Goal: Task Accomplishment & Management: Complete application form

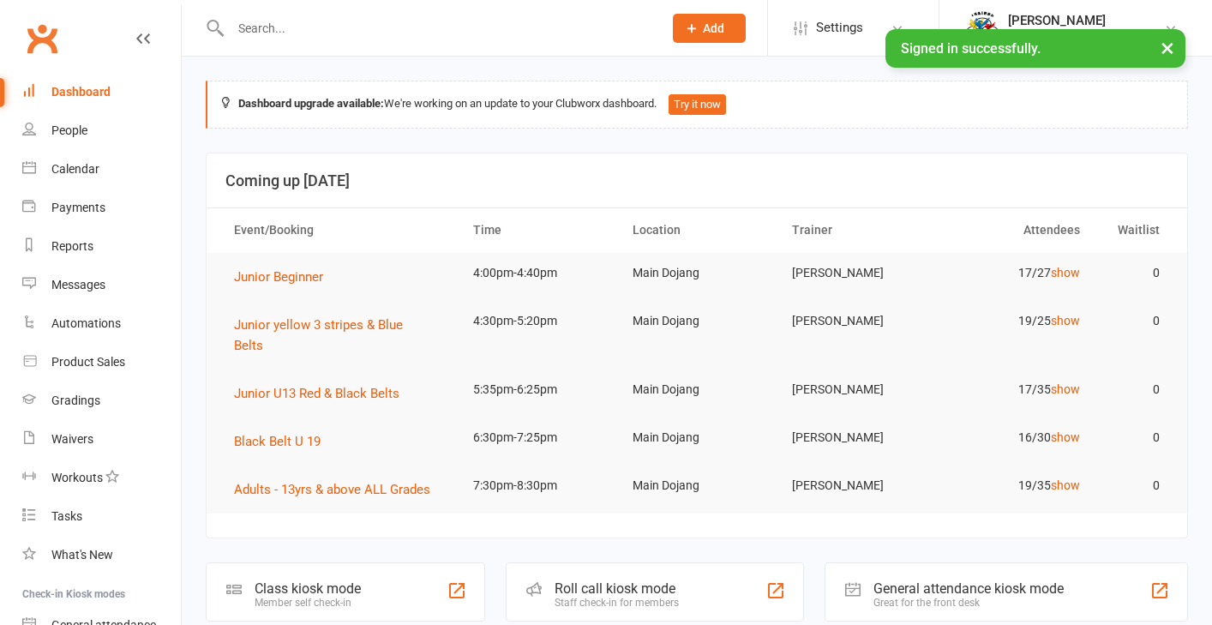
click at [252, 28] on input "text" at bounding box center [437, 28] width 425 height 24
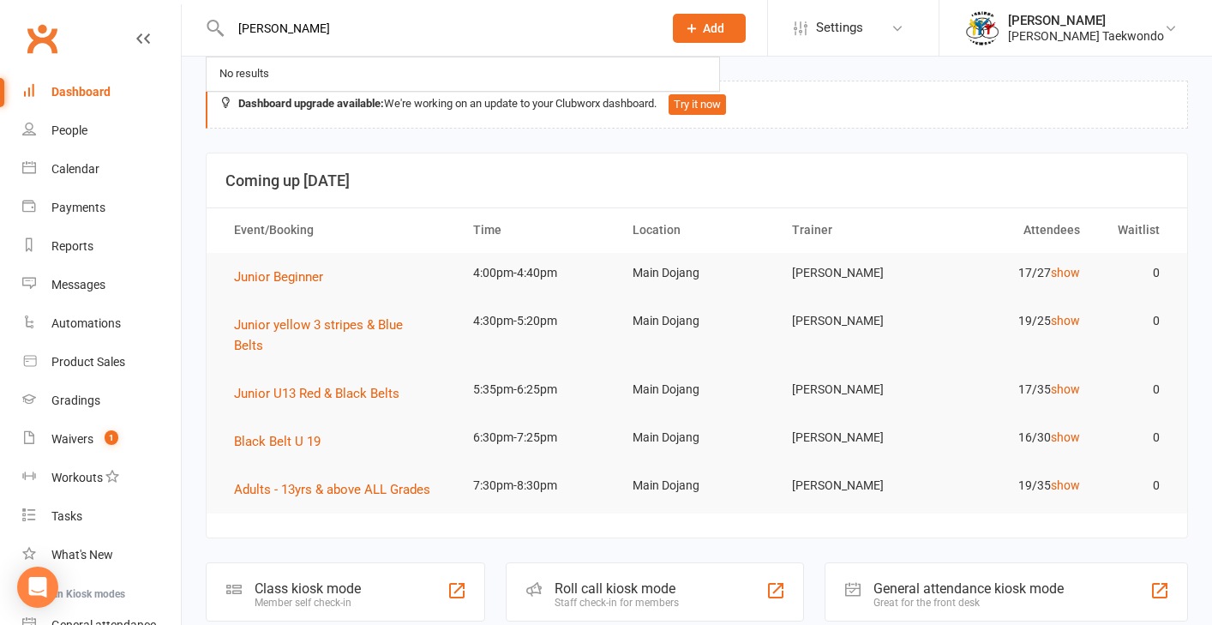
type input "[PERSON_NAME]"
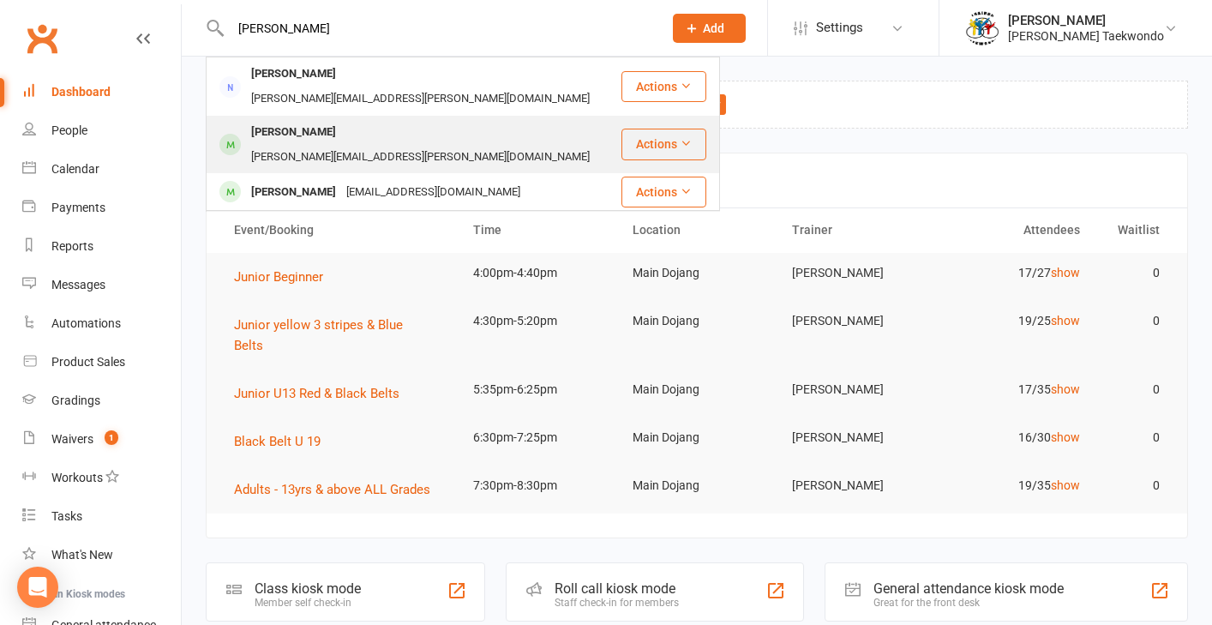
click at [308, 120] on div "[PERSON_NAME]" at bounding box center [293, 132] width 95 height 25
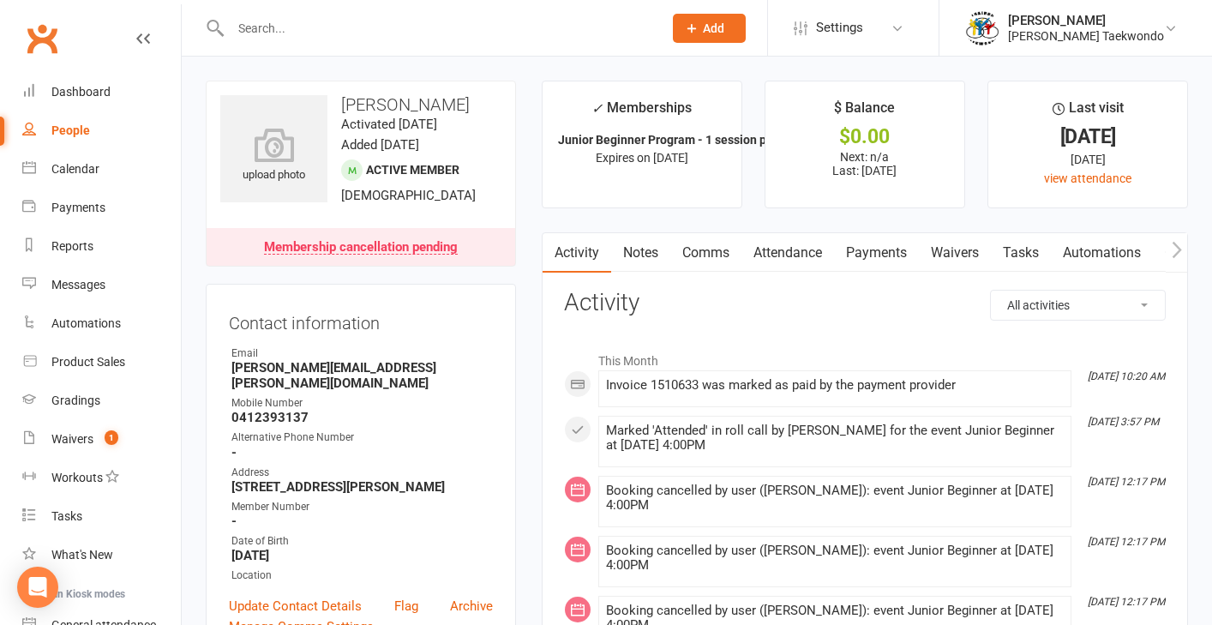
click at [886, 250] on link "Payments" at bounding box center [876, 252] width 85 height 39
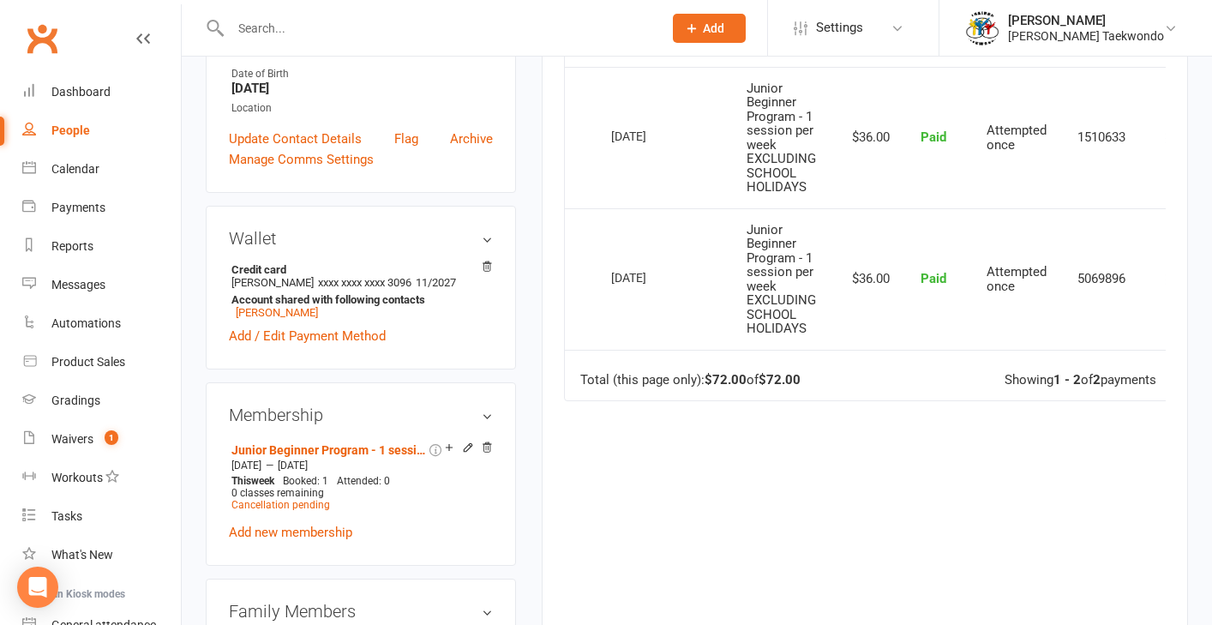
scroll to position [472, 0]
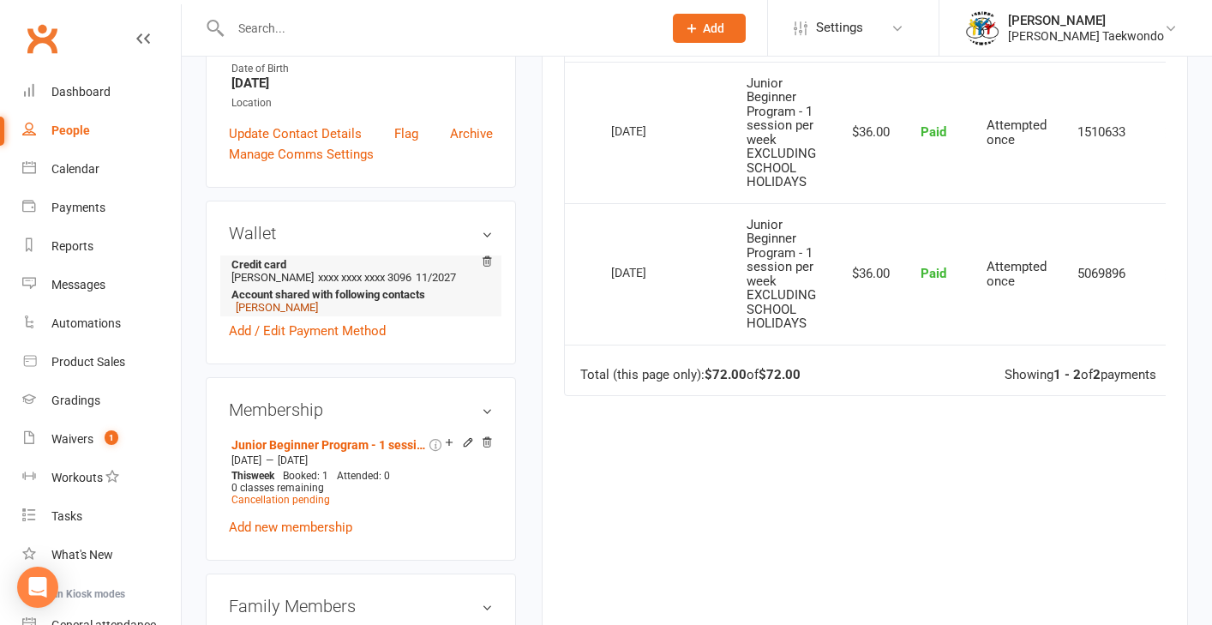
click at [288, 301] on link "Stephanie Veal" at bounding box center [277, 307] width 82 height 13
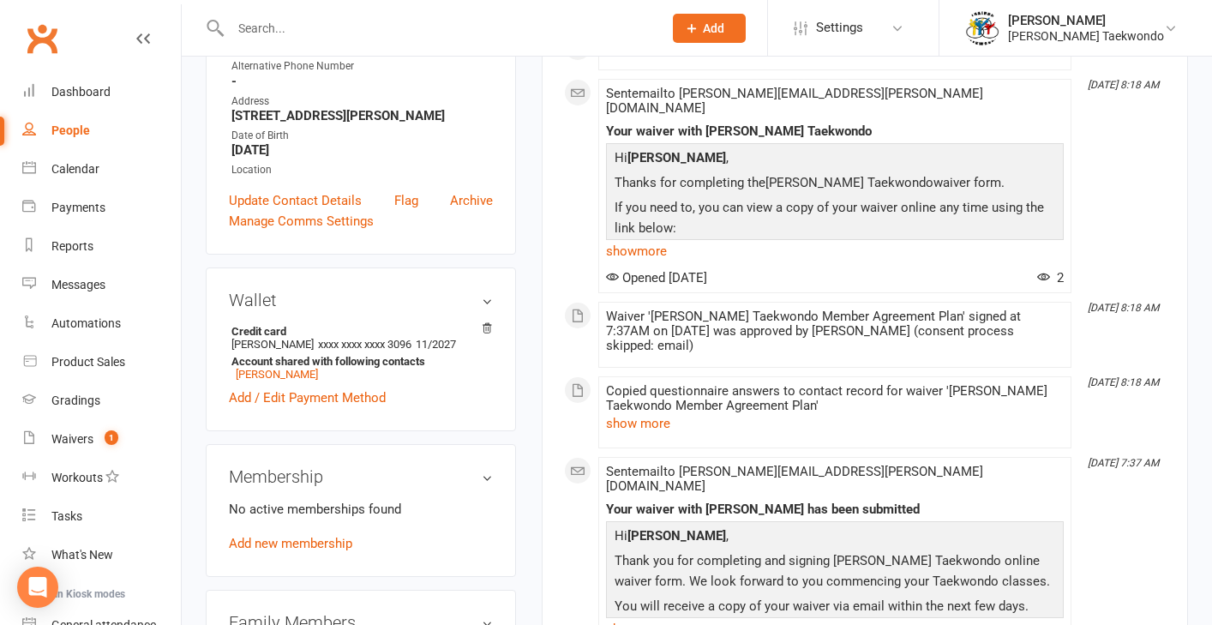
scroll to position [351, 0]
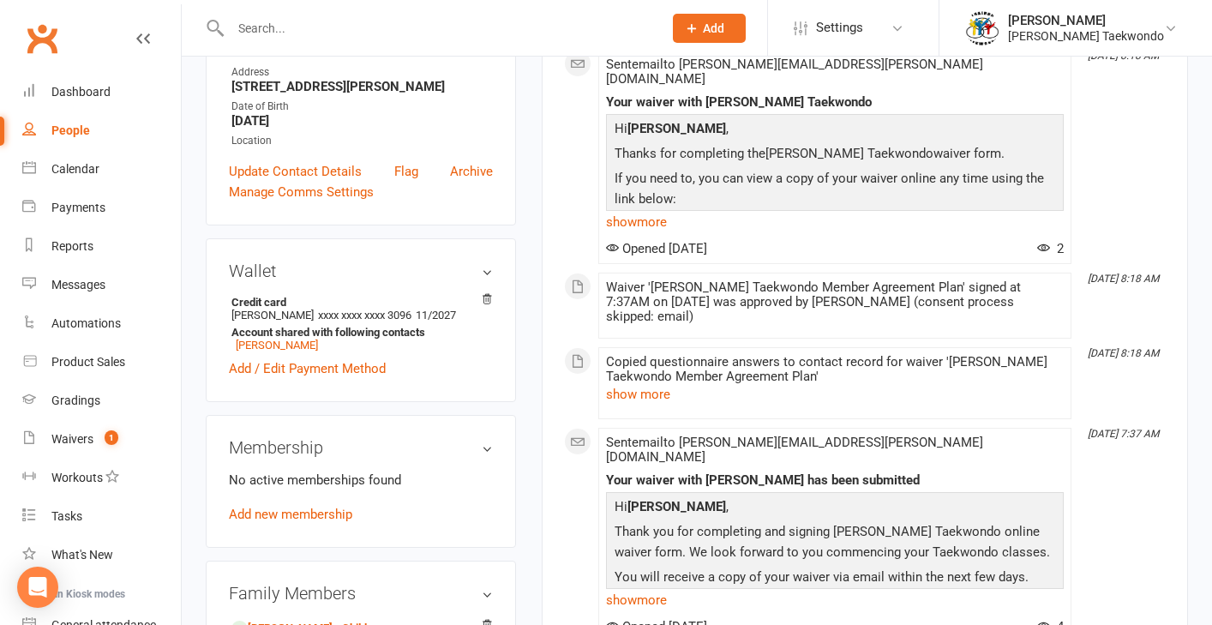
drag, startPoint x: 284, startPoint y: 331, endPoint x: 671, endPoint y: 297, distance: 388.9
click at [285, 339] on link "Theodore Veal" at bounding box center [277, 345] width 82 height 13
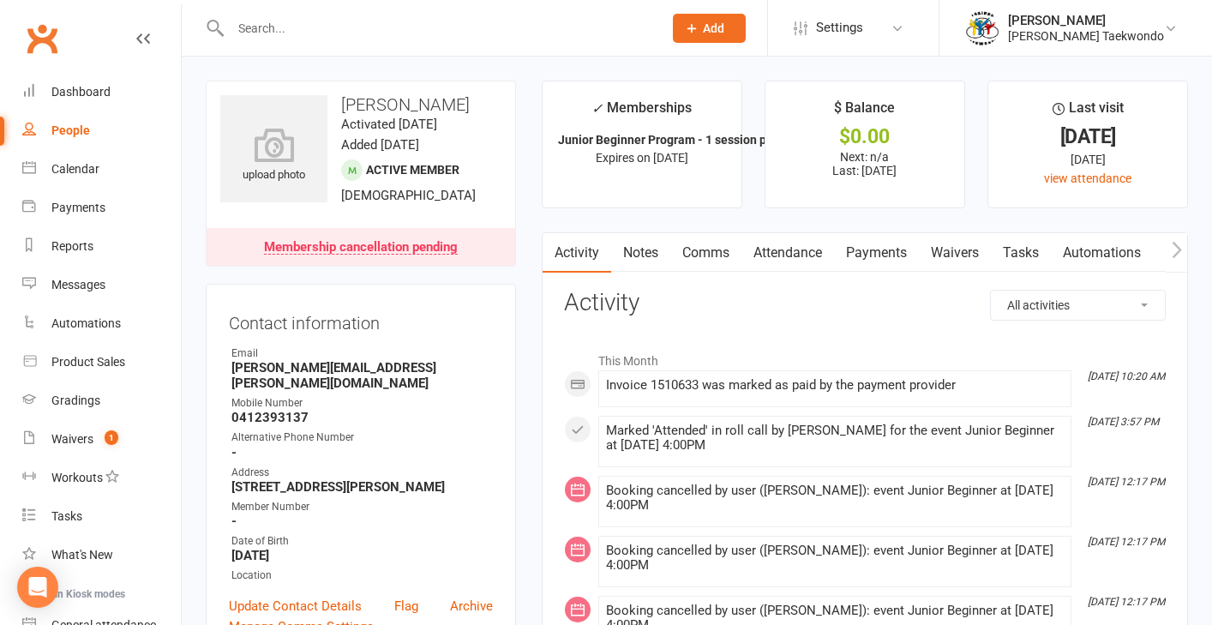
scroll to position [37, 0]
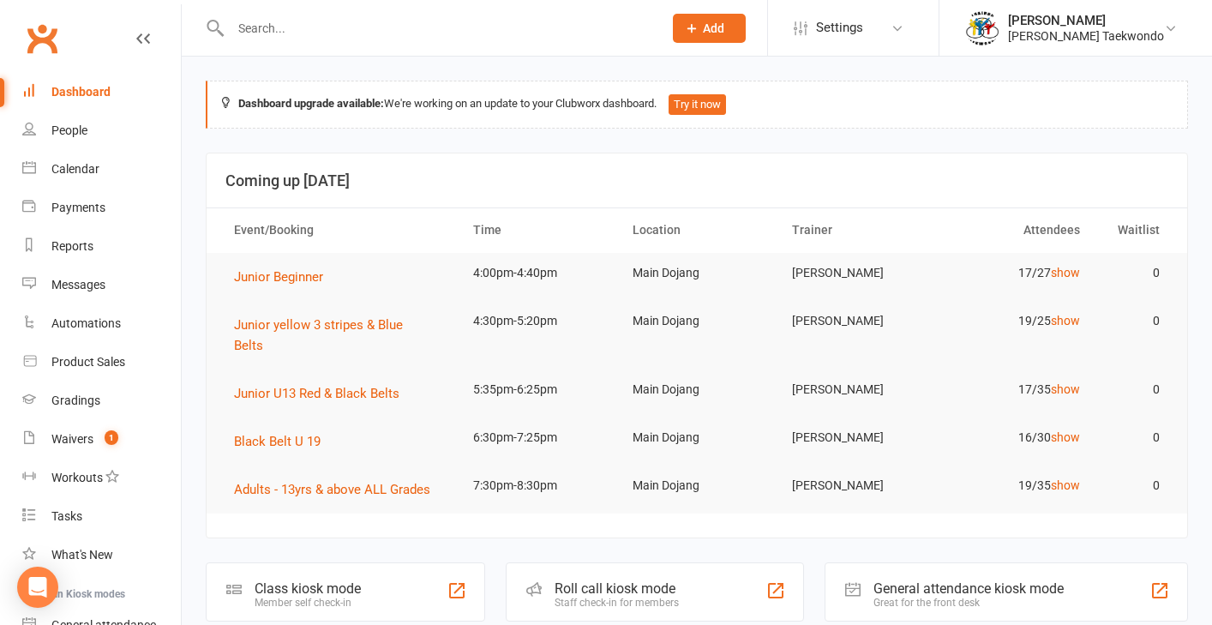
click at [289, 13] on div at bounding box center [428, 28] width 445 height 56
click at [279, 36] on input "text" at bounding box center [437, 28] width 425 height 24
type input "[PERSON_NAME]"
click at [269, 21] on input "text" at bounding box center [437, 28] width 425 height 24
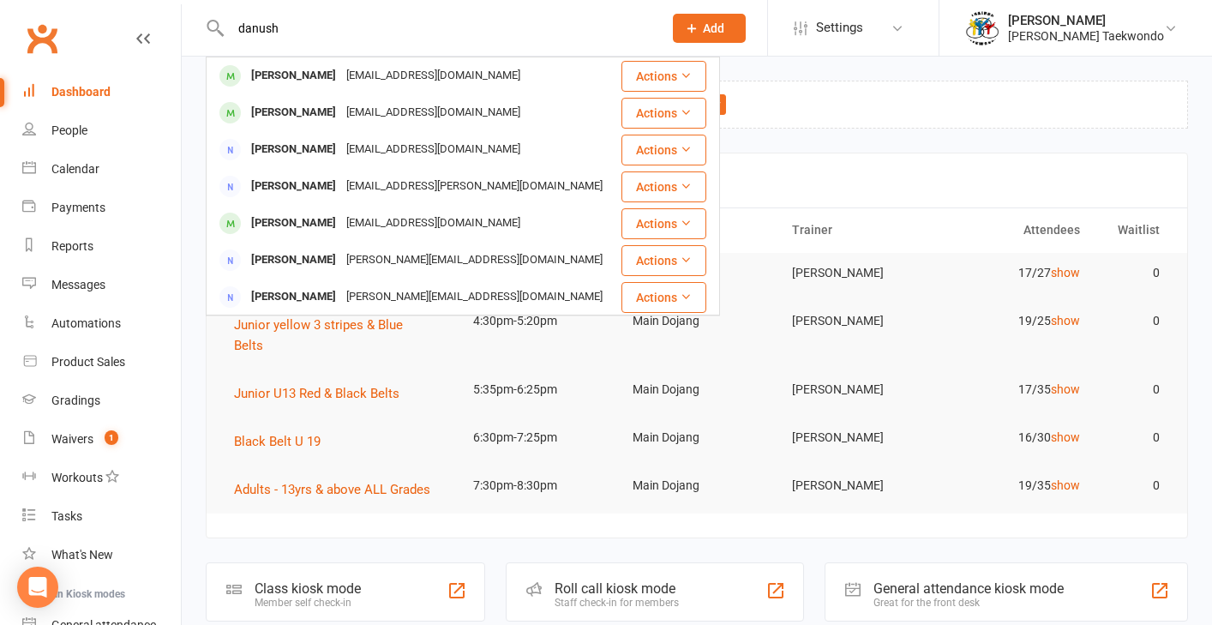
type input "danish"
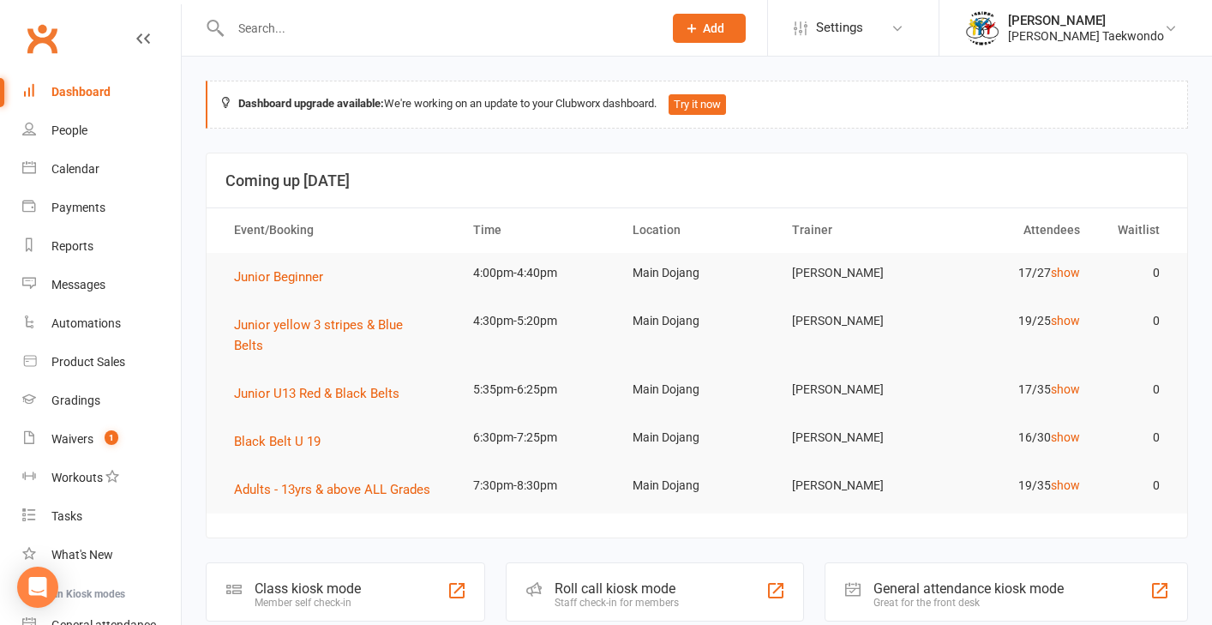
click at [253, 30] on input "text" at bounding box center [437, 28] width 425 height 24
type input "ziyan"
click at [279, 35] on input "text" at bounding box center [437, 28] width 425 height 24
type input "[PERSON_NAME]"
click at [269, 28] on input "text" at bounding box center [437, 28] width 425 height 24
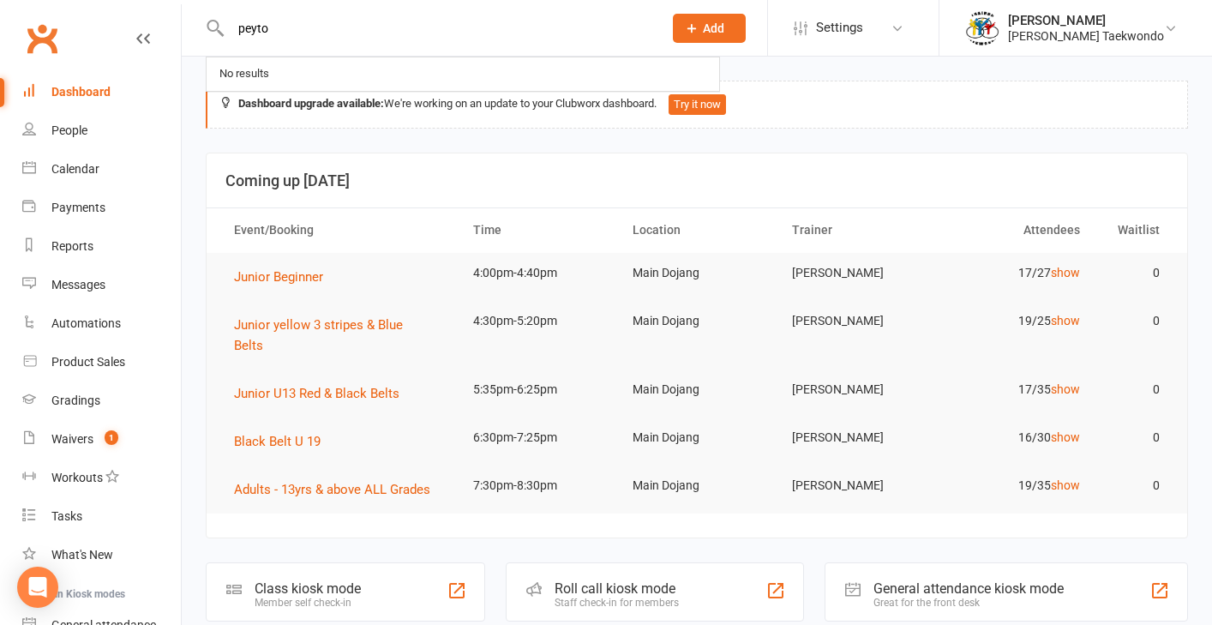
type input "peyton"
click at [67, 440] on div "Waivers" at bounding box center [72, 439] width 42 height 14
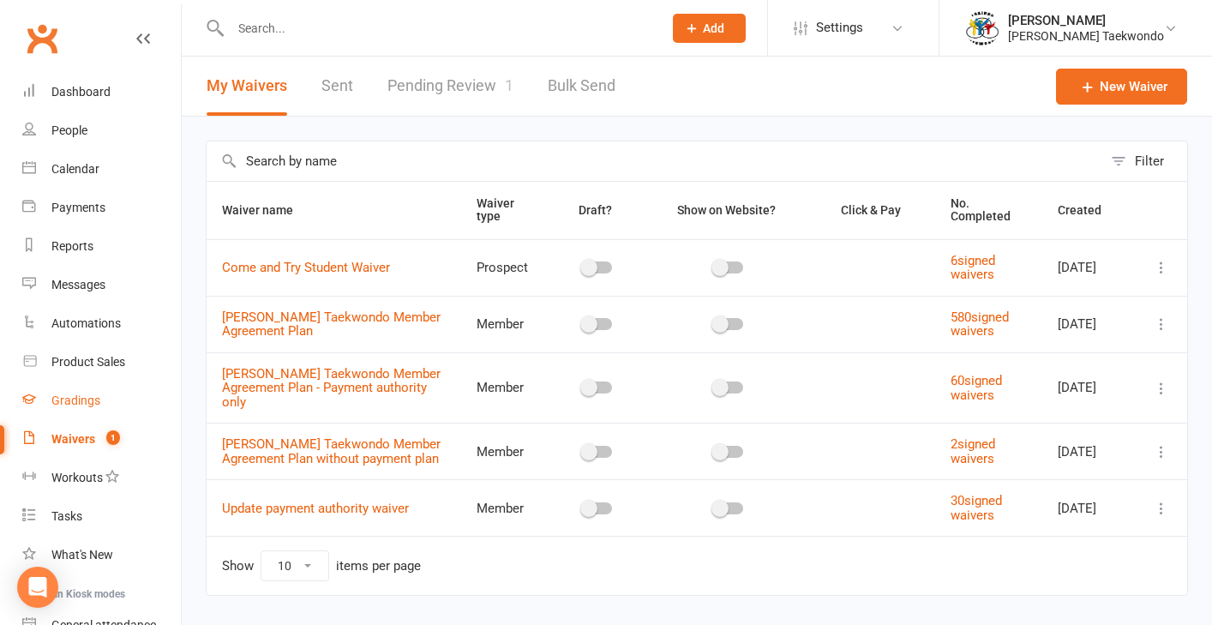
click at [76, 403] on div "Gradings" at bounding box center [75, 400] width 49 height 14
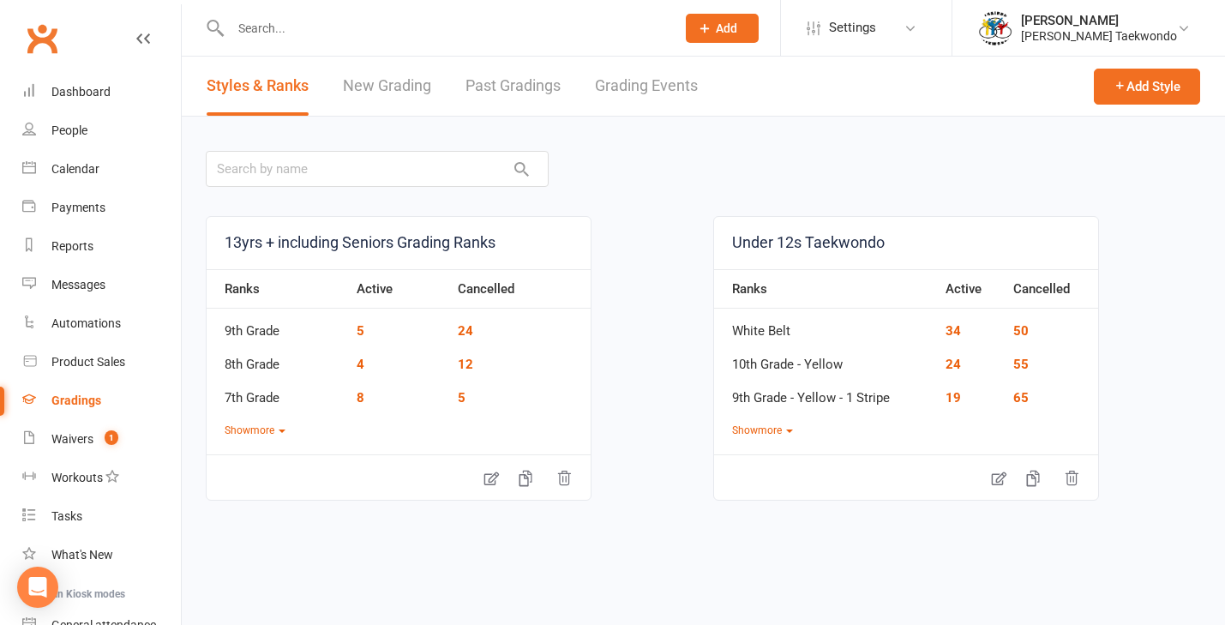
click at [399, 84] on link "New Grading" at bounding box center [387, 86] width 88 height 59
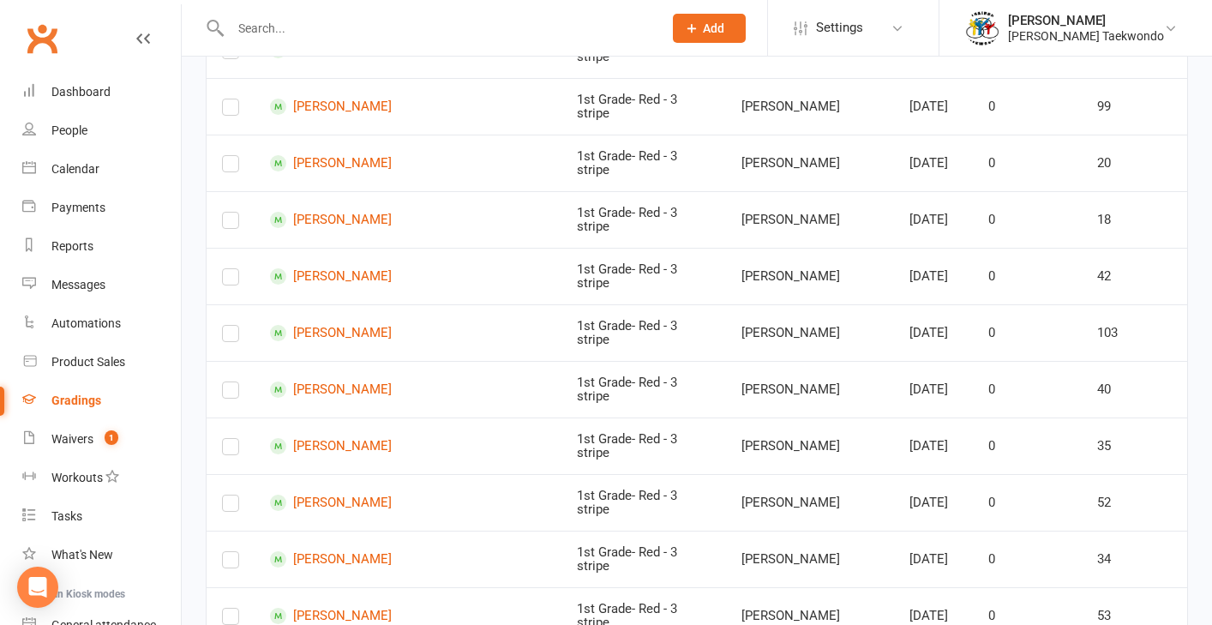
scroll to position [2895, 0]
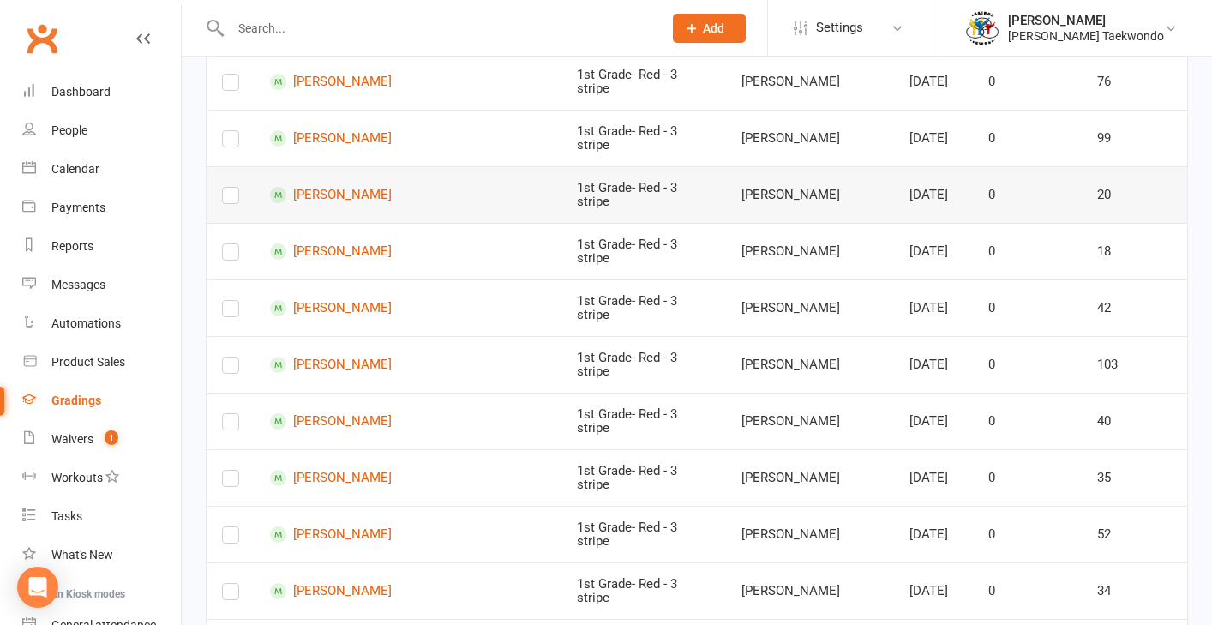
drag, startPoint x: 233, startPoint y: 293, endPoint x: 265, endPoint y: 289, distance: 32.0
click at [233, 199] on label at bounding box center [230, 199] width 17 height 0
click at [233, 188] on input "checkbox" at bounding box center [230, 188] width 17 height 0
click at [227, 312] on label at bounding box center [230, 312] width 17 height 0
click at [227, 301] on input "checkbox" at bounding box center [230, 301] width 17 height 0
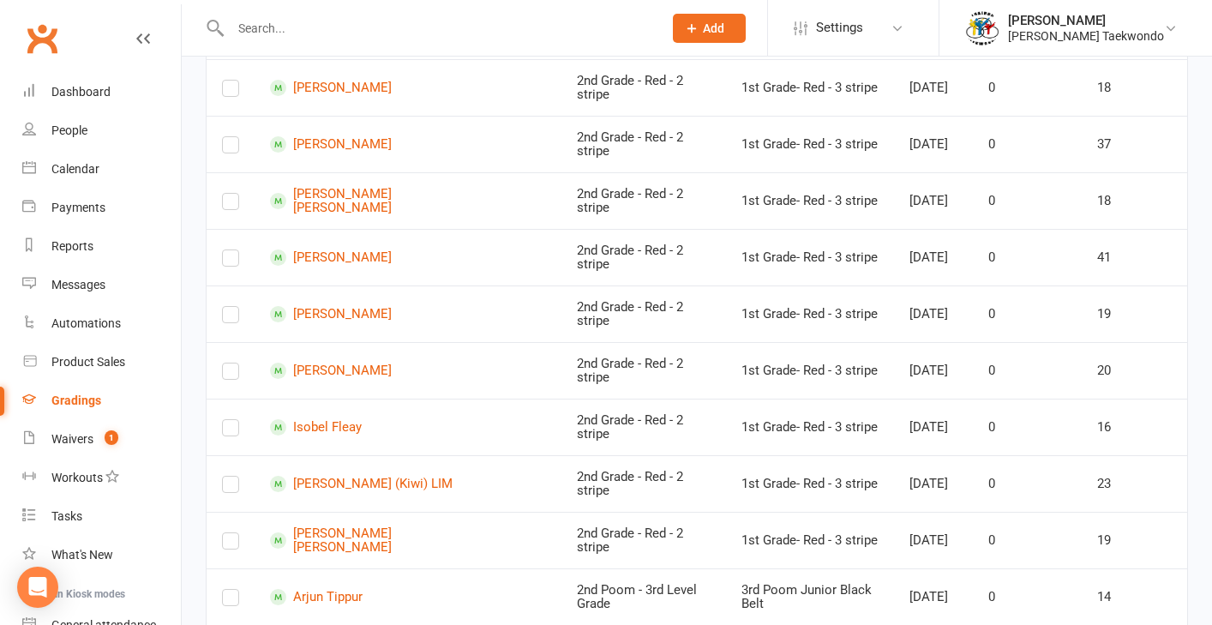
scroll to position [4816, 0]
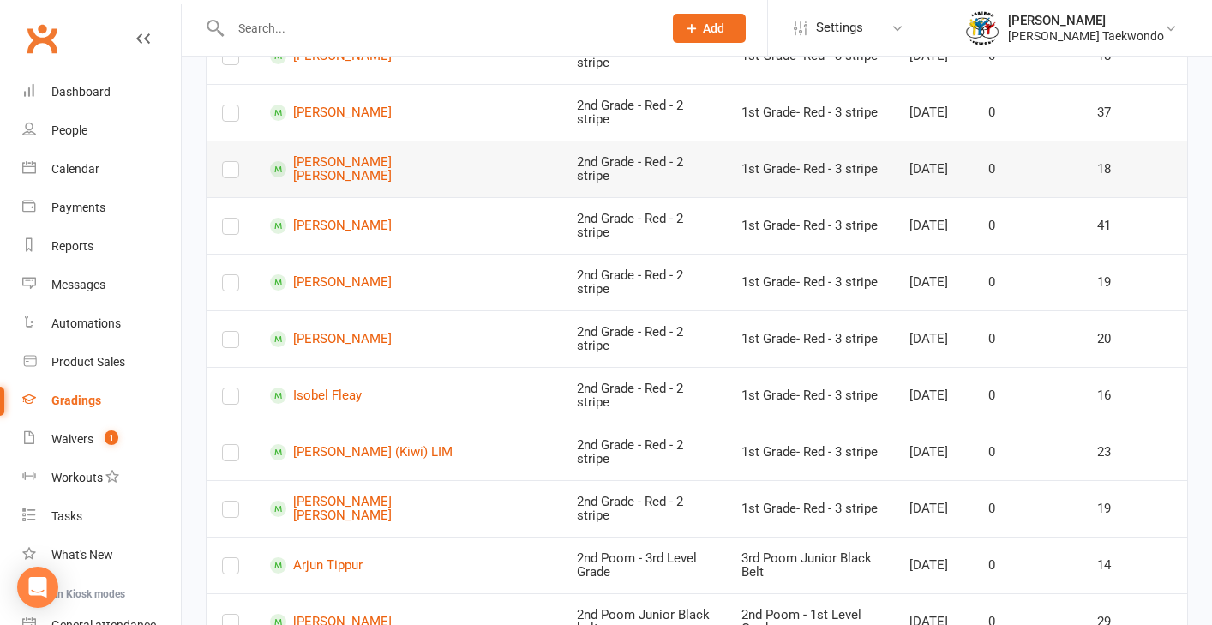
click at [230, 173] on label at bounding box center [230, 173] width 17 height 0
click at [230, 162] on input "checkbox" at bounding box center [230, 162] width 17 height 0
click at [231, 286] on label at bounding box center [230, 286] width 17 height 0
click at [231, 275] on input "checkbox" at bounding box center [230, 275] width 17 height 0
click at [230, 343] on label at bounding box center [230, 343] width 17 height 0
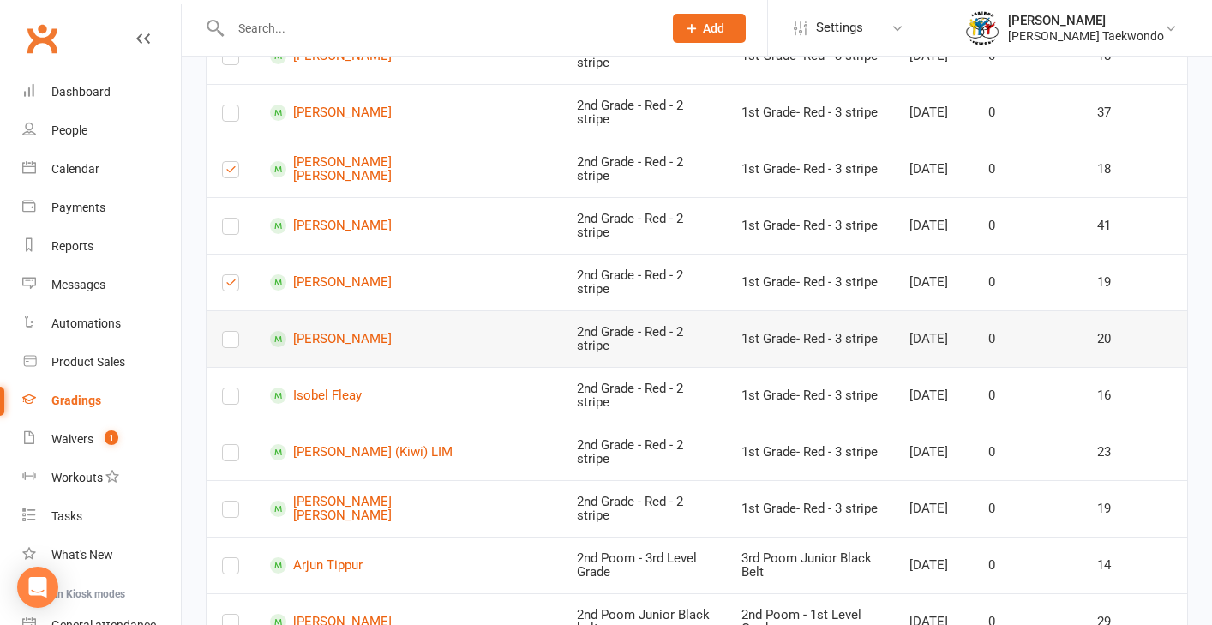
click at [230, 332] on input "checkbox" at bounding box center [230, 332] width 17 height 0
click at [233, 399] on label at bounding box center [230, 399] width 17 height 0
click at [233, 388] on input "checkbox" at bounding box center [230, 388] width 17 height 0
click at [231, 456] on label at bounding box center [230, 456] width 17 height 0
click at [231, 445] on input "checkbox" at bounding box center [230, 445] width 17 height 0
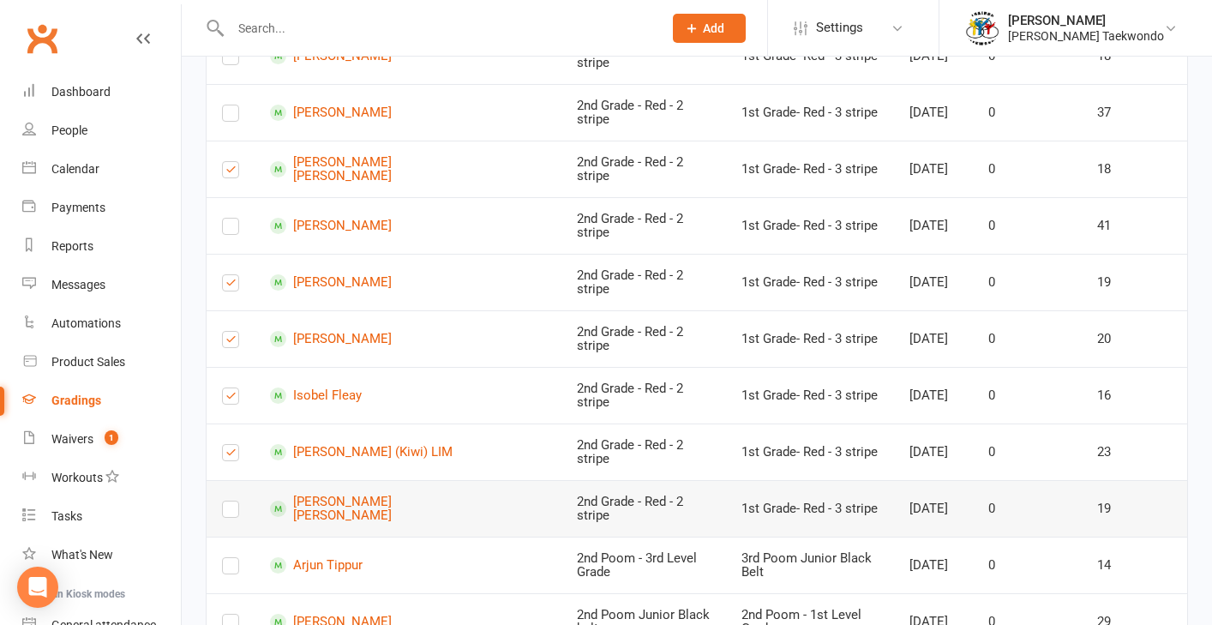
click at [231, 513] on label at bounding box center [230, 513] width 17 height 0
click at [231, 501] on input "checkbox" at bounding box center [230, 501] width 17 height 0
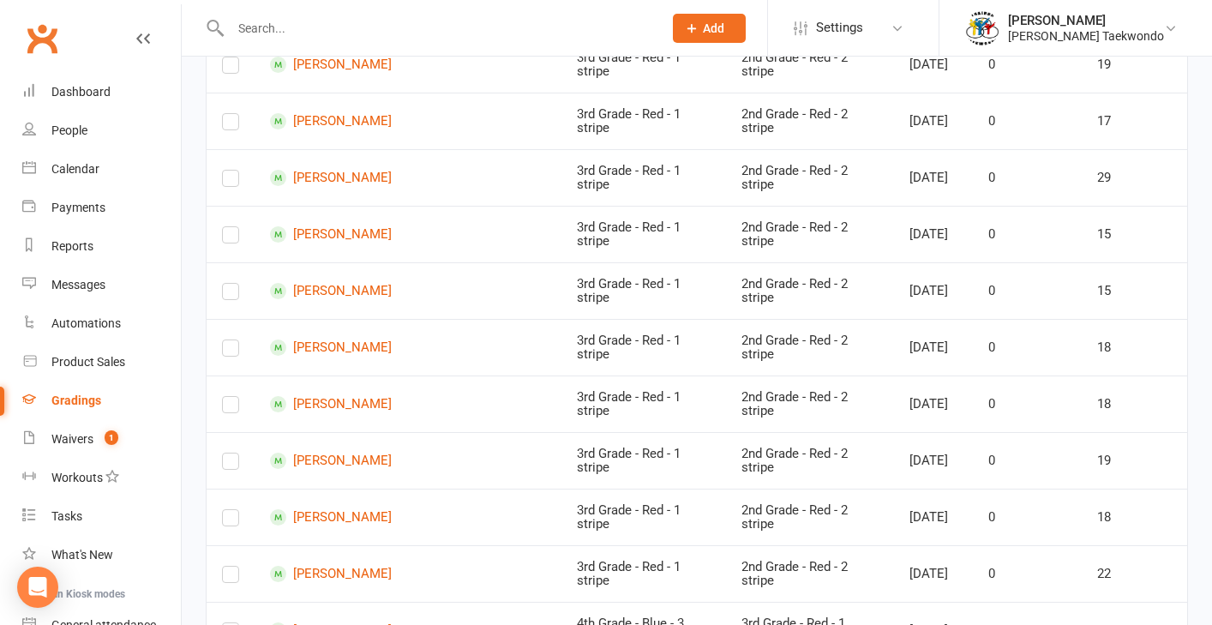
scroll to position [5460, 0]
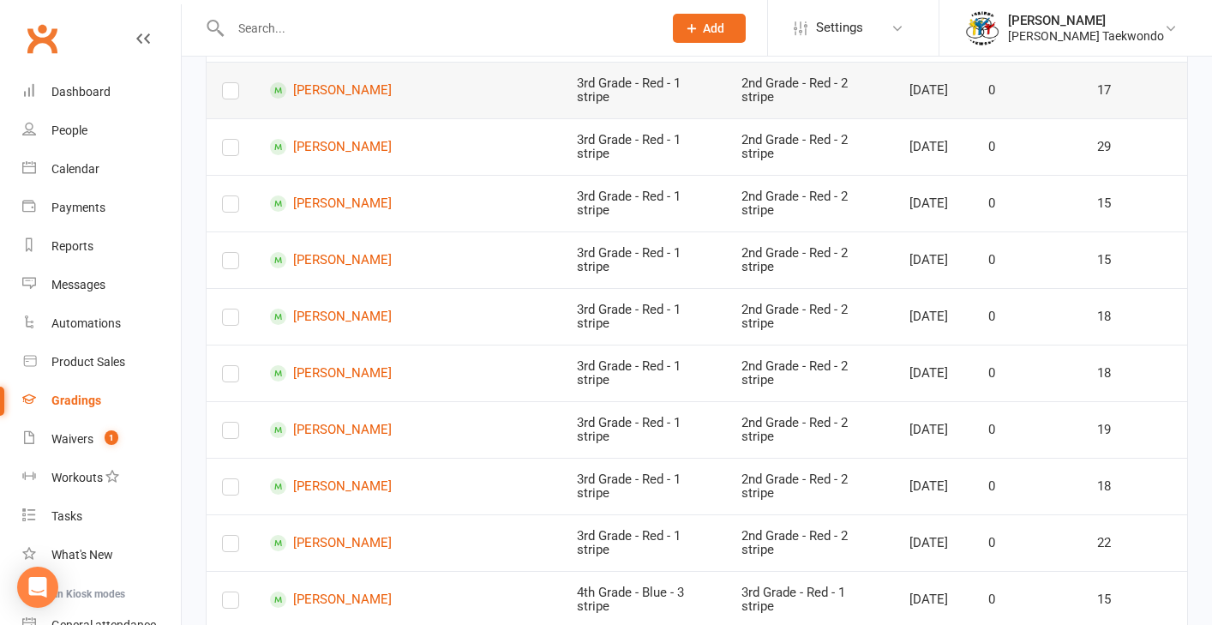
click at [236, 94] on label at bounding box center [230, 94] width 17 height 0
click at [236, 83] on input "checkbox" at bounding box center [230, 83] width 17 height 0
click at [230, 207] on label at bounding box center [230, 207] width 17 height 0
click at [230, 196] on input "checkbox" at bounding box center [230, 196] width 17 height 0
click at [228, 377] on label at bounding box center [230, 377] width 17 height 0
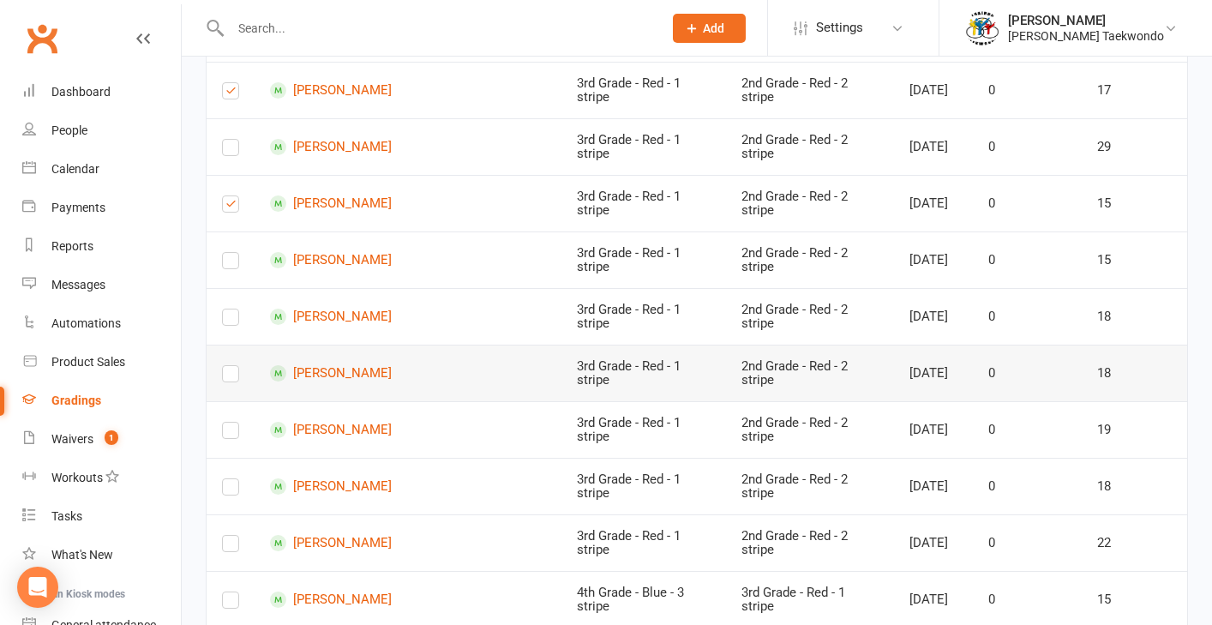
click at [228, 366] on input "checkbox" at bounding box center [230, 366] width 17 height 0
click at [225, 434] on label at bounding box center [230, 434] width 17 height 0
click at [225, 423] on input "checkbox" at bounding box center [230, 423] width 17 height 0
click at [231, 490] on label at bounding box center [230, 490] width 17 height 0
click at [231, 479] on input "checkbox" at bounding box center [230, 479] width 17 height 0
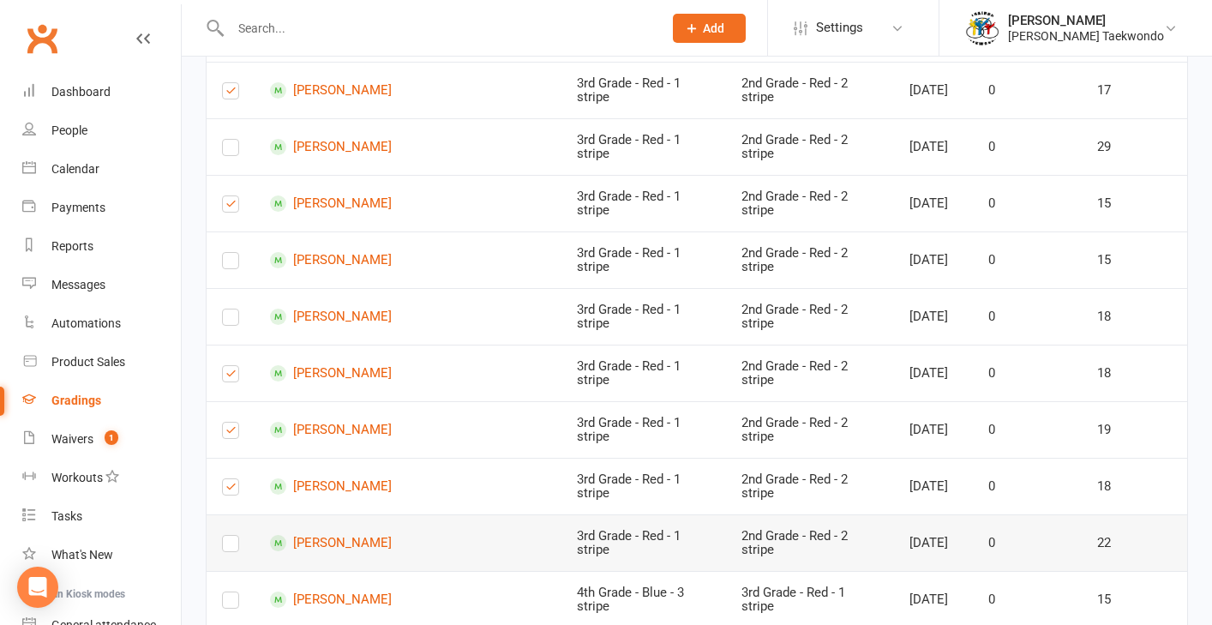
click at [233, 547] on label at bounding box center [230, 547] width 17 height 0
click at [233, 536] on input "checkbox" at bounding box center [230, 536] width 17 height 0
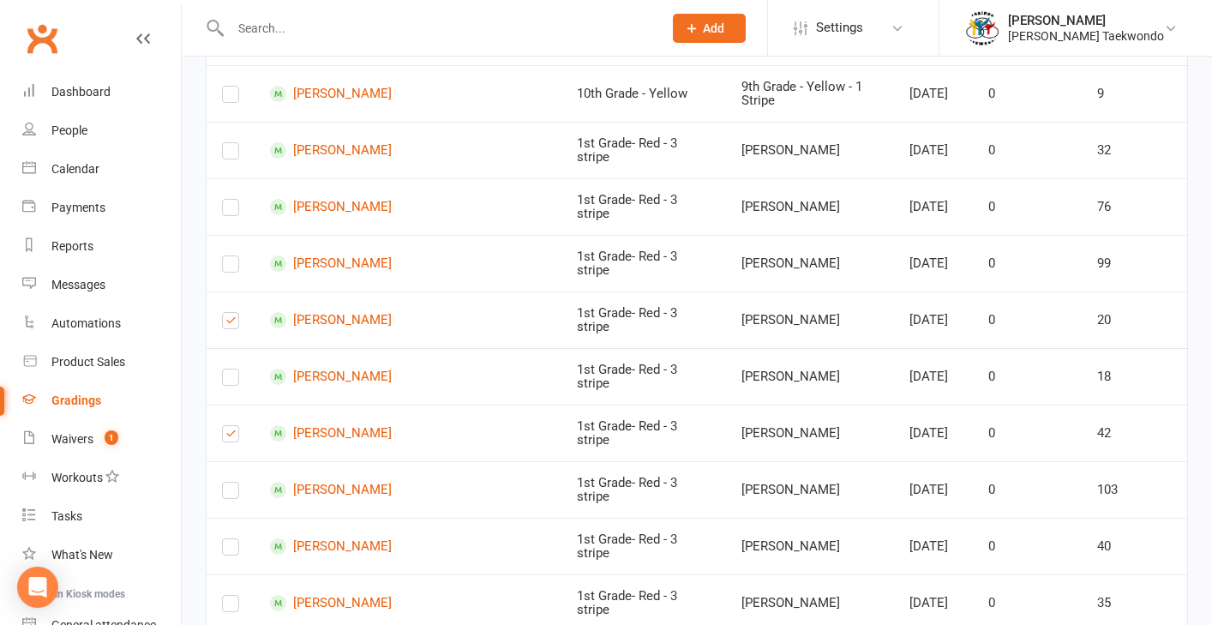
scroll to position [0, 0]
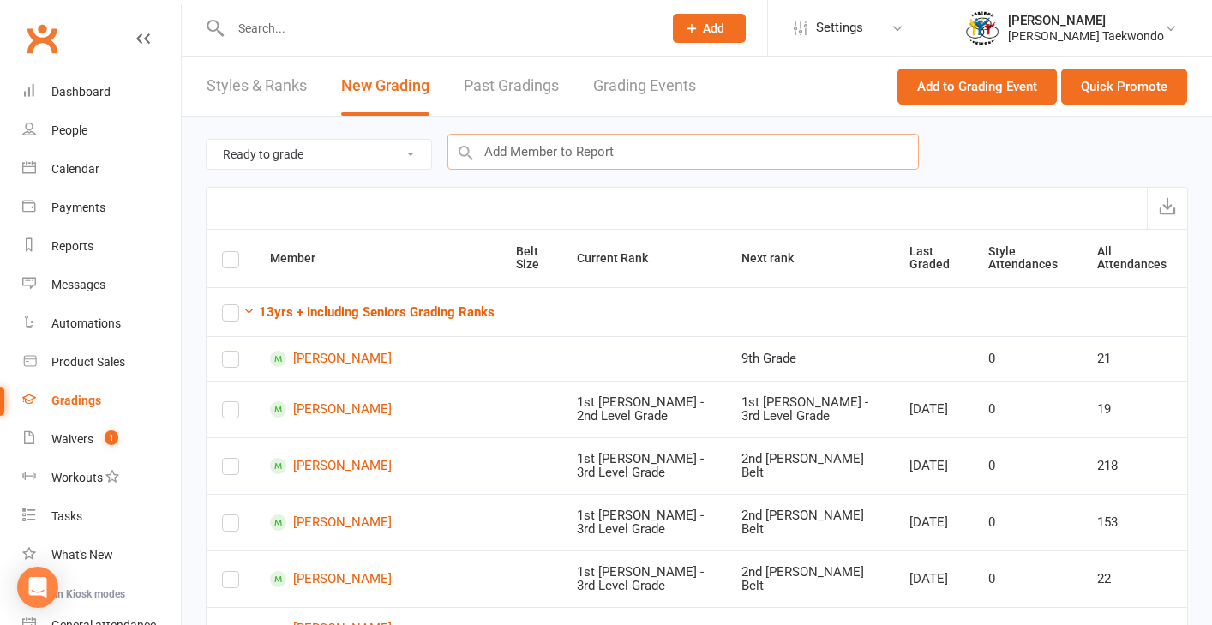
click at [588, 158] on input "text" at bounding box center [682, 152] width 471 height 36
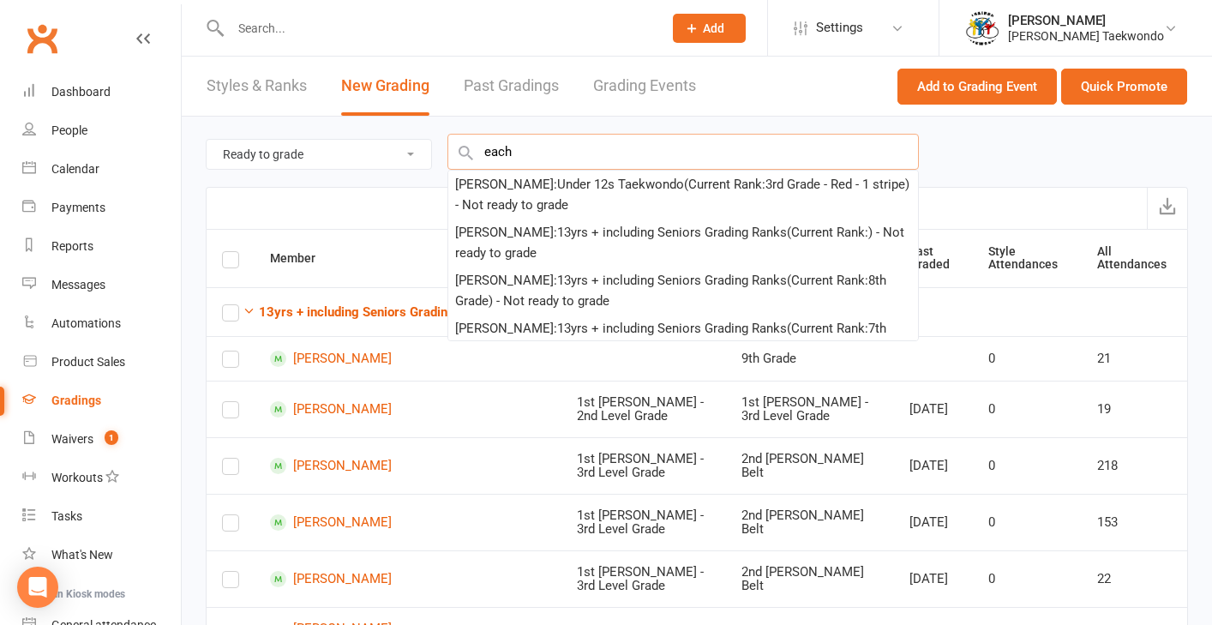
type input "each"
drag, startPoint x: 588, startPoint y: 157, endPoint x: 603, endPoint y: 199, distance: 44.5
click at [603, 199] on div "[PERSON_NAME] : Under 12s Taekwondo (Current Rank: 3rd Grade - Red - 1 stripe )…" at bounding box center [683, 194] width 456 height 41
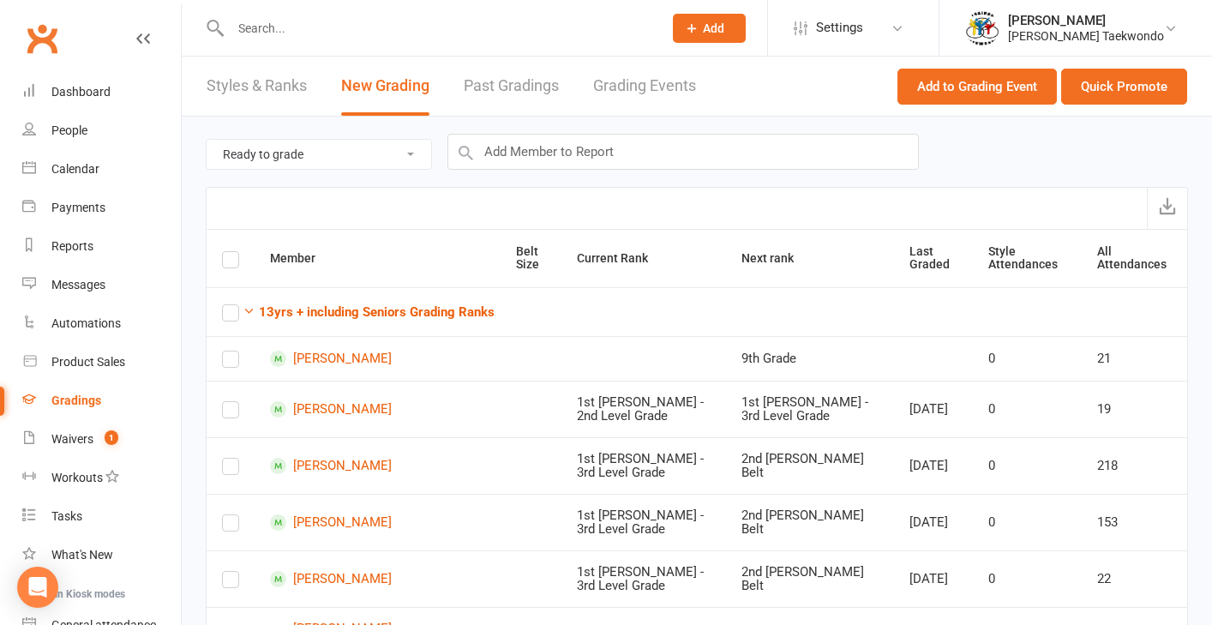
click at [603, 199] on div at bounding box center [697, 208] width 982 height 42
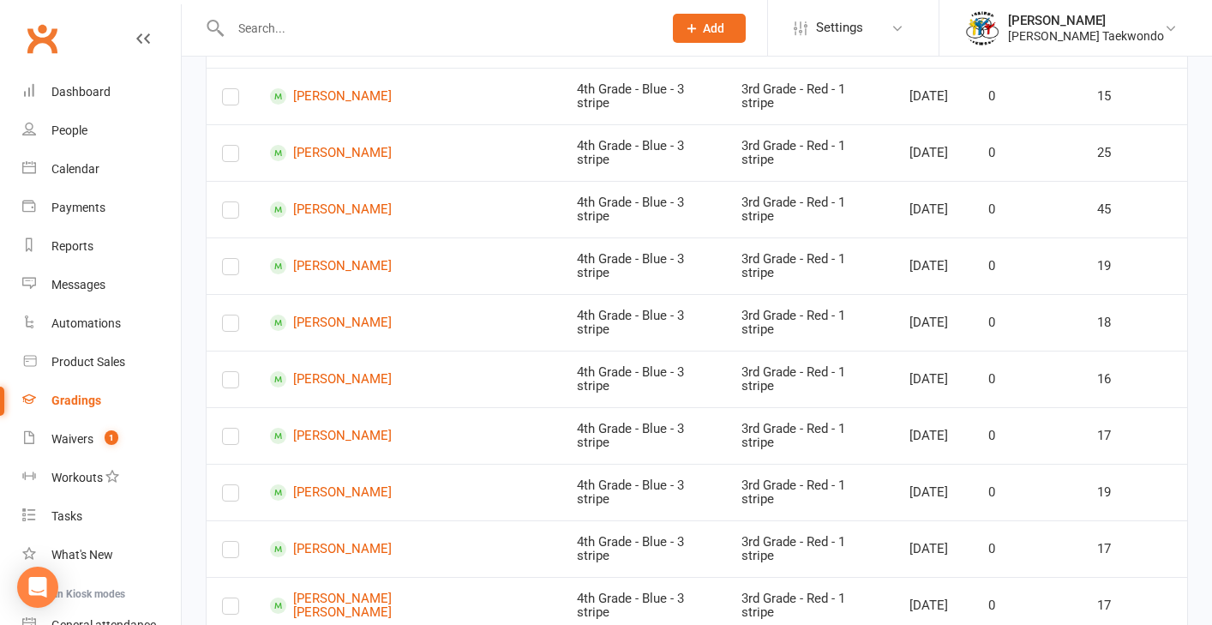
scroll to position [5995, 0]
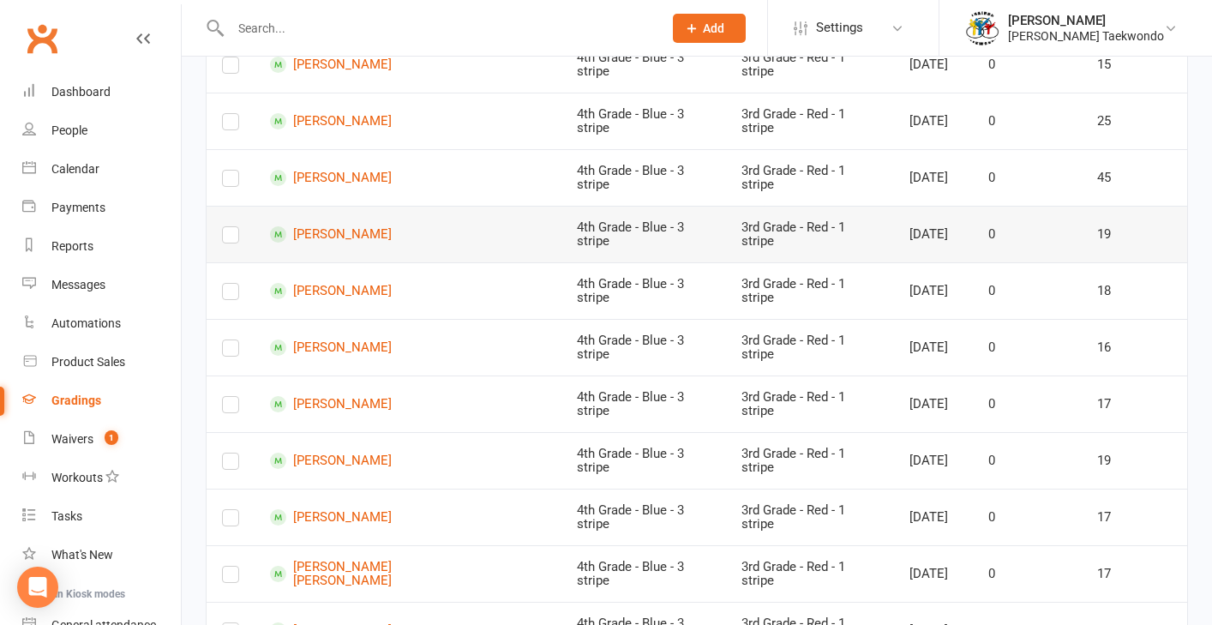
click at [229, 238] on label at bounding box center [230, 238] width 17 height 0
click at [229, 227] on input "checkbox" at bounding box center [230, 227] width 17 height 0
drag, startPoint x: 232, startPoint y: 359, endPoint x: 238, endPoint y: 412, distance: 53.5
click at [232, 351] on label at bounding box center [230, 351] width 17 height 0
click at [232, 340] on input "checkbox" at bounding box center [230, 340] width 17 height 0
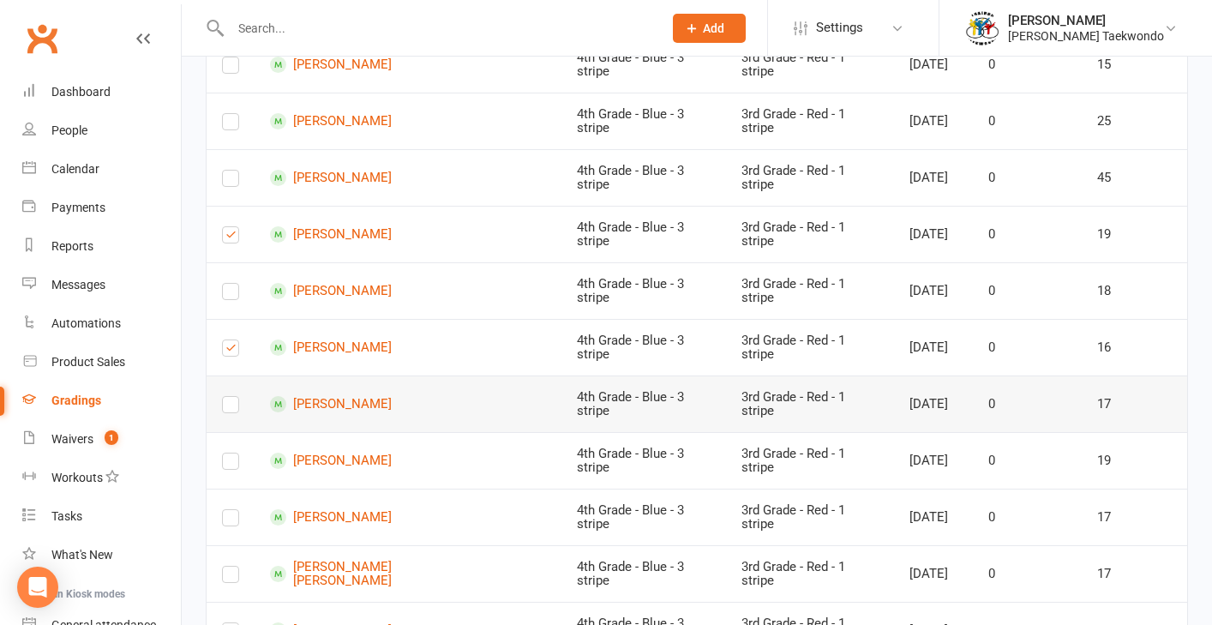
click at [234, 408] on label at bounding box center [230, 408] width 17 height 0
click at [234, 397] on input "checkbox" at bounding box center [230, 397] width 17 height 0
click at [230, 465] on label at bounding box center [230, 465] width 17 height 0
click at [230, 453] on input "checkbox" at bounding box center [230, 453] width 17 height 0
click at [232, 521] on label at bounding box center [230, 521] width 17 height 0
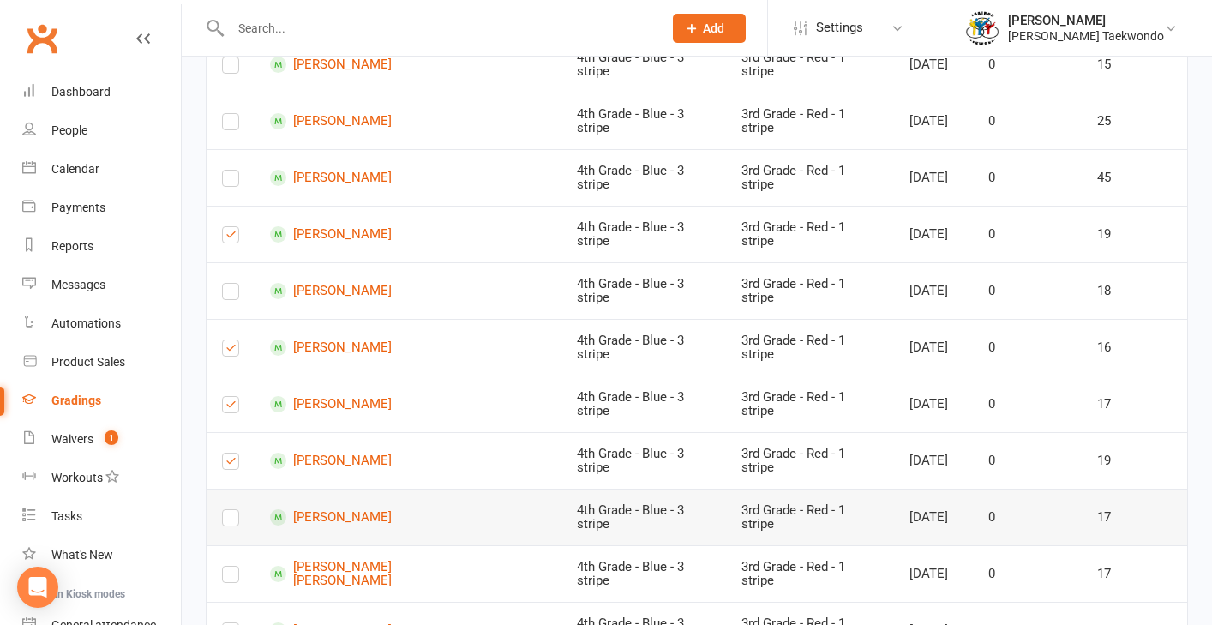
click at [232, 510] on input "checkbox" at bounding box center [230, 510] width 17 height 0
click at [234, 578] on label at bounding box center [230, 578] width 17 height 0
click at [234, 567] on input "checkbox" at bounding box center [230, 567] width 17 height 0
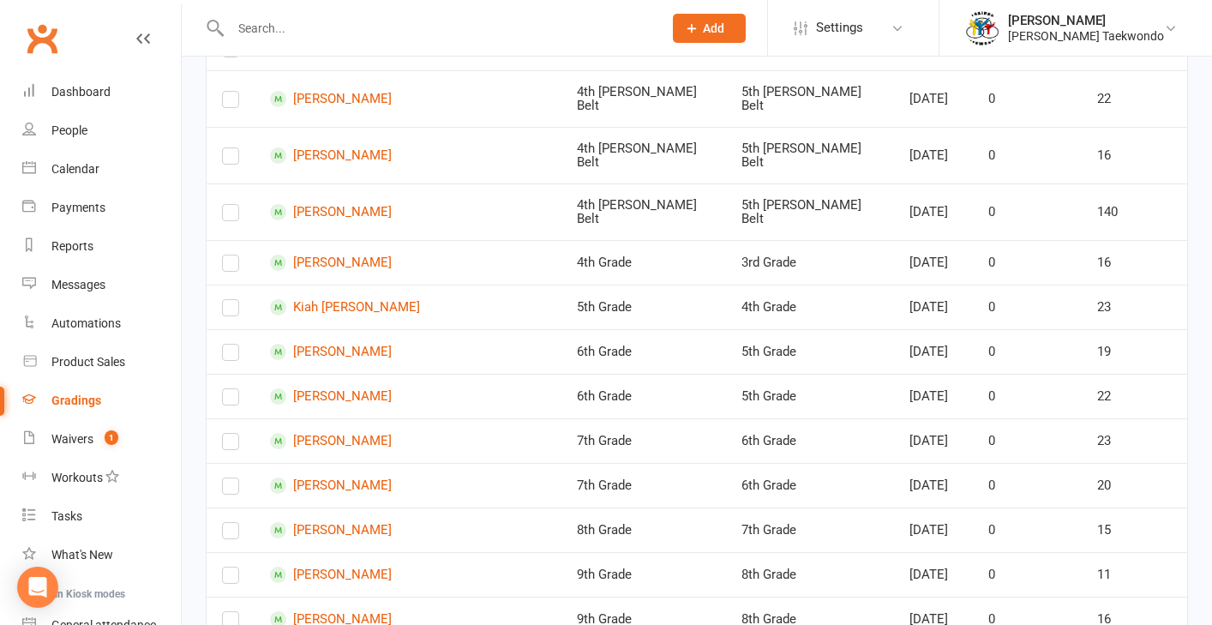
scroll to position [0, 0]
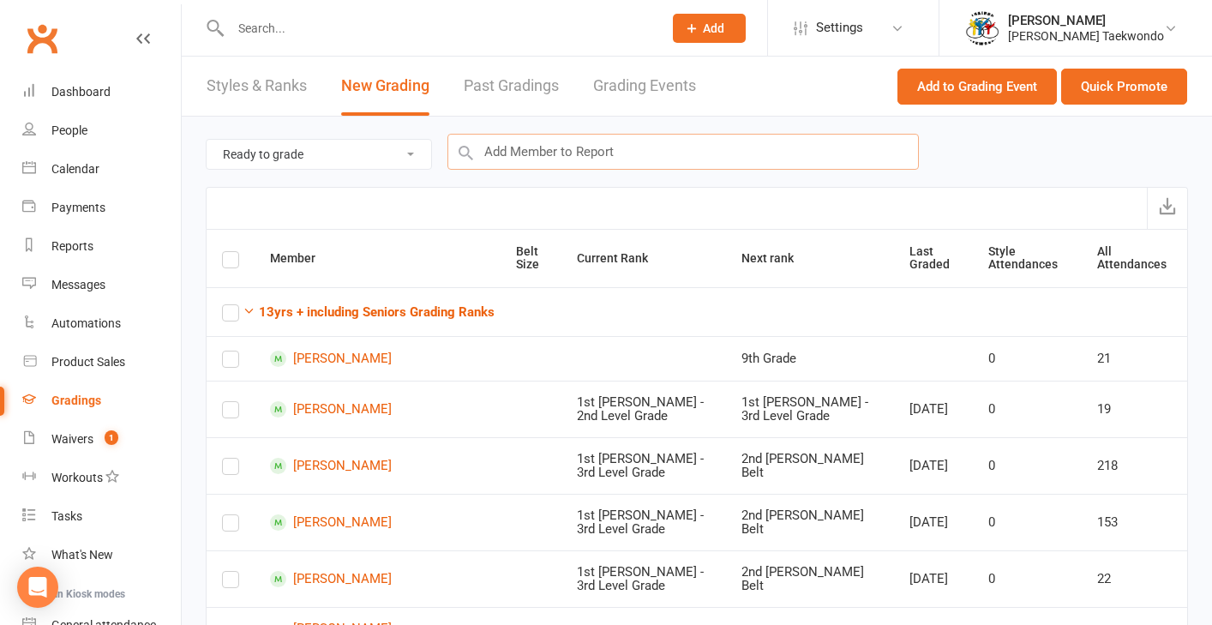
click at [618, 140] on input "text" at bounding box center [682, 152] width 471 height 36
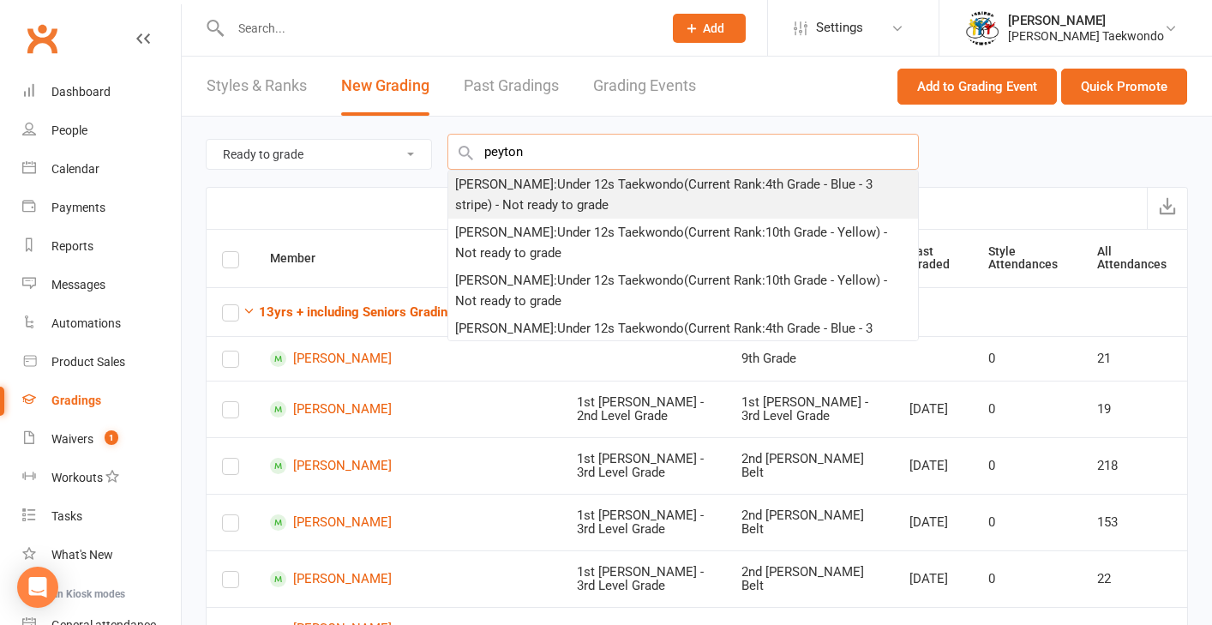
type input "peyton"
click at [549, 197] on div "[PERSON_NAME] : Under 12s Taekwondo (Current Rank: 4th Grade - Blue - 3 stripe …" at bounding box center [683, 194] width 456 height 41
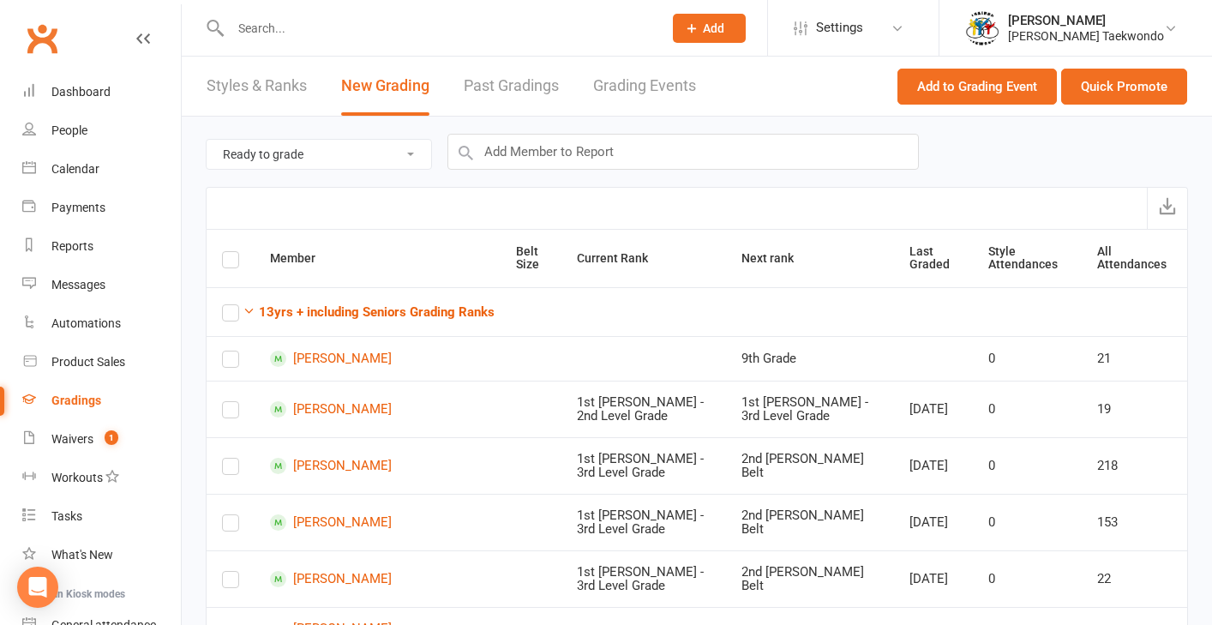
click at [549, 197] on div at bounding box center [697, 208] width 982 height 42
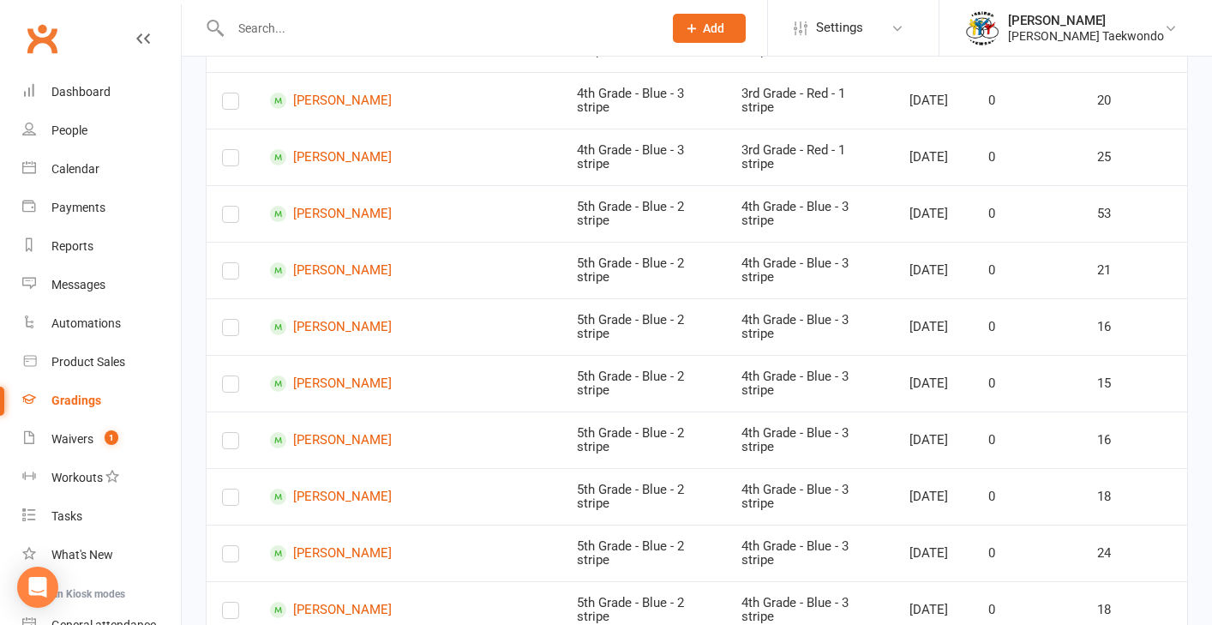
scroll to position [6604, 0]
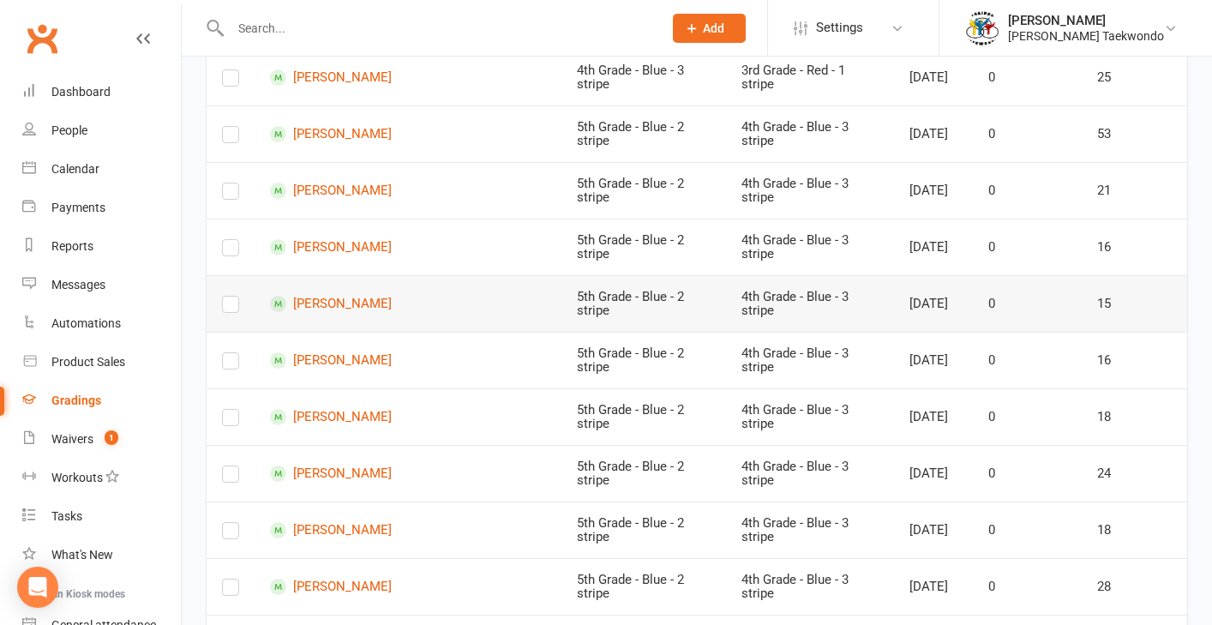
click at [227, 308] on label at bounding box center [230, 308] width 17 height 0
click at [227, 297] on input "checkbox" at bounding box center [230, 297] width 17 height 0
click at [228, 591] on label at bounding box center [230, 591] width 17 height 0
click at [228, 579] on input "checkbox" at bounding box center [230, 579] width 17 height 0
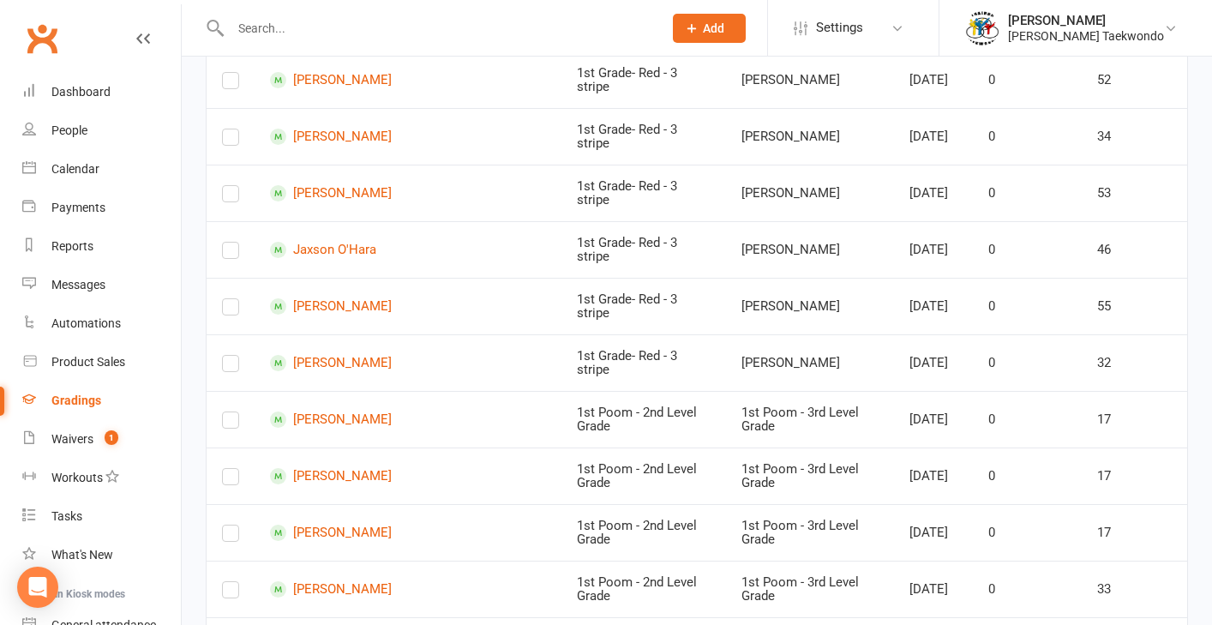
scroll to position [0, 0]
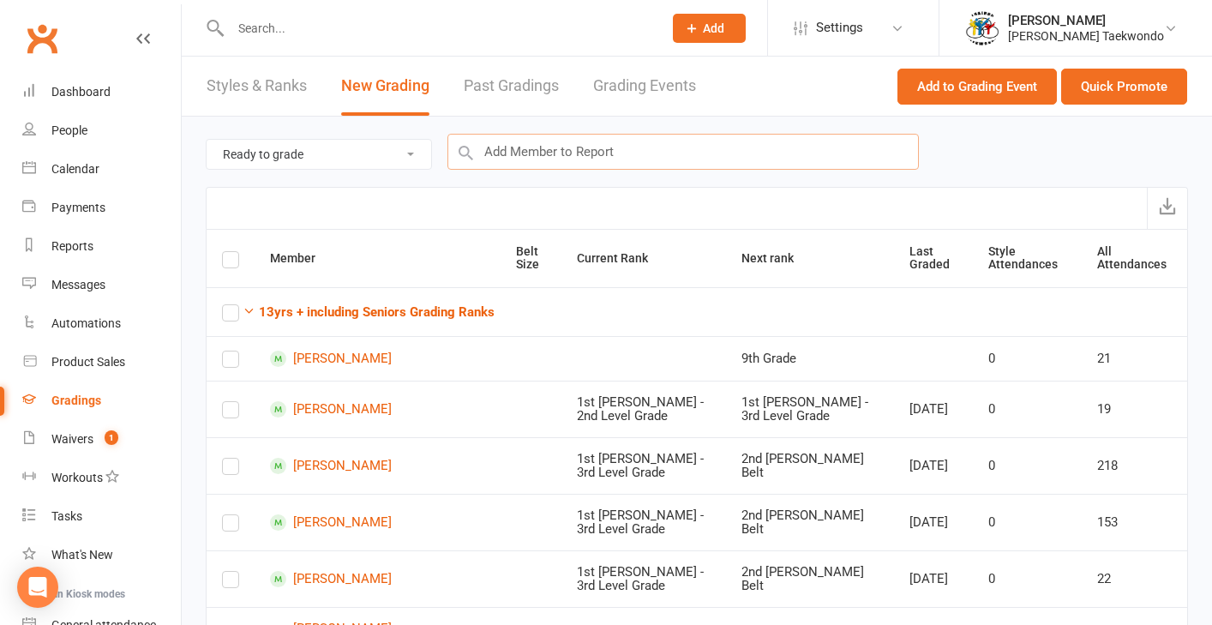
click at [617, 156] on input "text" at bounding box center [682, 152] width 471 height 36
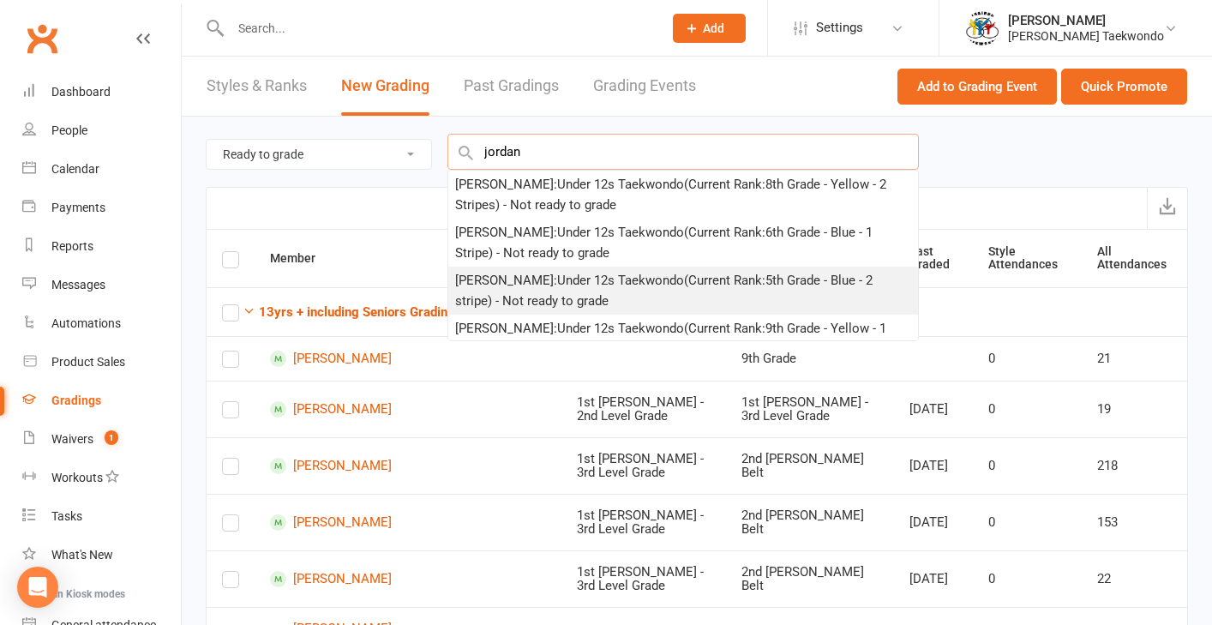
type input "jordan"
click at [575, 293] on div "[PERSON_NAME] : Under 12s Taekwondo (Current Rank: 5th Grade - Blue - 2 stripe …" at bounding box center [683, 290] width 456 height 41
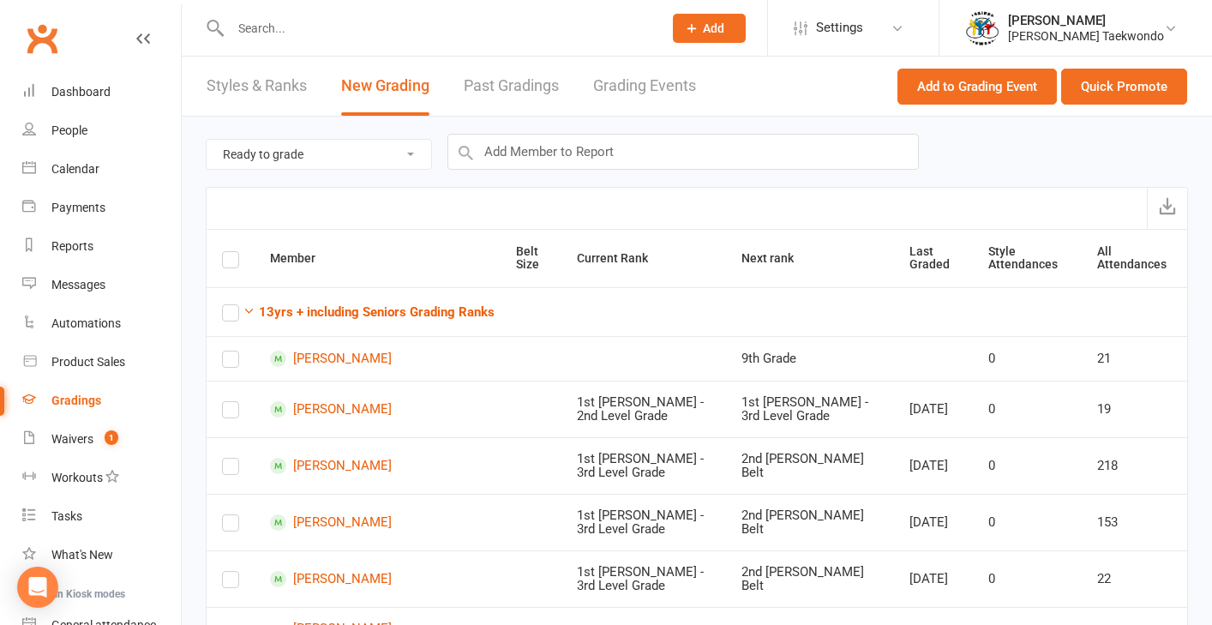
click at [575, 293] on td "13yrs + including Seniors Grading Ranks" at bounding box center [697, 311] width 980 height 49
click at [520, 153] on input "text" at bounding box center [682, 152] width 471 height 36
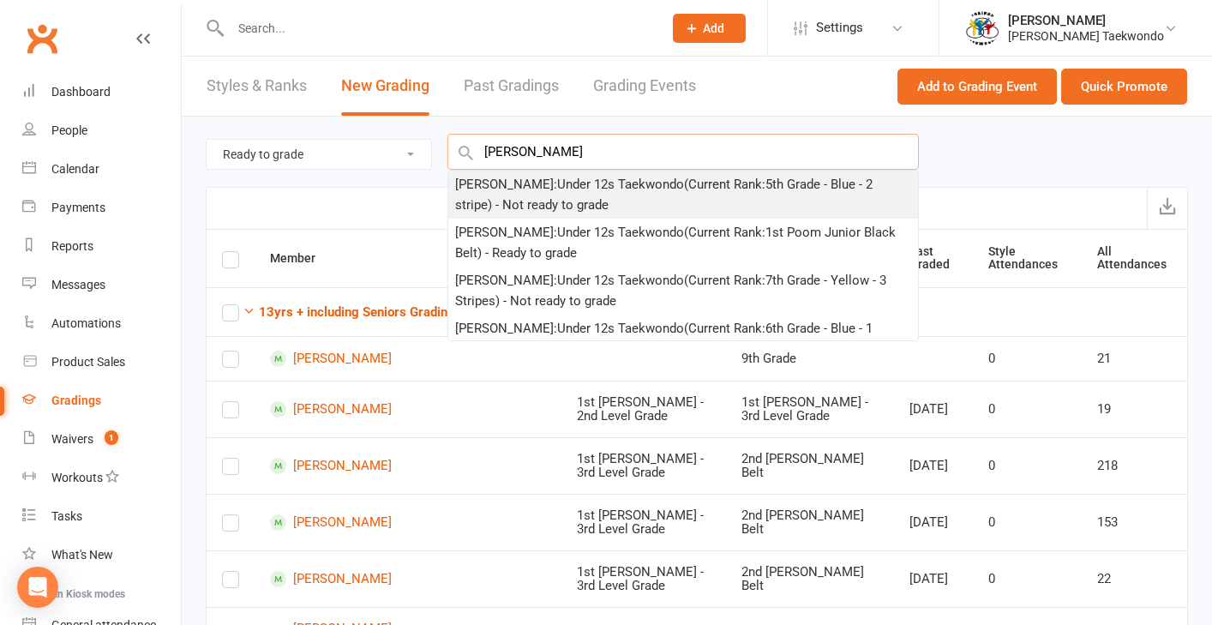
type input "[PERSON_NAME]"
click at [545, 187] on div "[PERSON_NAME] : Under 12s Taekwondo (Current Rank: 5th Grade - Blue - 2 stripe …" at bounding box center [683, 194] width 456 height 41
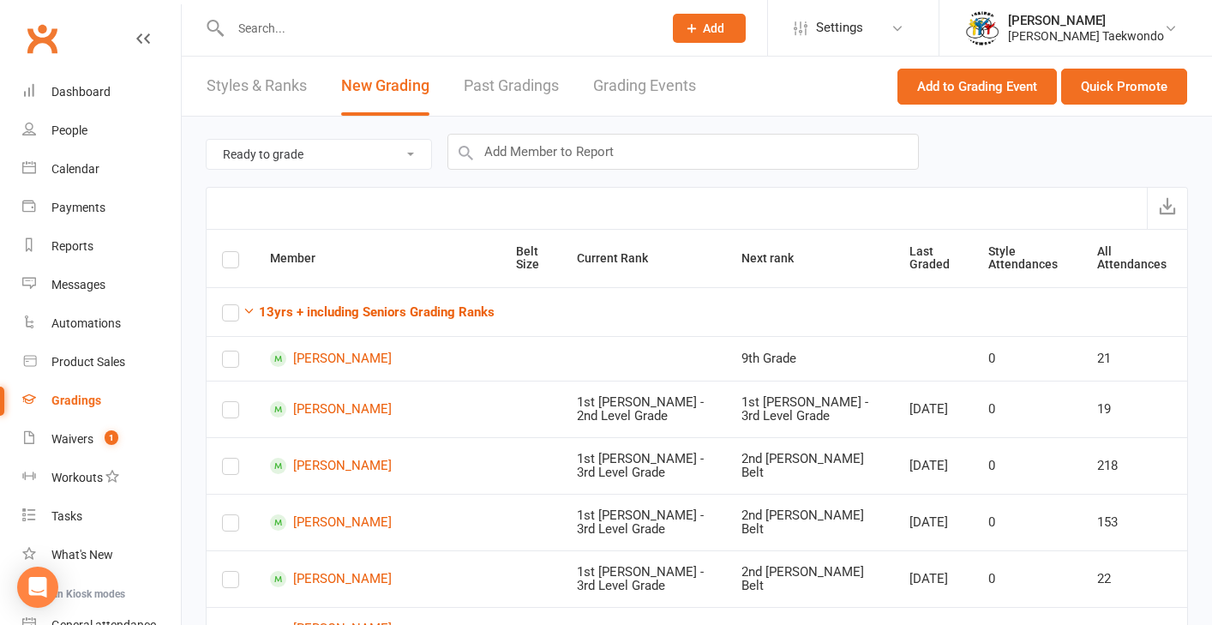
click at [545, 187] on div at bounding box center [697, 208] width 982 height 42
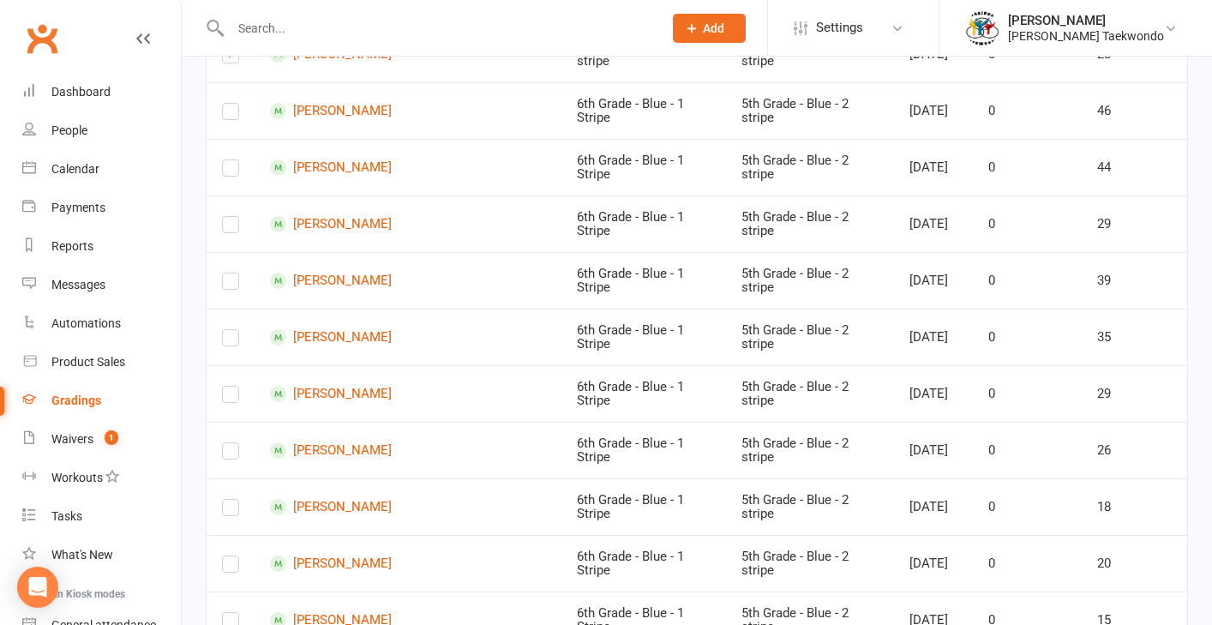
scroll to position [7152, 0]
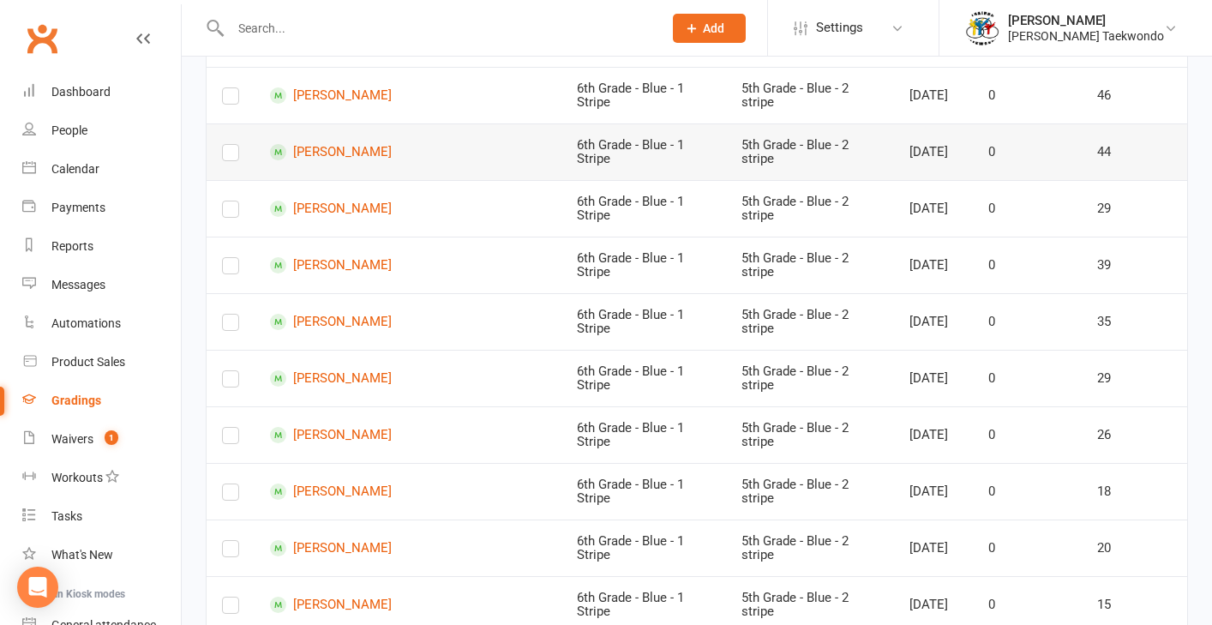
click at [232, 156] on label at bounding box center [230, 156] width 17 height 0
click at [232, 145] on input "checkbox" at bounding box center [230, 145] width 17 height 0
drag, startPoint x: 227, startPoint y: 271, endPoint x: 233, endPoint y: 282, distance: 12.7
click at [227, 269] on label at bounding box center [230, 269] width 17 height 0
click at [227, 258] on input "checkbox" at bounding box center [230, 258] width 17 height 0
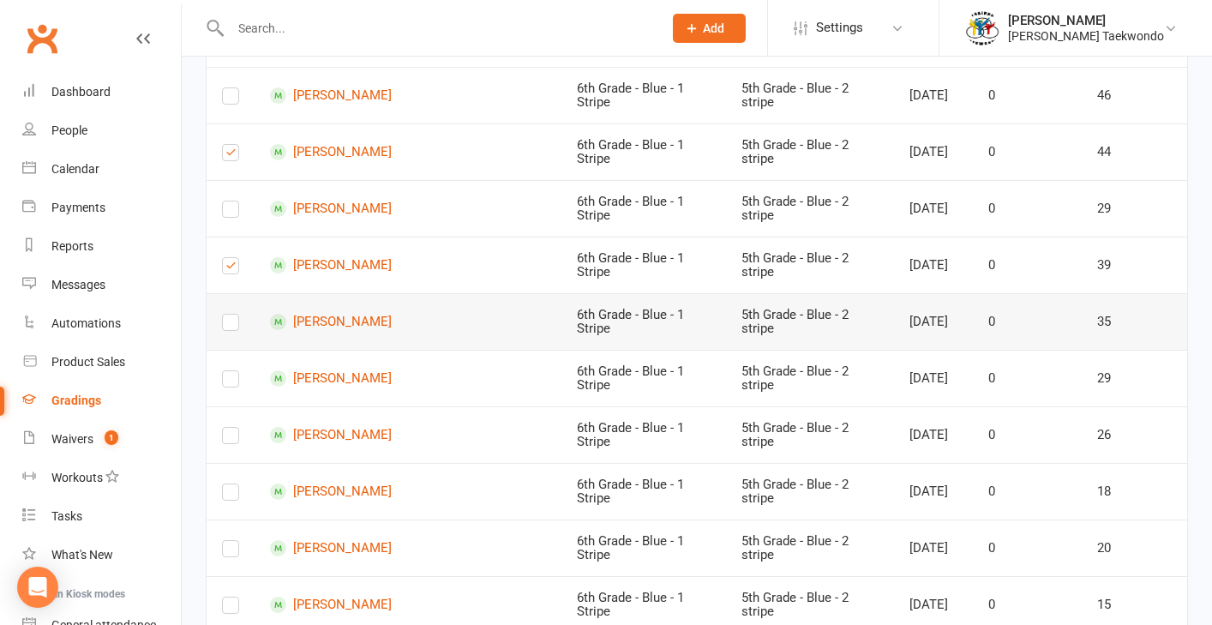
click at [228, 326] on label at bounding box center [230, 326] width 17 height 0
click at [228, 315] on input "checkbox" at bounding box center [230, 315] width 17 height 0
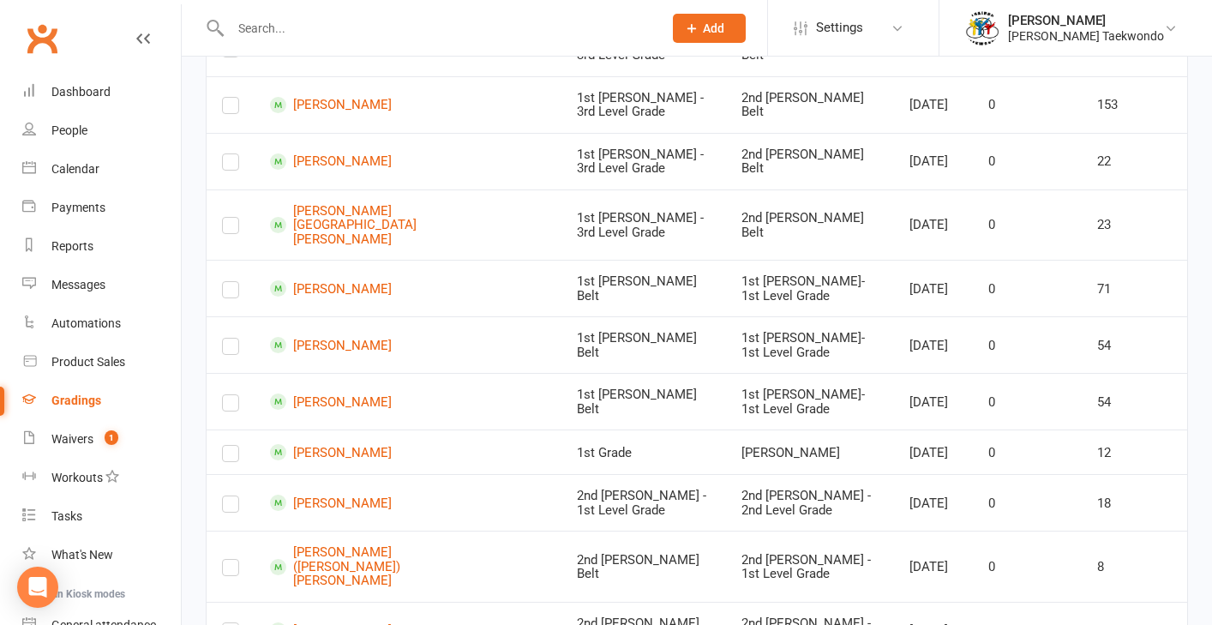
scroll to position [0, 0]
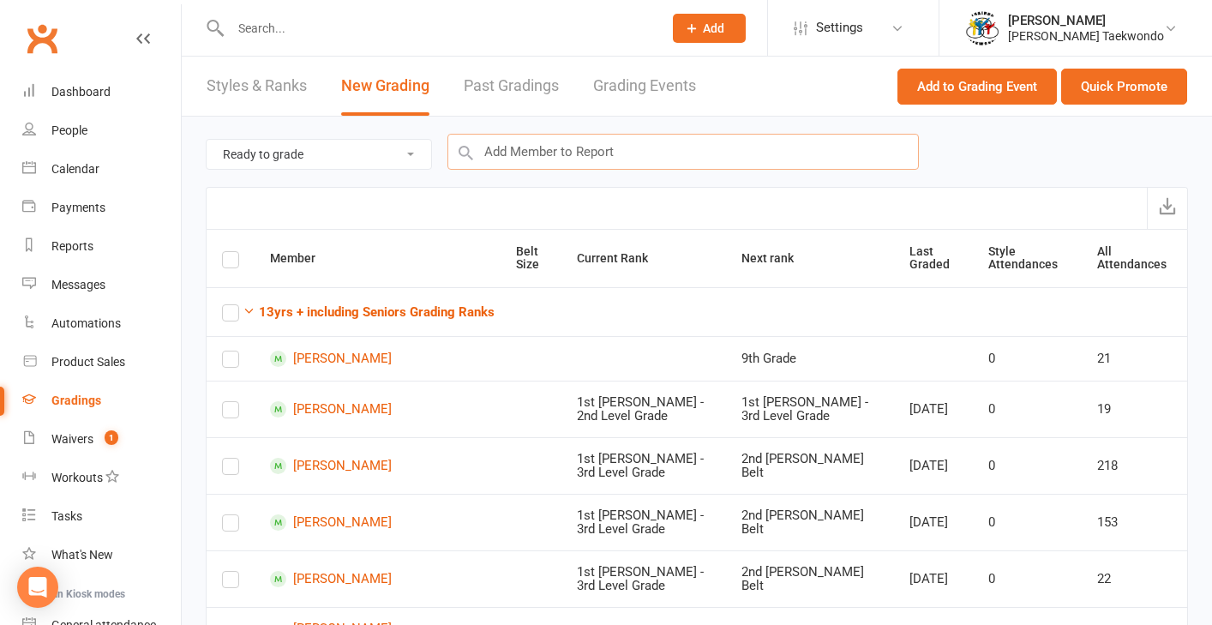
click at [612, 153] on input "text" at bounding box center [682, 152] width 471 height 36
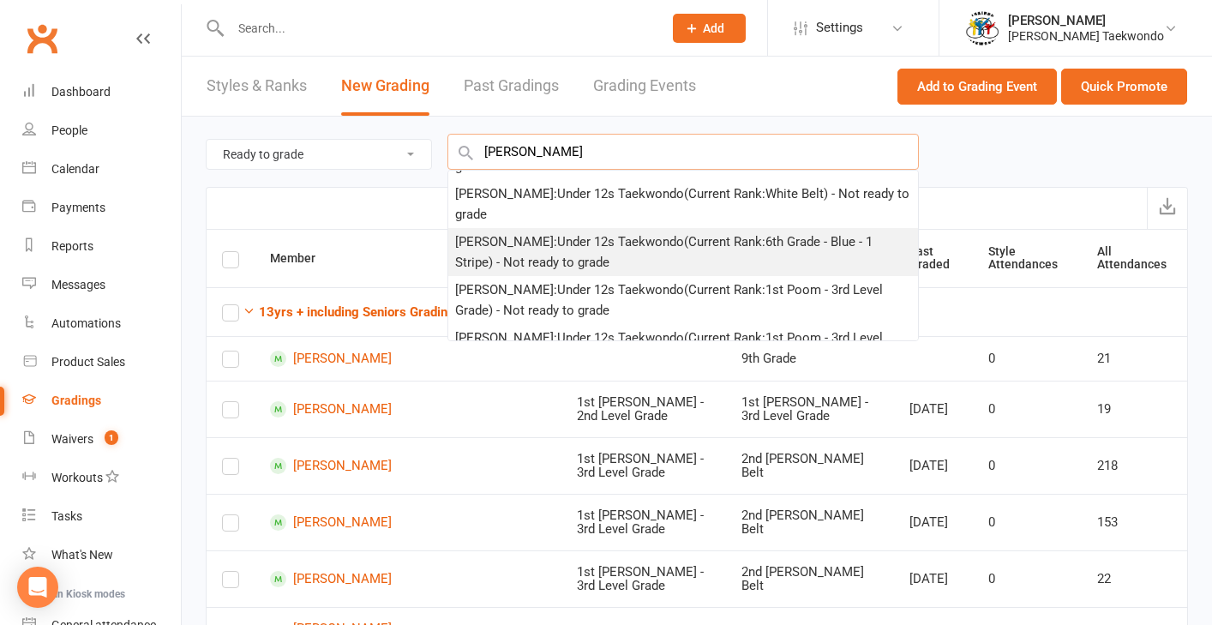
scroll to position [193, 0]
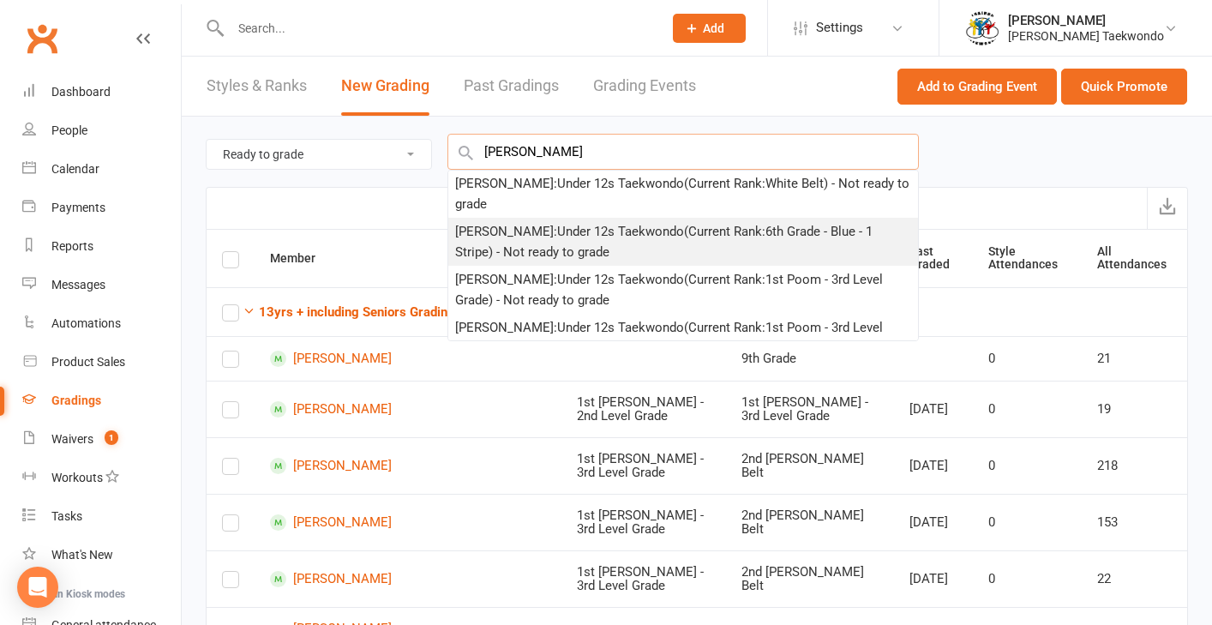
type input "[PERSON_NAME]"
click at [628, 242] on div "[PERSON_NAME] : Under 12s Taekwondo (Current Rank: 6th Grade - Blue - 1 Stripe …" at bounding box center [683, 241] width 456 height 41
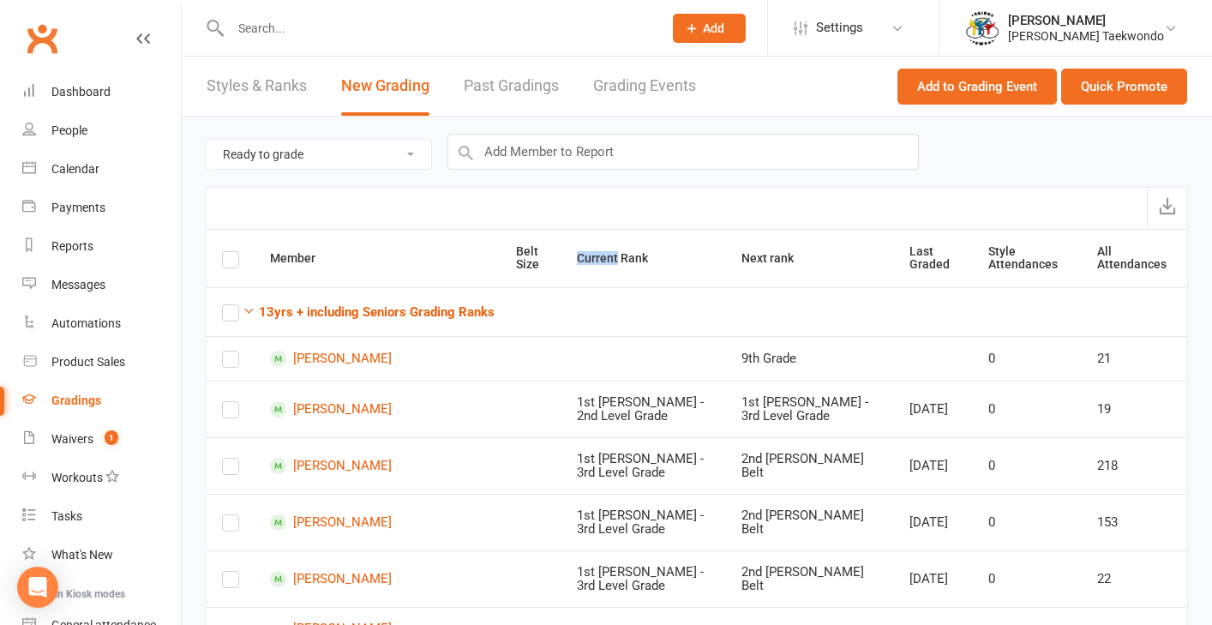
drag, startPoint x: 628, startPoint y: 241, endPoint x: 685, endPoint y: 214, distance: 62.5
click at [628, 240] on th "Current Rank" at bounding box center [643, 258] width 165 height 57
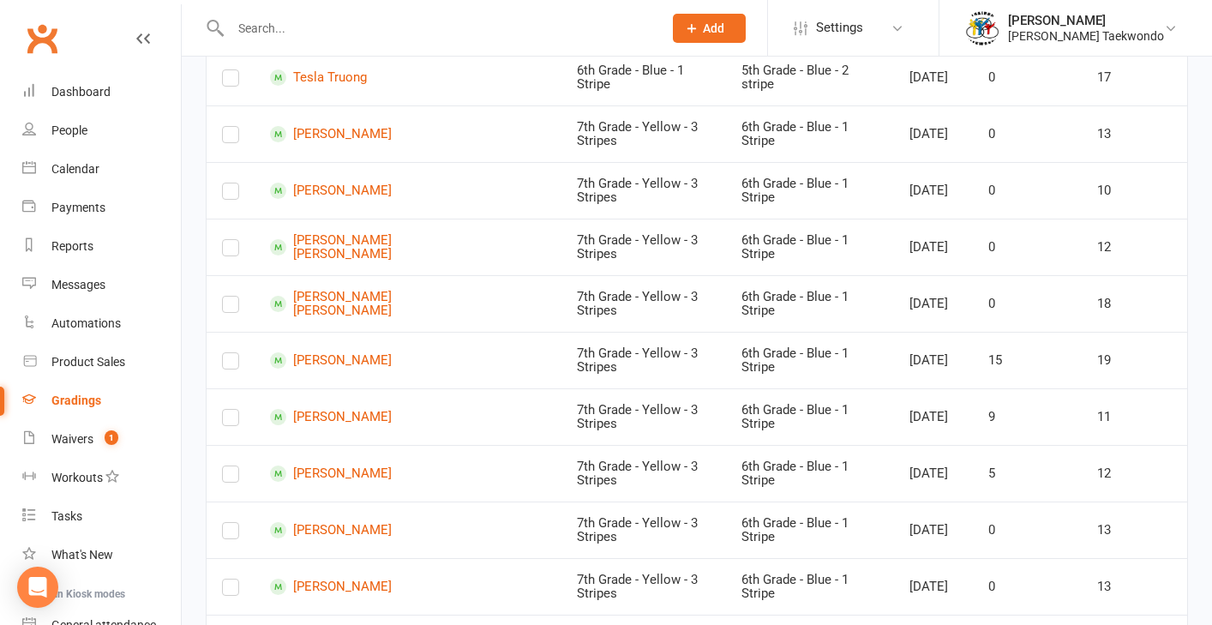
scroll to position [7865, 0]
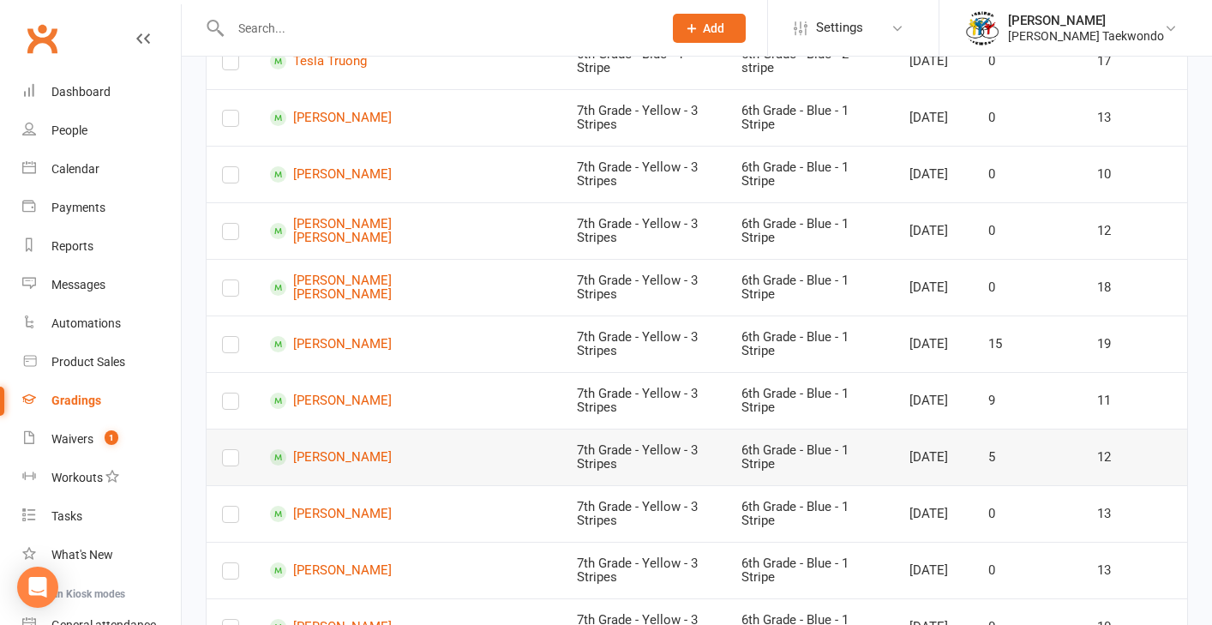
click at [227, 461] on label at bounding box center [230, 461] width 17 height 0
click at [227, 450] on input "checkbox" at bounding box center [230, 450] width 17 height 0
click at [232, 518] on label at bounding box center [230, 518] width 17 height 0
click at [232, 507] on input "checkbox" at bounding box center [230, 507] width 17 height 0
click at [236, 574] on label at bounding box center [230, 574] width 17 height 0
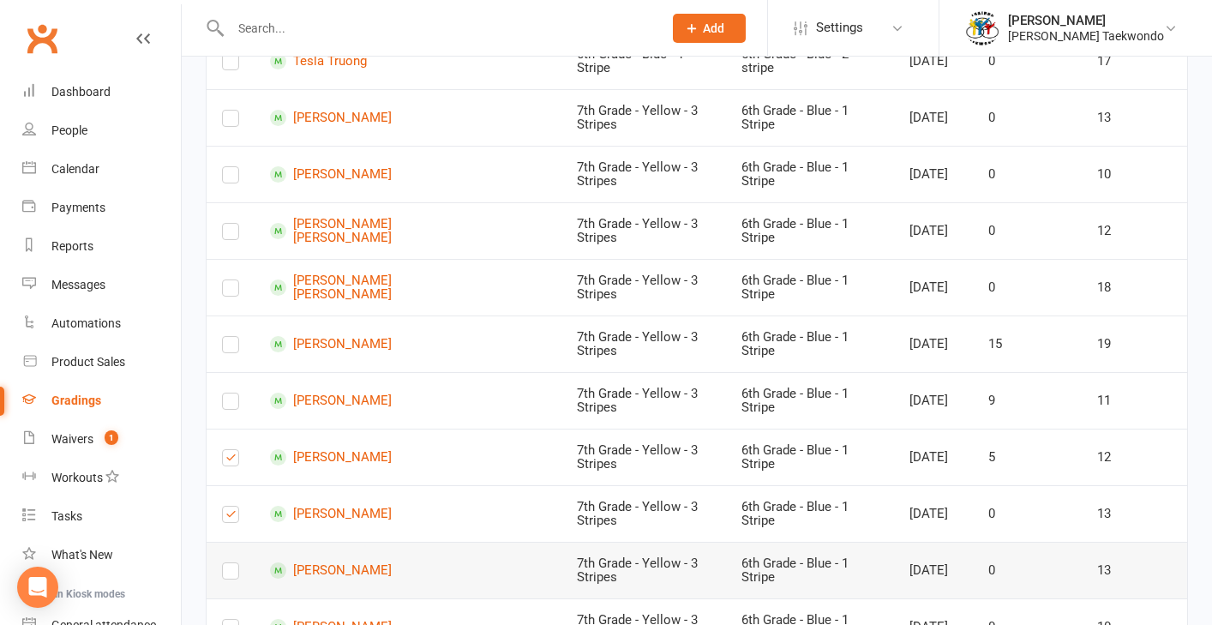
click at [236, 563] on input "checkbox" at bounding box center [230, 563] width 17 height 0
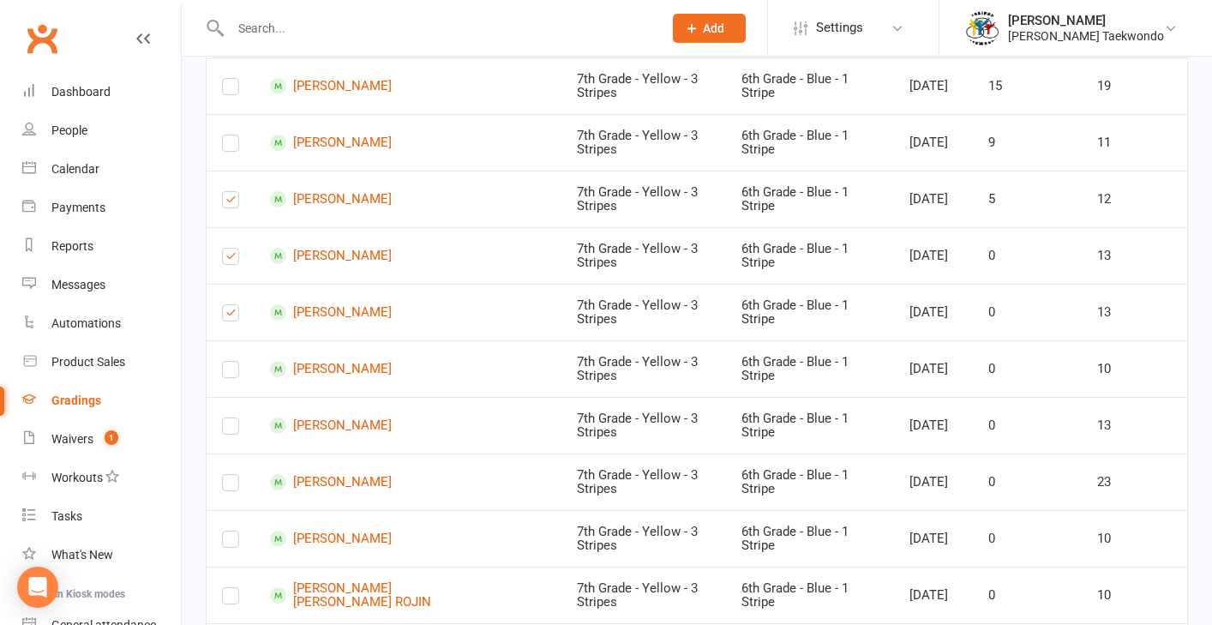
scroll to position [8187, 0]
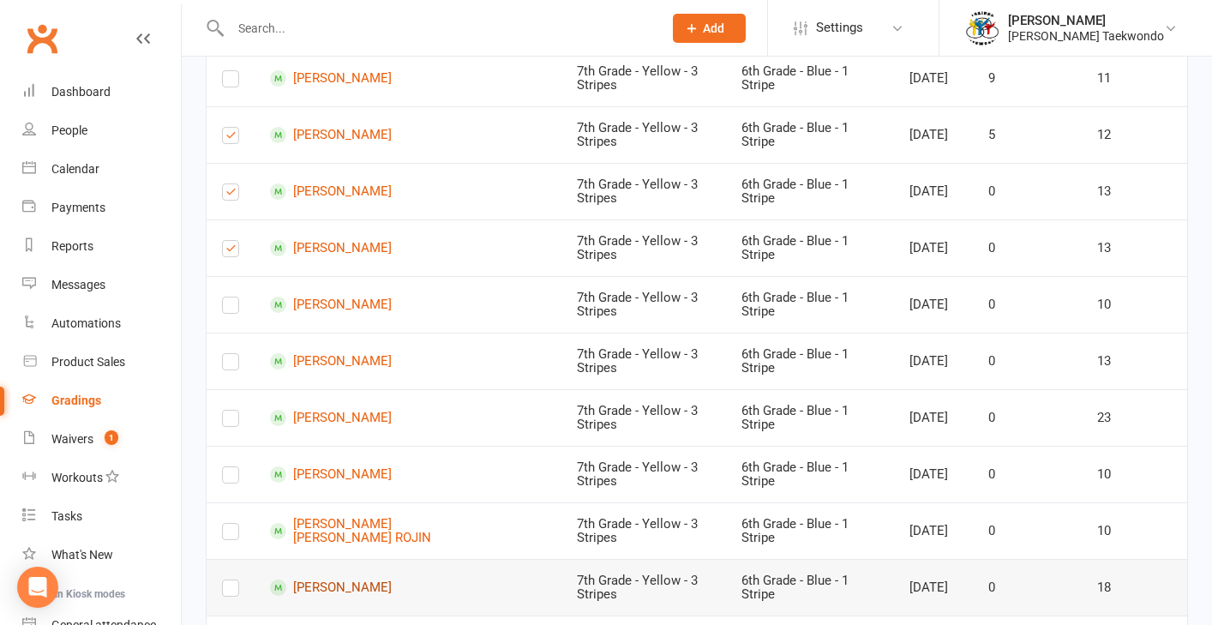
drag, startPoint x: 229, startPoint y: 573, endPoint x: 336, endPoint y: 573, distance: 107.1
click at [230, 591] on label at bounding box center [230, 591] width 17 height 0
click at [230, 580] on input "checkbox" at bounding box center [230, 580] width 17 height 0
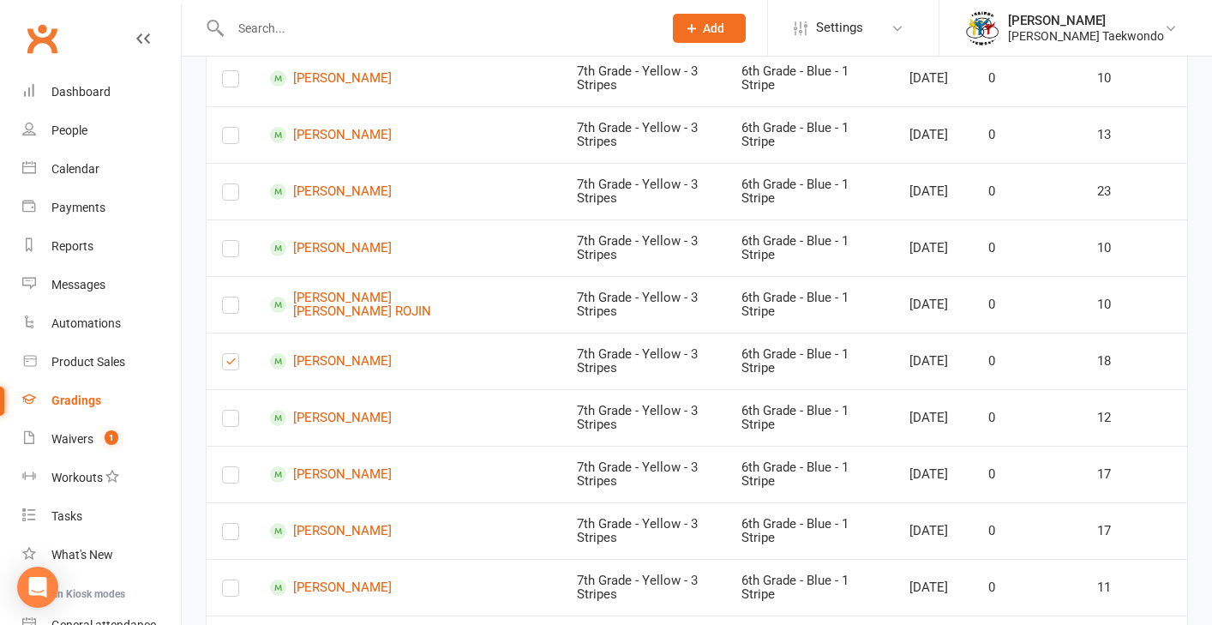
scroll to position [8462, 0]
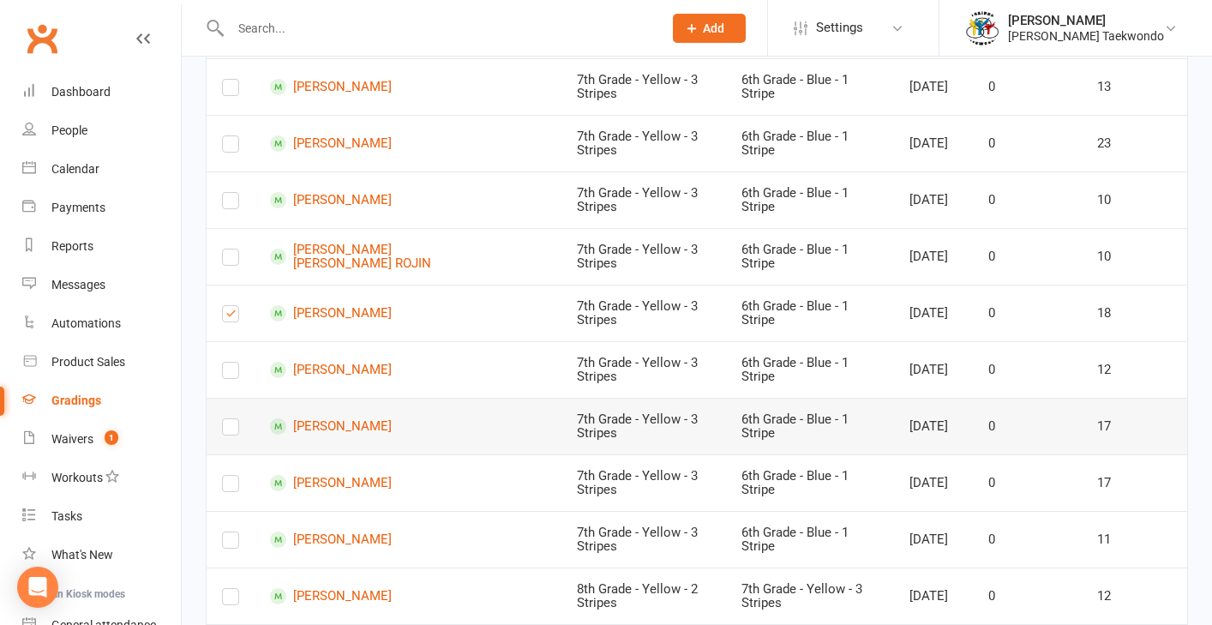
drag, startPoint x: 231, startPoint y: 351, endPoint x: 243, endPoint y: 417, distance: 66.4
click at [231, 374] on label at bounding box center [230, 374] width 17 height 0
click at [231, 363] on input "checkbox" at bounding box center [230, 363] width 17 height 0
click at [237, 430] on label at bounding box center [230, 430] width 17 height 0
click at [237, 419] on input "checkbox" at bounding box center [230, 419] width 17 height 0
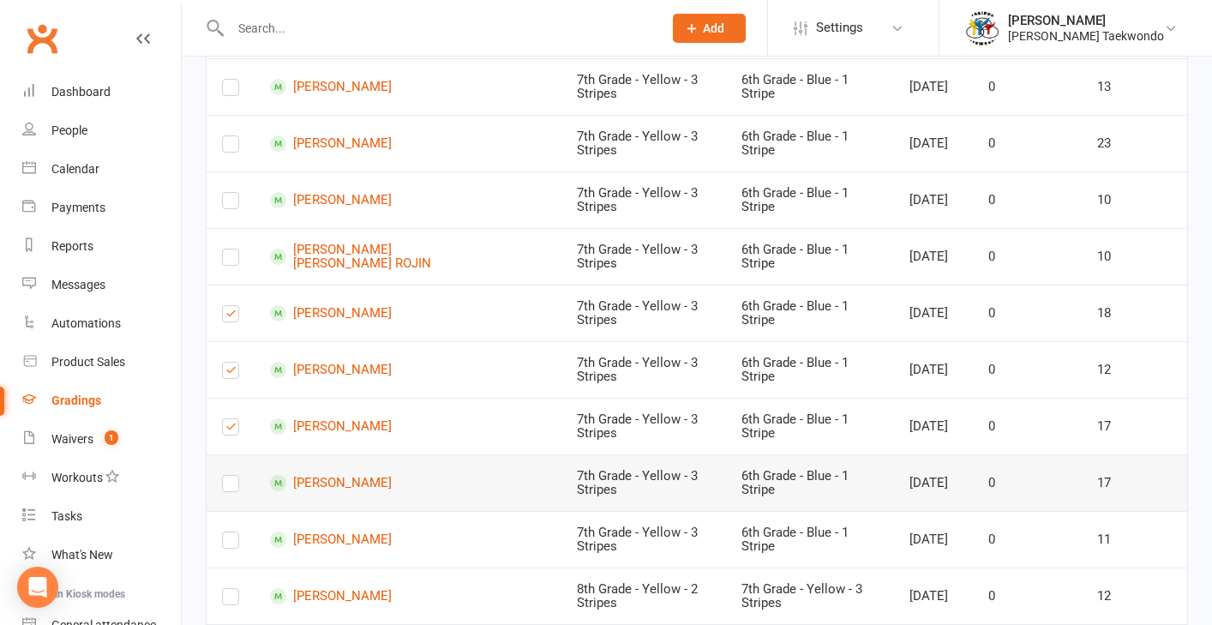
click at [235, 487] on label at bounding box center [230, 487] width 17 height 0
click at [235, 476] on input "checkbox" at bounding box center [230, 476] width 17 height 0
click at [229, 543] on label at bounding box center [230, 543] width 17 height 0
click at [229, 532] on input "checkbox" at bounding box center [230, 532] width 17 height 0
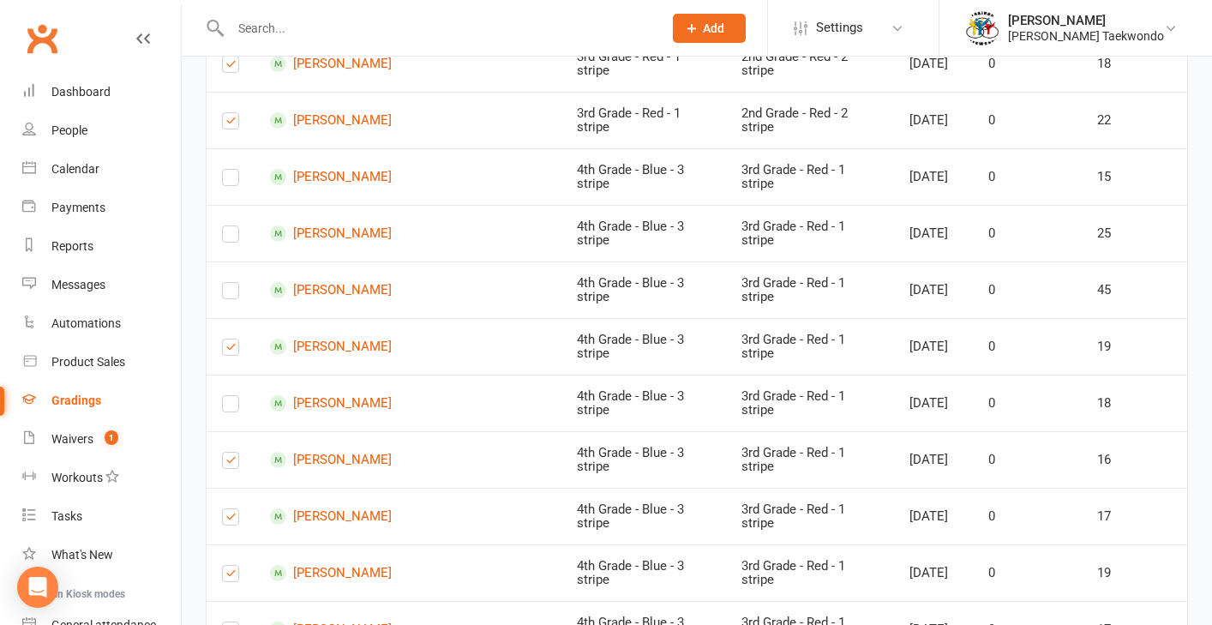
scroll to position [0, 0]
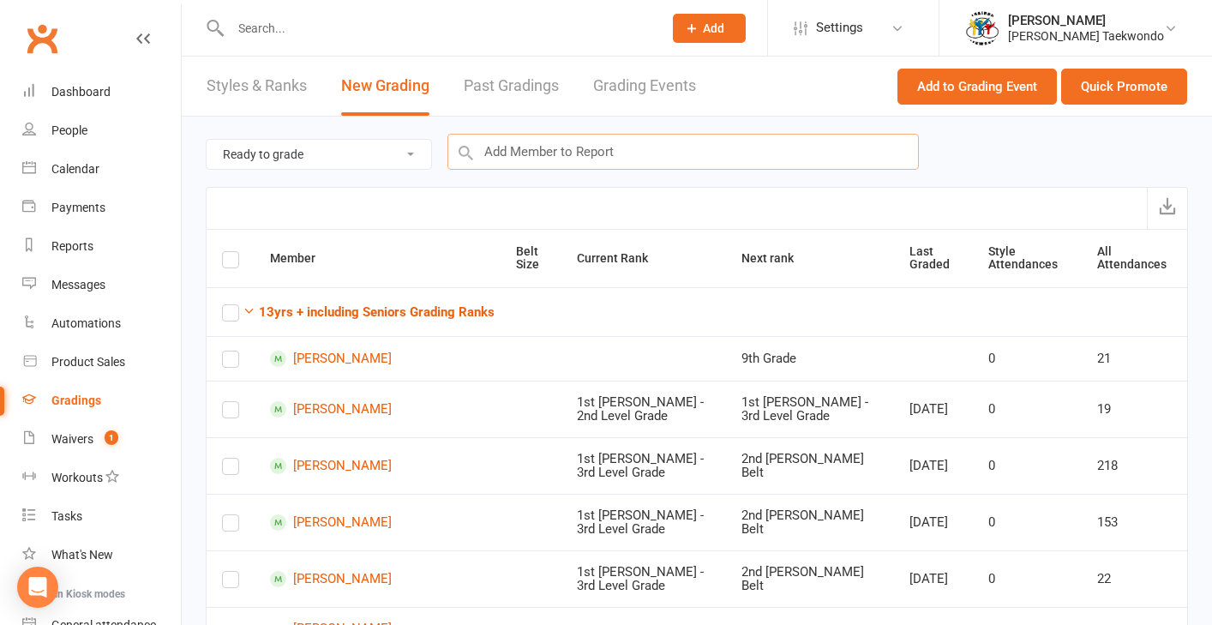
drag, startPoint x: 609, startPoint y: 141, endPoint x: 604, endPoint y: 149, distance: 9.6
click at [606, 147] on input "text" at bounding box center [682, 152] width 471 height 36
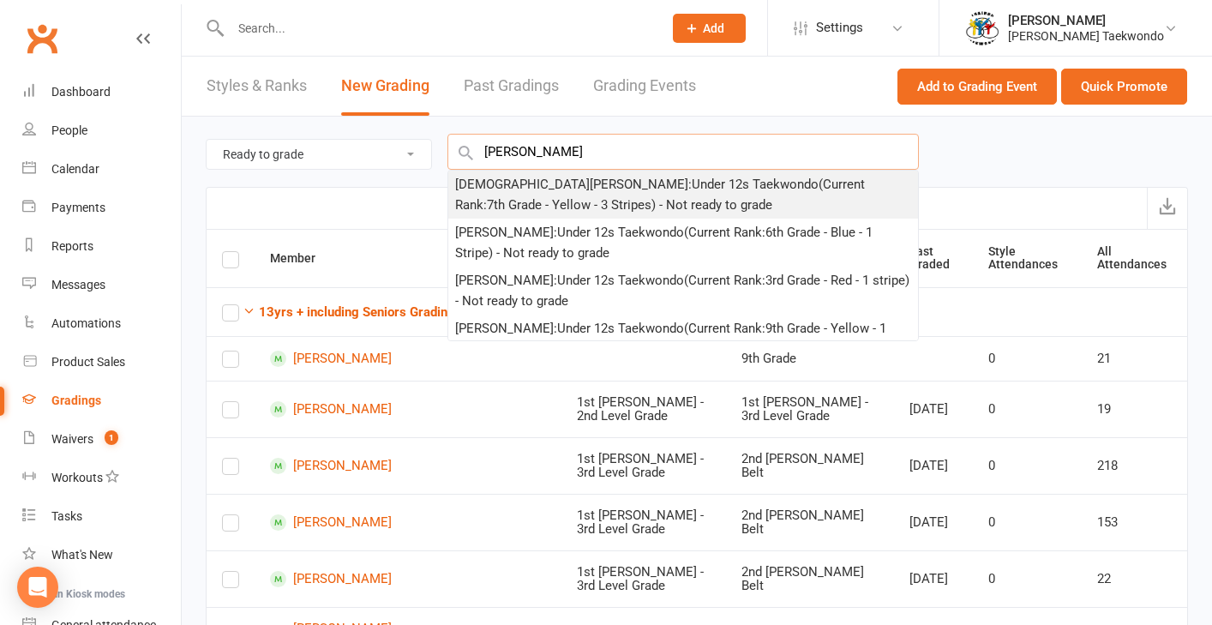
type input "[PERSON_NAME]"
click at [584, 199] on div "[DEMOGRAPHIC_DATA][PERSON_NAME] : Under 12s Taekwondo (Current Rank: 7th Grade …" at bounding box center [683, 194] width 456 height 41
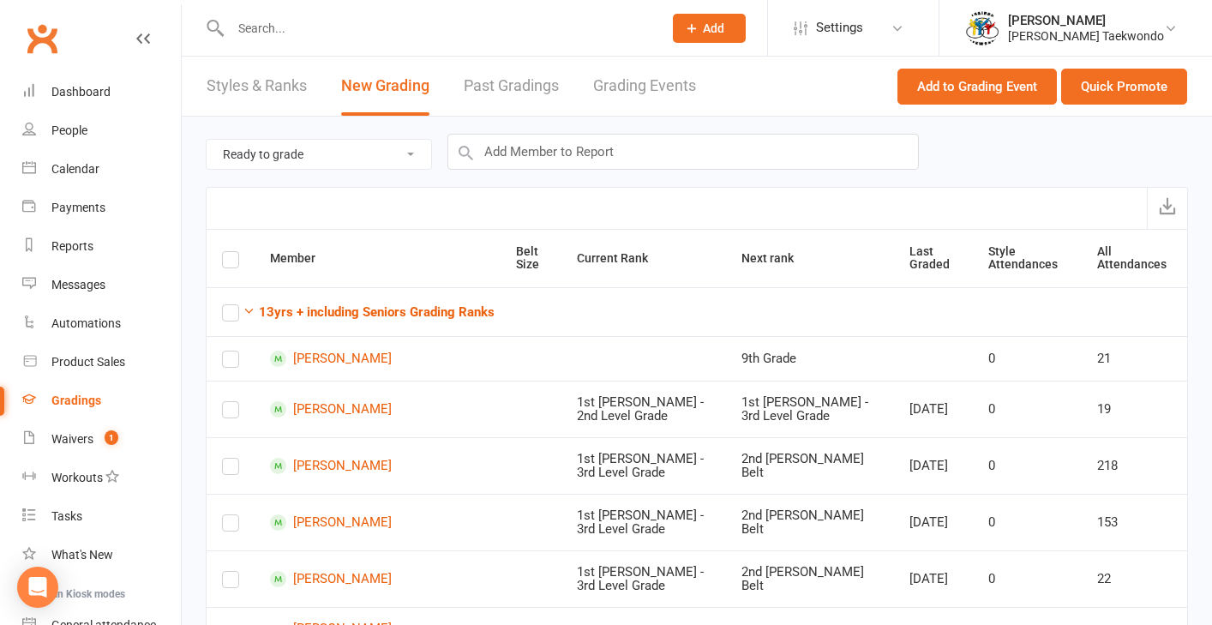
click at [584, 199] on div at bounding box center [697, 208] width 982 height 42
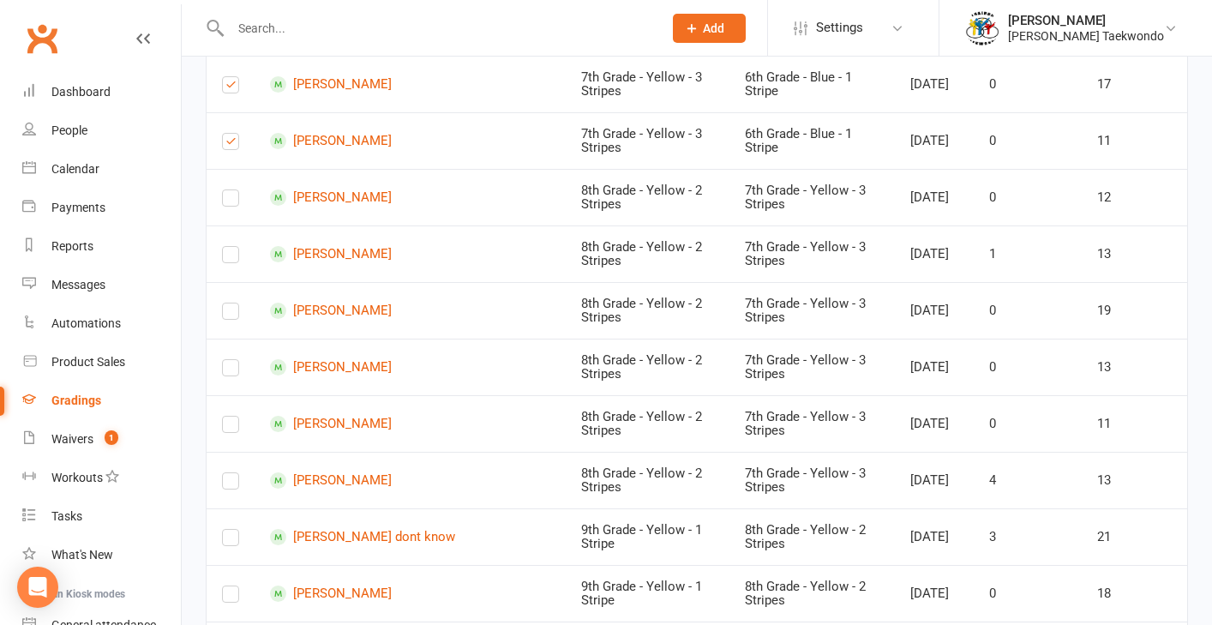
scroll to position [8909, 0]
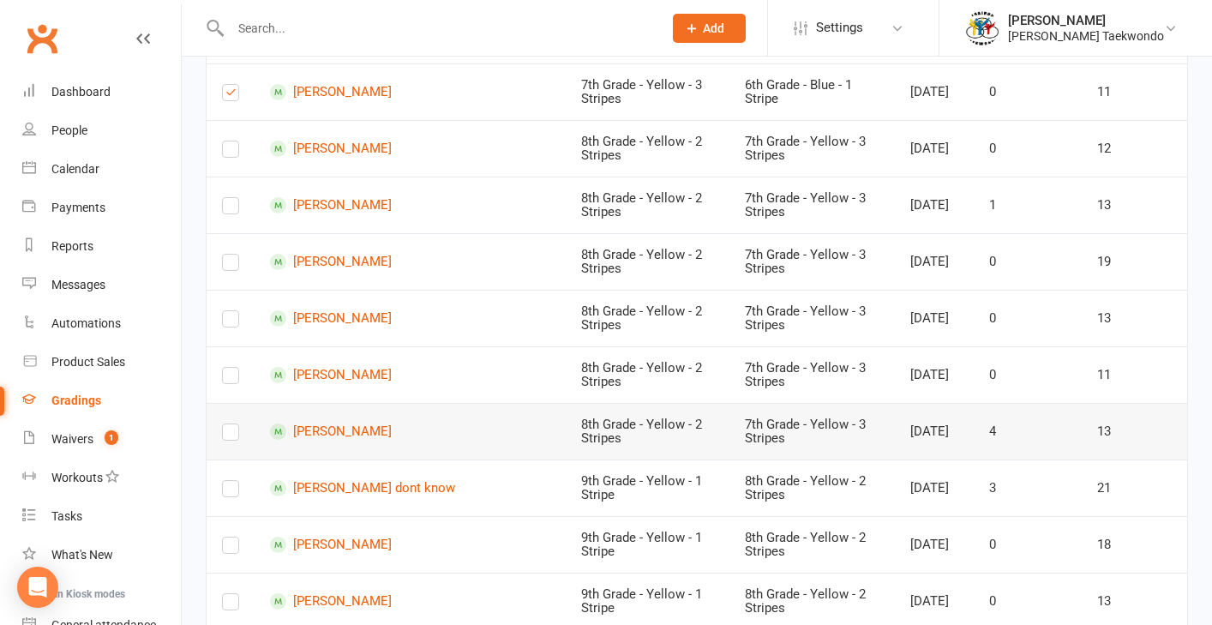
click at [229, 435] on label at bounding box center [230, 435] width 17 height 0
click at [229, 424] on input "checkbox" at bounding box center [230, 424] width 17 height 0
drag, startPoint x: 234, startPoint y: 350, endPoint x: 242, endPoint y: 309, distance: 41.0
click at [234, 379] on label at bounding box center [230, 379] width 17 height 0
click at [234, 368] on input "checkbox" at bounding box center [230, 368] width 17 height 0
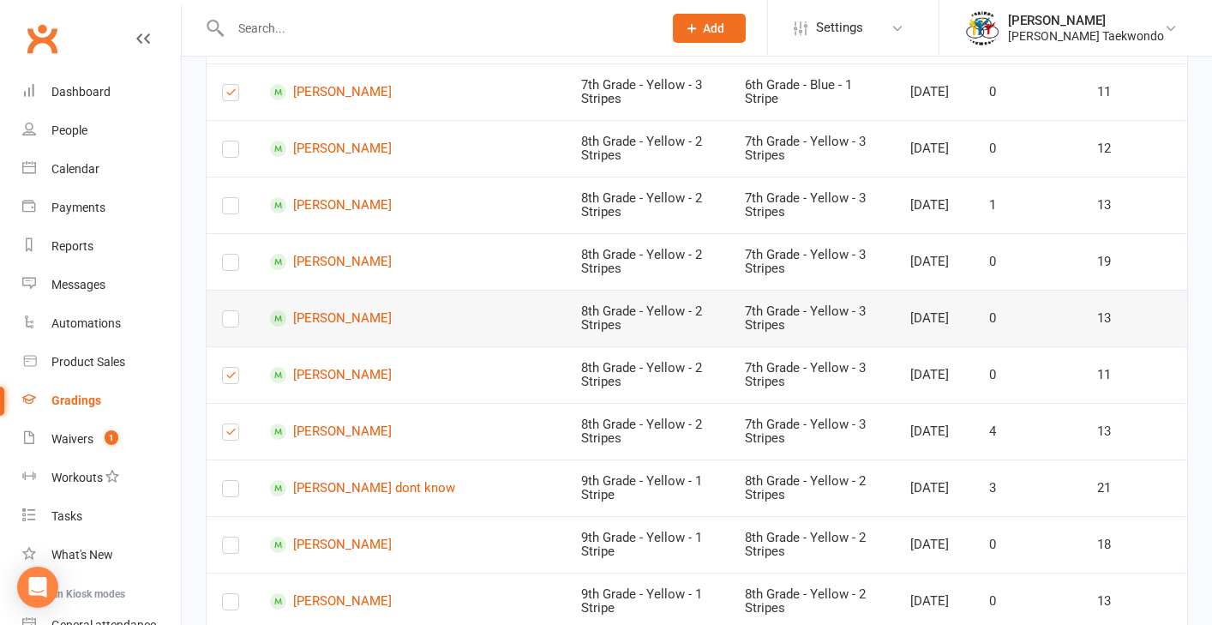
drag, startPoint x: 229, startPoint y: 291, endPoint x: 242, endPoint y: 279, distance: 17.6
click at [229, 322] on label at bounding box center [230, 322] width 17 height 0
click at [229, 311] on input "checkbox" at bounding box center [230, 311] width 17 height 0
click at [228, 266] on label at bounding box center [230, 266] width 17 height 0
click at [228, 255] on input "checkbox" at bounding box center [230, 255] width 17 height 0
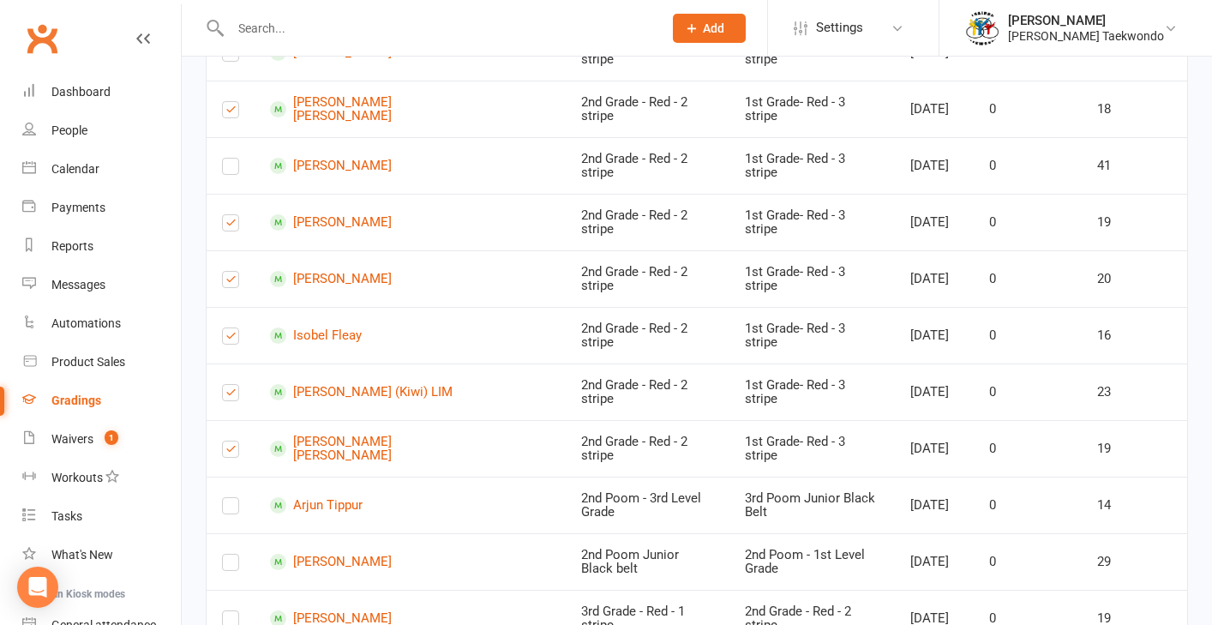
scroll to position [0, 0]
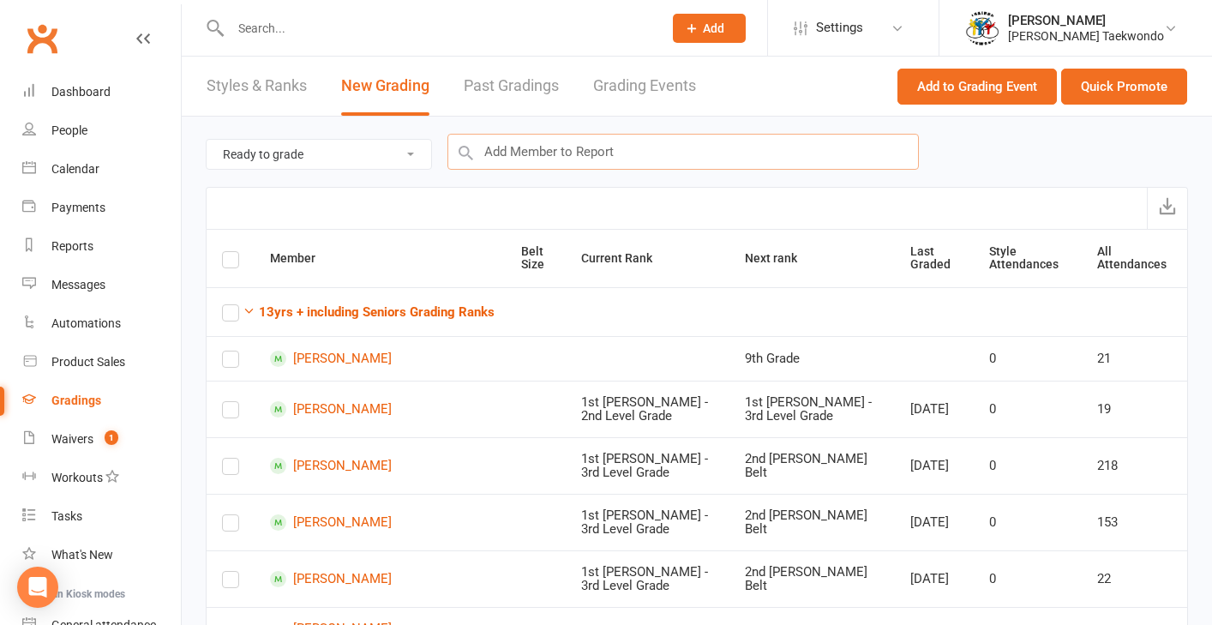
click at [513, 149] on input "text" at bounding box center [682, 152] width 471 height 36
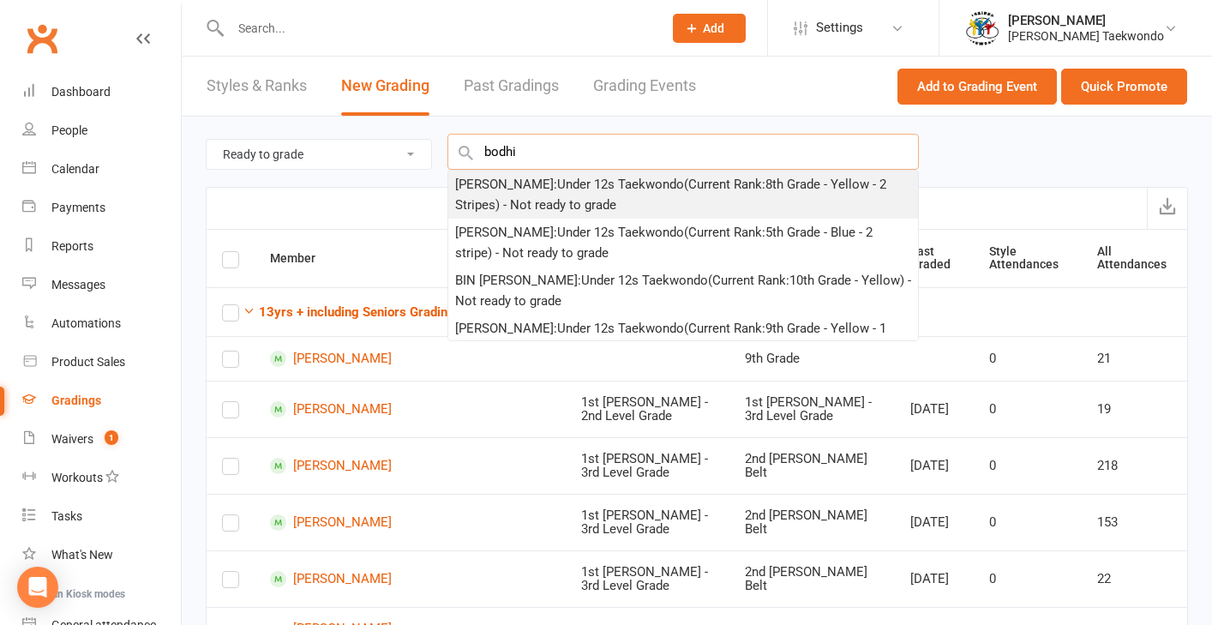
type input "bodhi"
click at [600, 193] on div "[PERSON_NAME] : Under 12s Taekwondo (Current Rank: 8th Grade - Yellow - 2 Strip…" at bounding box center [683, 194] width 456 height 41
click at [600, 193] on div at bounding box center [697, 208] width 982 height 42
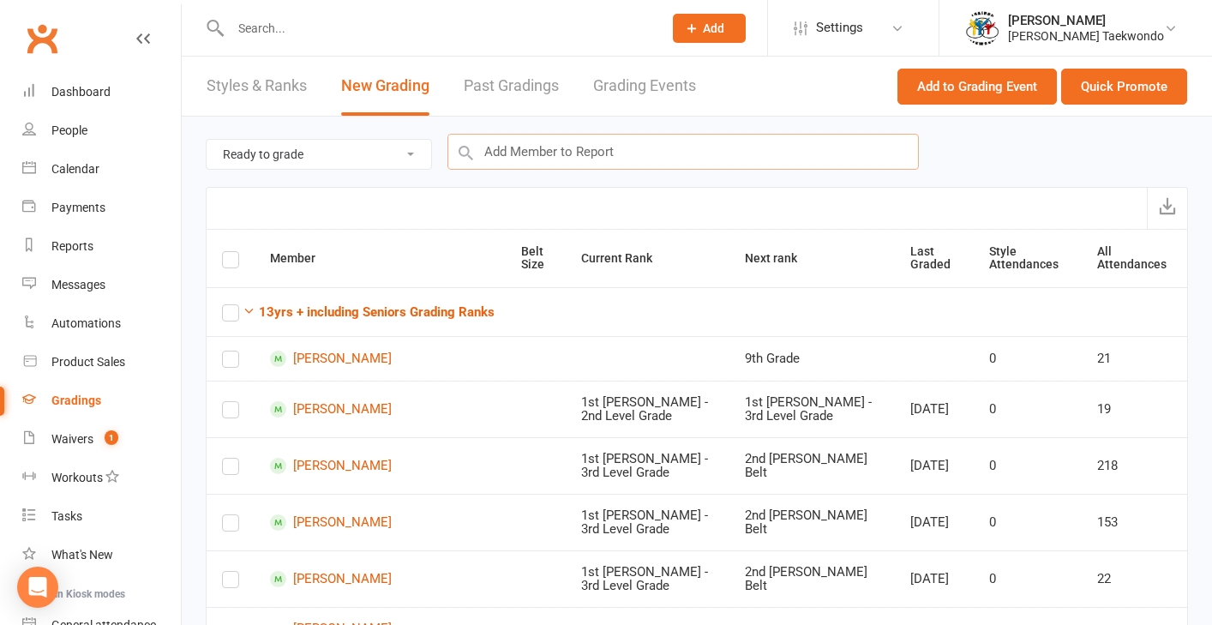
click at [532, 159] on input "text" at bounding box center [682, 152] width 471 height 36
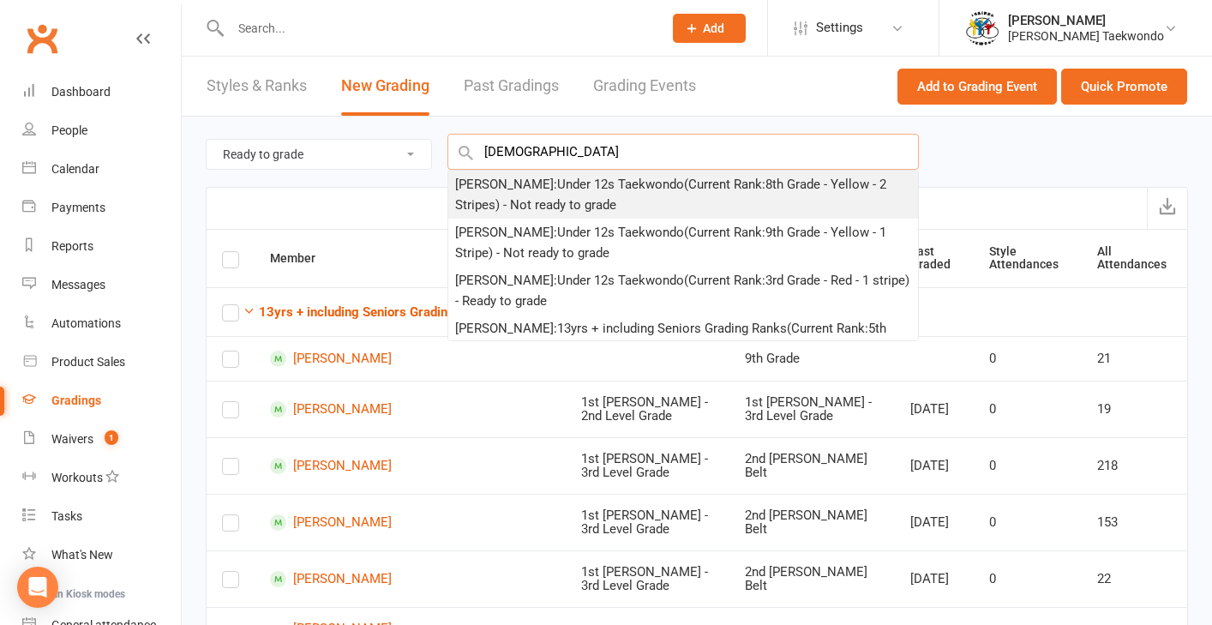
type input "[DEMOGRAPHIC_DATA]"
click at [579, 200] on div "[PERSON_NAME] : Under 12s Taekwondo (Current Rank: 8th Grade - Yellow - 2 Strip…" at bounding box center [683, 194] width 456 height 41
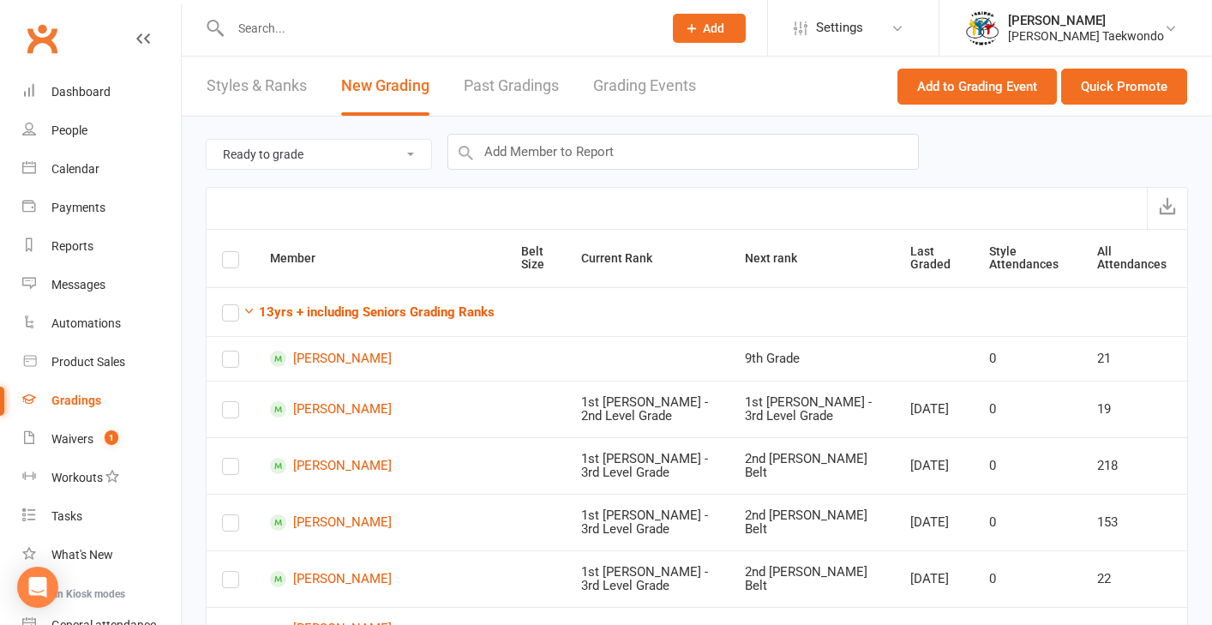
click at [579, 200] on div at bounding box center [697, 208] width 982 height 42
click at [537, 141] on input "text" at bounding box center [682, 152] width 471 height 36
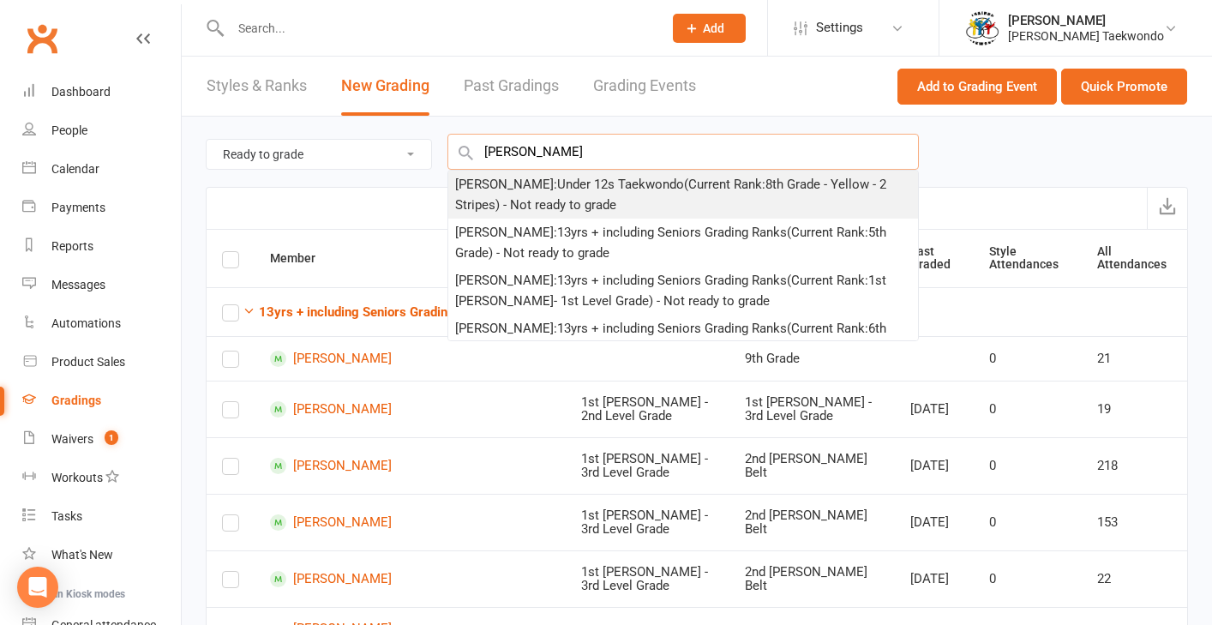
type input "[PERSON_NAME]"
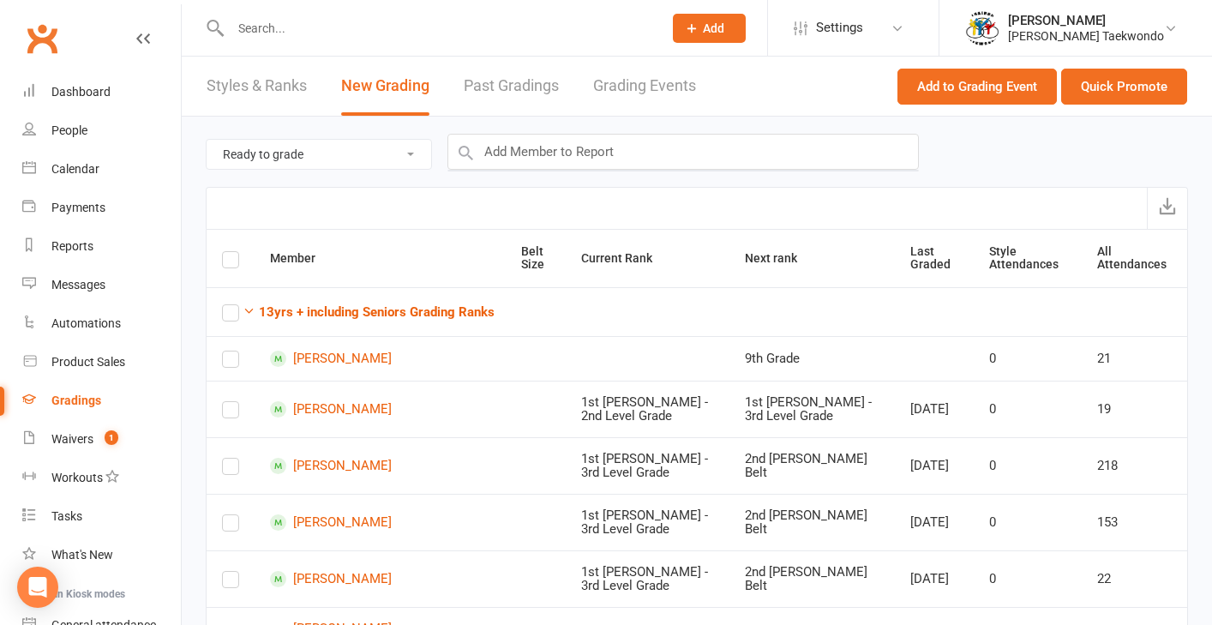
click at [609, 189] on div at bounding box center [697, 208] width 982 height 42
click at [546, 149] on input "text" at bounding box center [682, 152] width 471 height 36
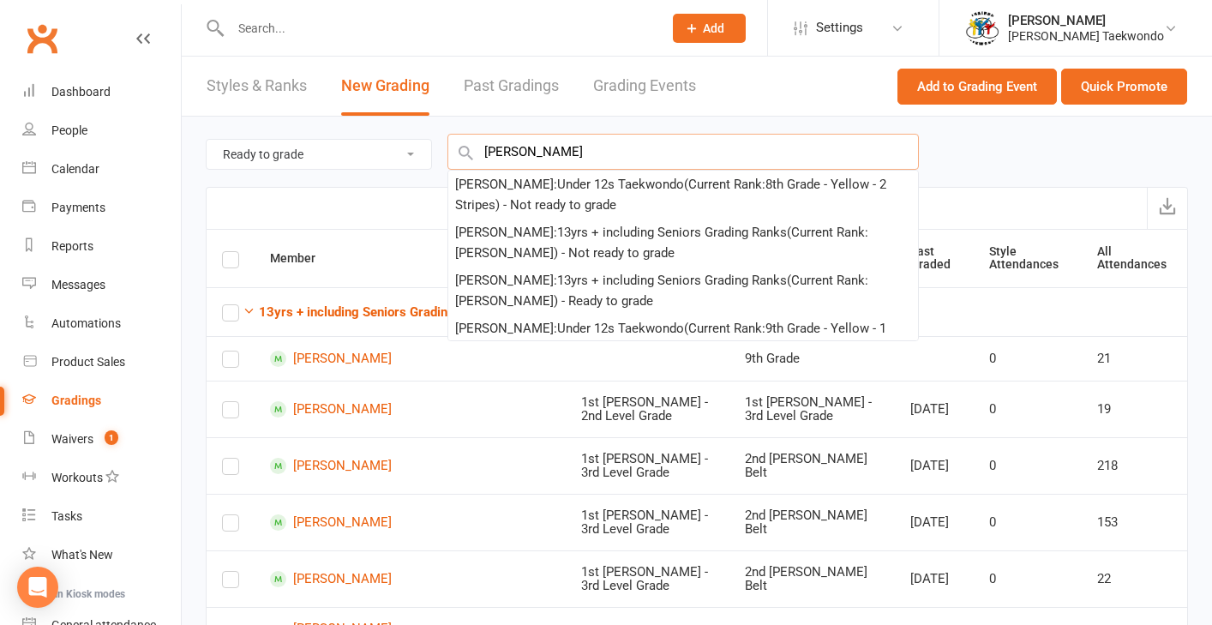
type input "[PERSON_NAME]"
click at [597, 202] on div "[PERSON_NAME] : Under 12s Taekwondo (Current Rank: 8th Grade - Yellow - 2 Strip…" at bounding box center [683, 194] width 456 height 41
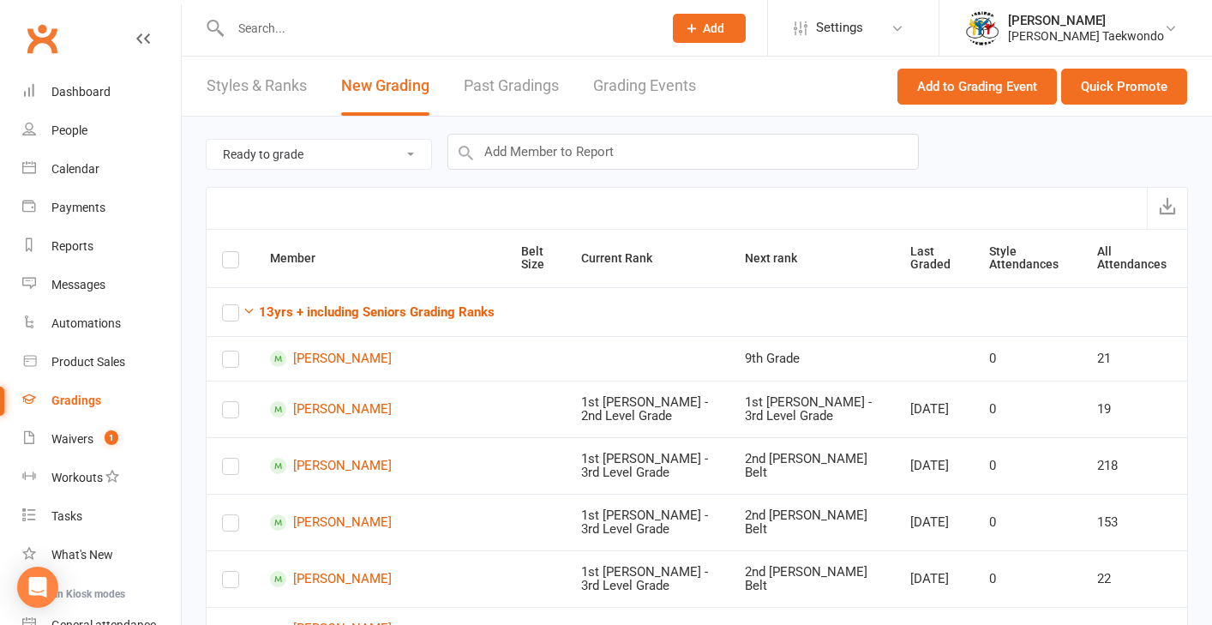
click at [597, 201] on div at bounding box center [697, 208] width 982 height 42
click at [595, 157] on input "text" at bounding box center [682, 152] width 471 height 36
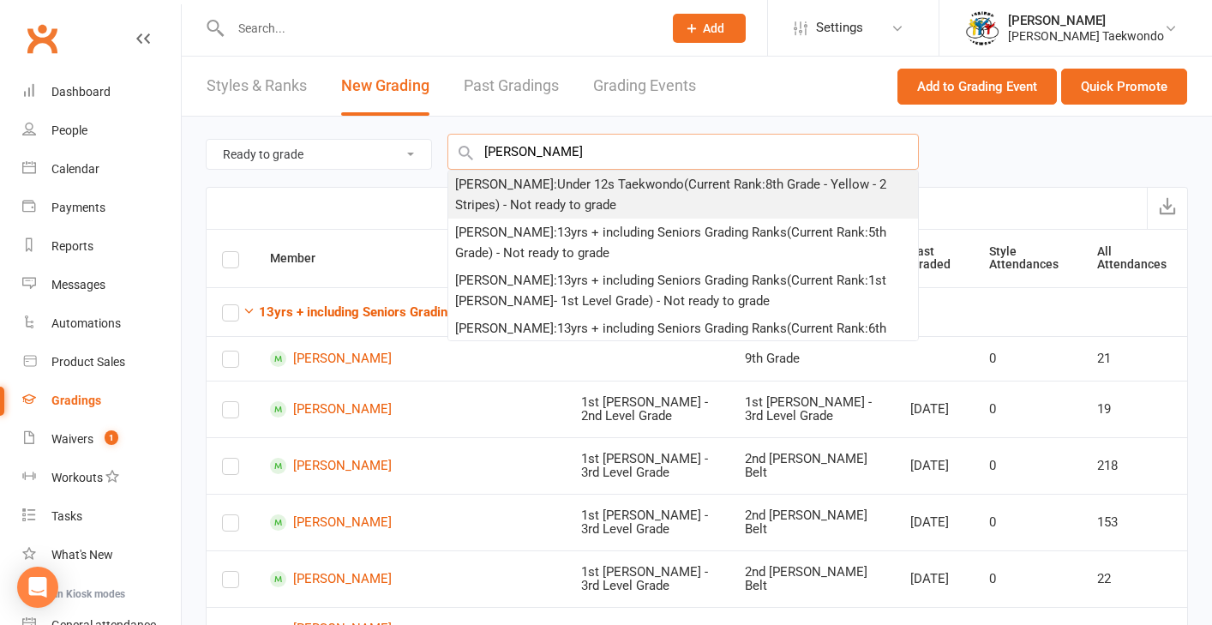
type input "[PERSON_NAME]"
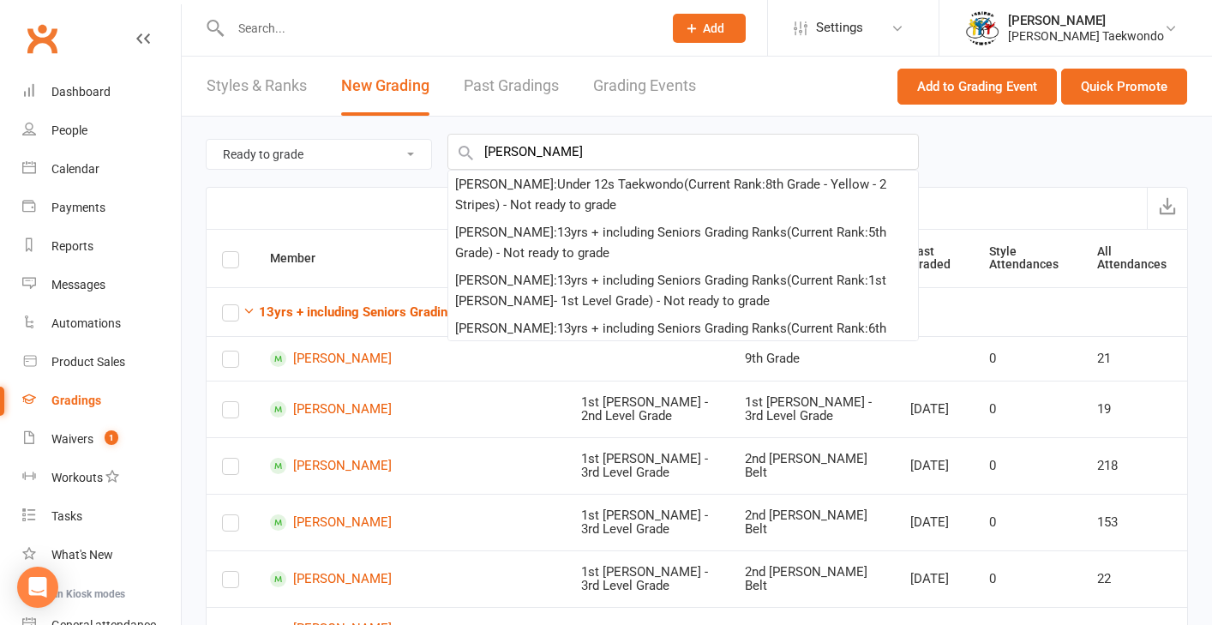
click at [561, 195] on div "[PERSON_NAME] : Under 12s Taekwondo (Current Rank: 8th Grade - Yellow - 2 Strip…" at bounding box center [683, 194] width 456 height 41
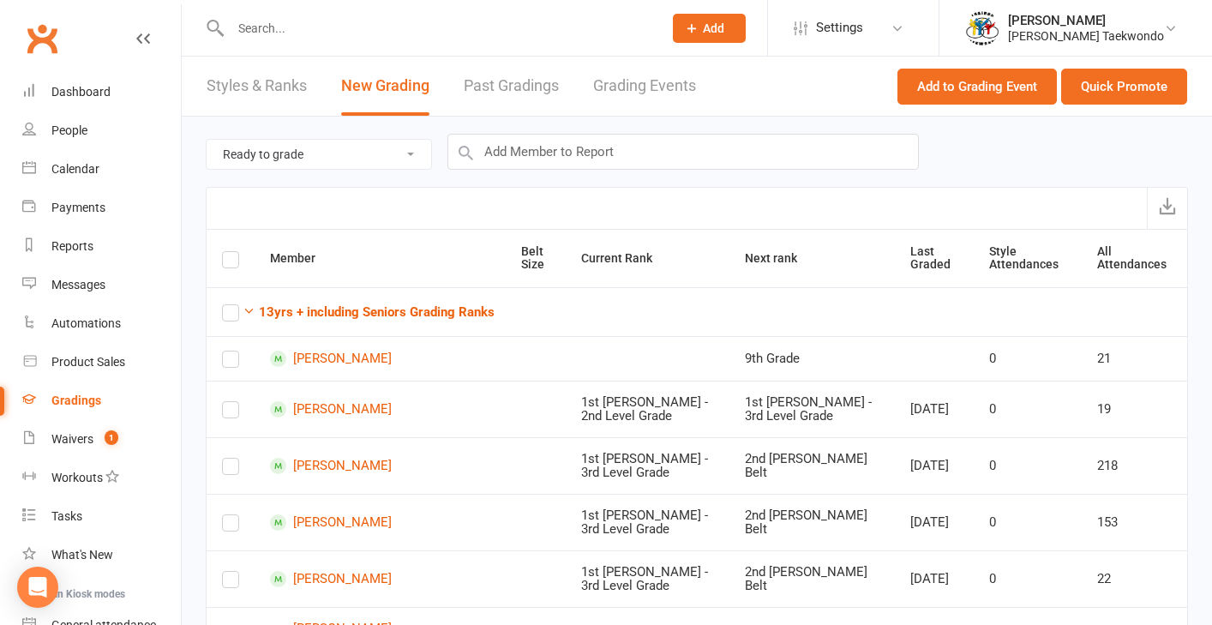
click at [561, 195] on div at bounding box center [697, 208] width 982 height 42
click at [526, 147] on input "text" at bounding box center [682, 152] width 471 height 36
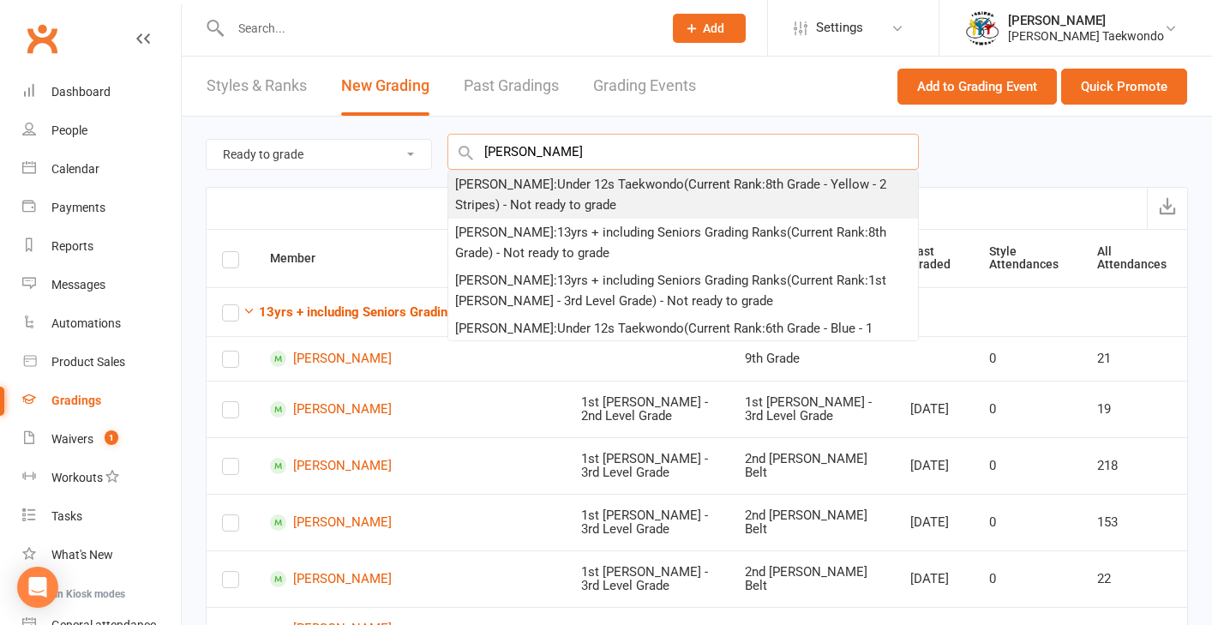
type input "[PERSON_NAME]"
click at [519, 198] on div "[PERSON_NAME] : Under 12s Taekwondo (Current Rank: 8th Grade - Yellow - 2 Strip…" at bounding box center [683, 194] width 456 height 41
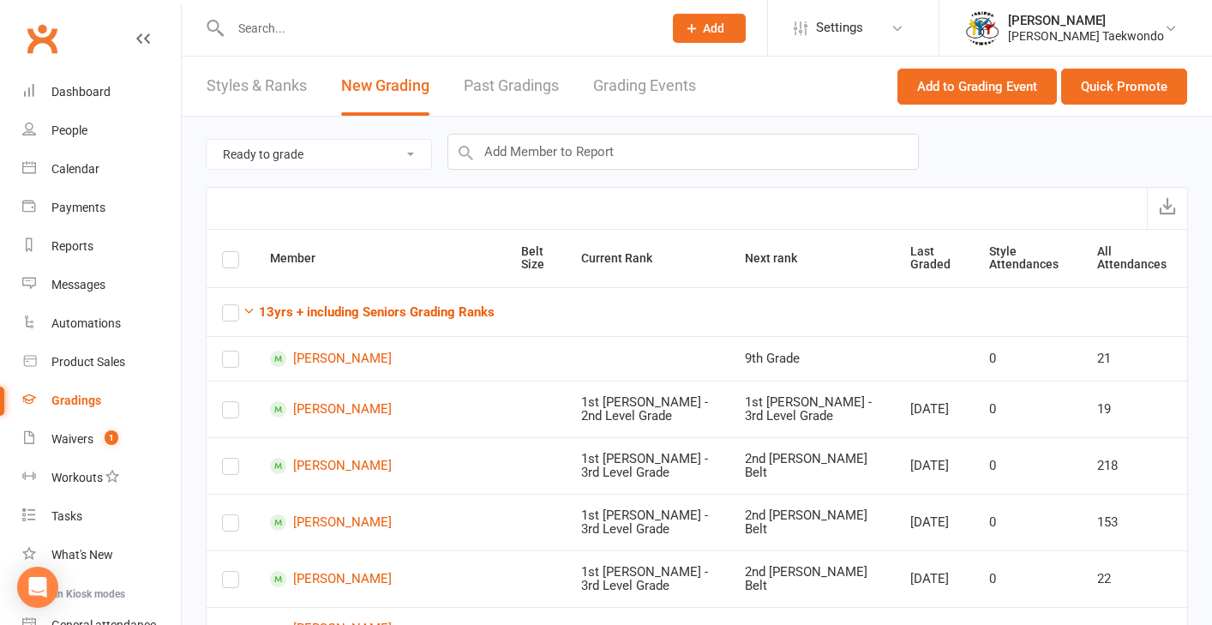
click at [519, 198] on div at bounding box center [697, 208] width 982 height 42
click at [501, 154] on input "text" at bounding box center [682, 152] width 471 height 36
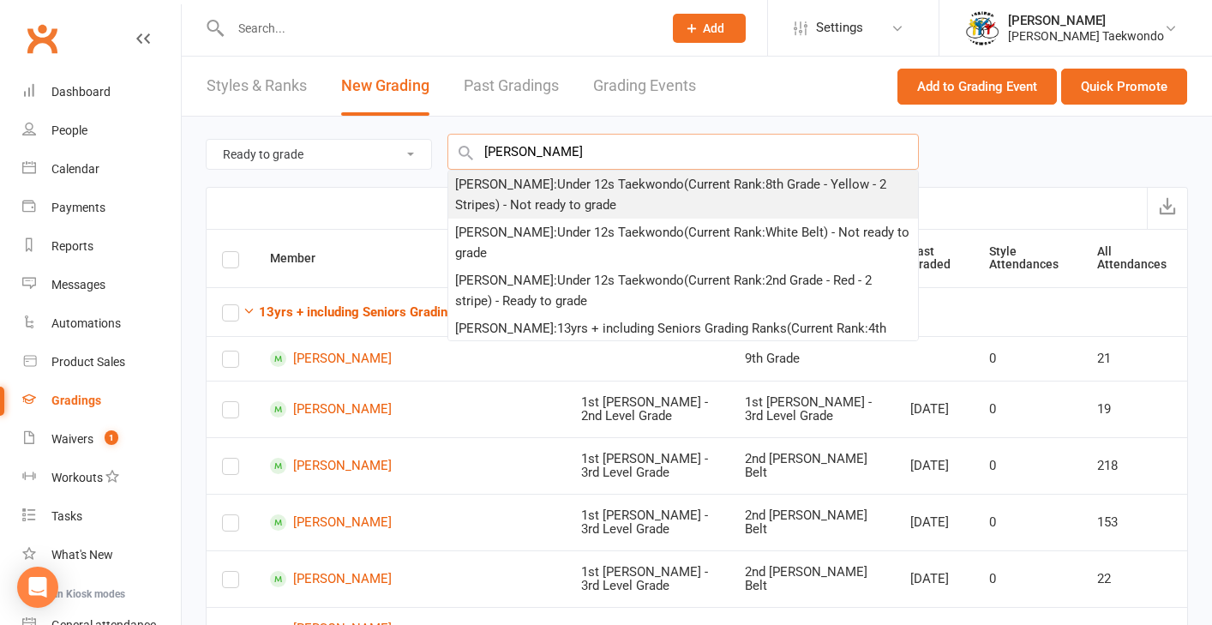
type input "[PERSON_NAME]"
click at [623, 197] on div "[PERSON_NAME] : Under 12s Taekwondo (Current Rank: 8th Grade - Yellow - 2 Strip…" at bounding box center [683, 194] width 456 height 41
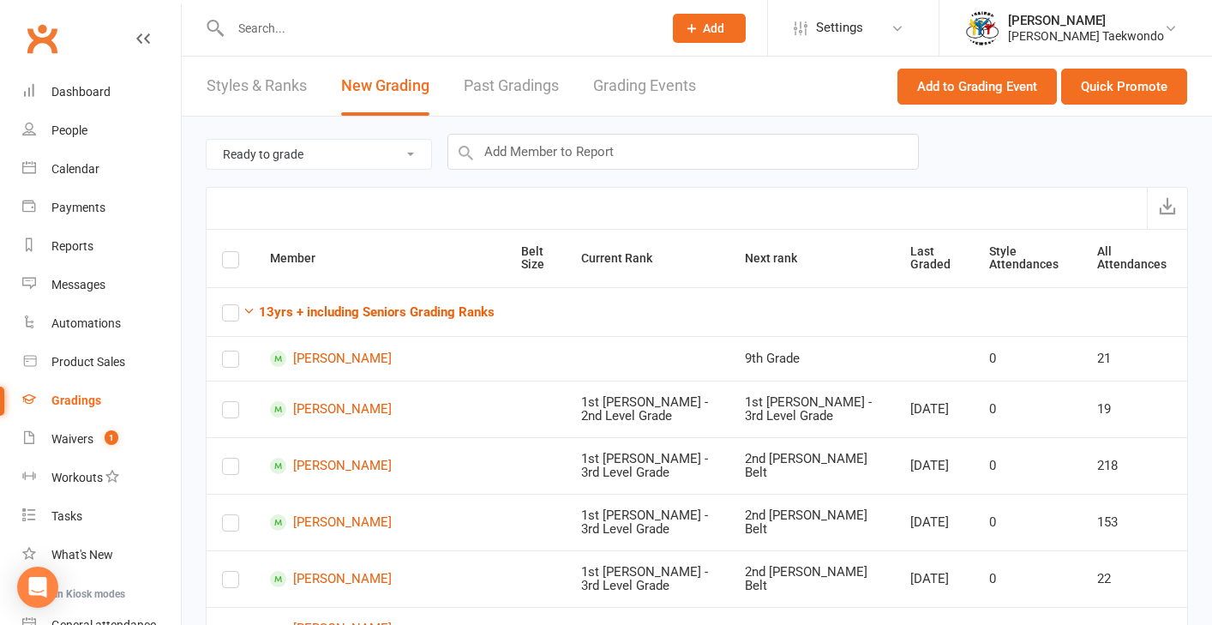
click at [623, 197] on div at bounding box center [697, 208] width 982 height 42
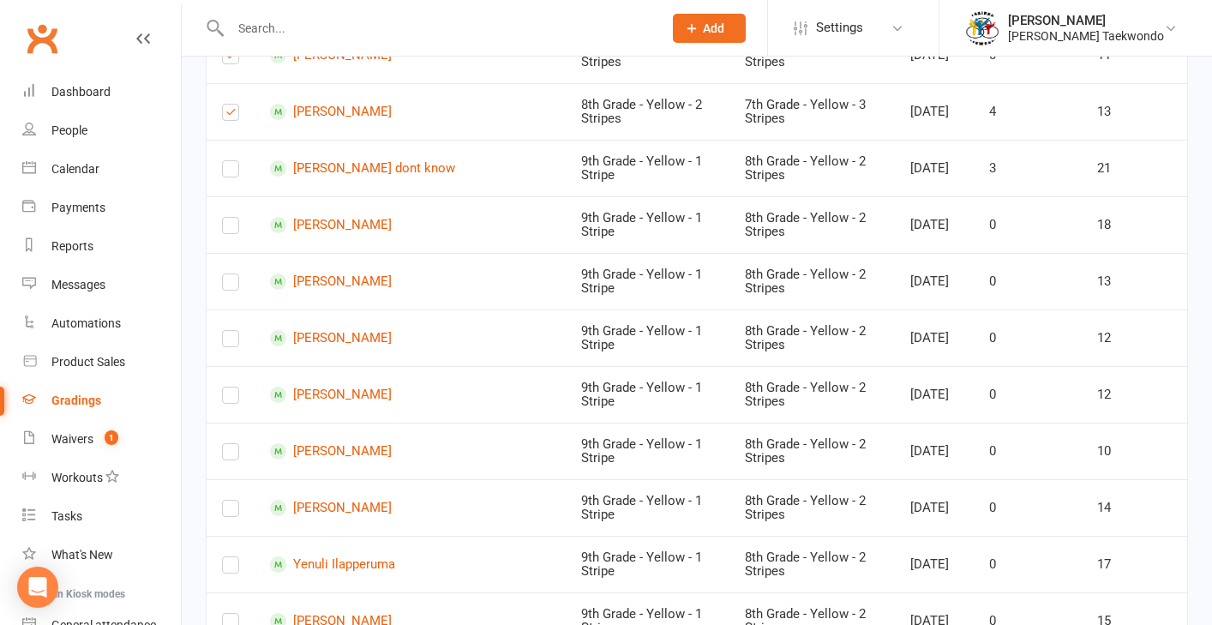
scroll to position [9278, 0]
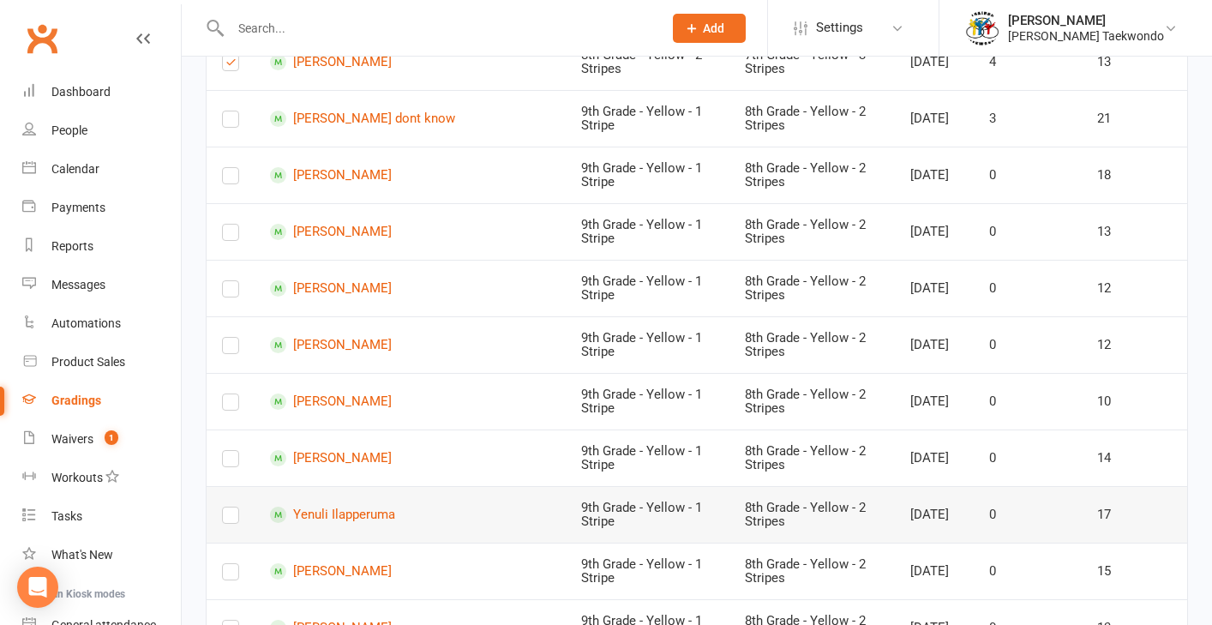
click at [234, 519] on label at bounding box center [230, 519] width 17 height 0
click at [234, 507] on input "checkbox" at bounding box center [230, 507] width 17 height 0
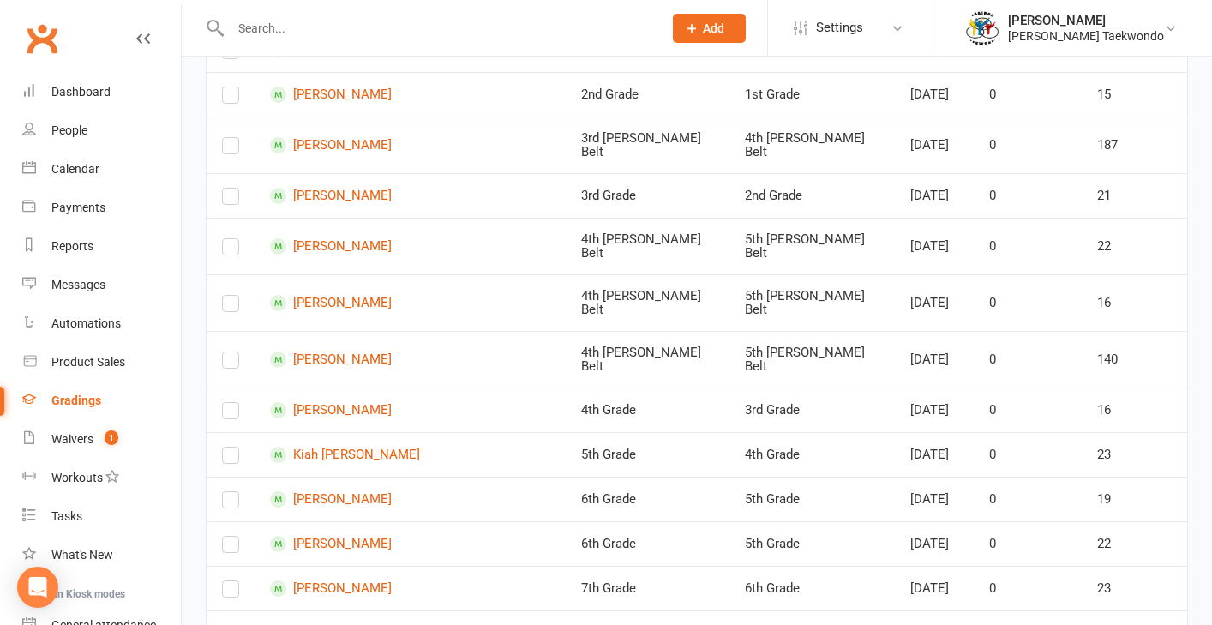
scroll to position [0, 0]
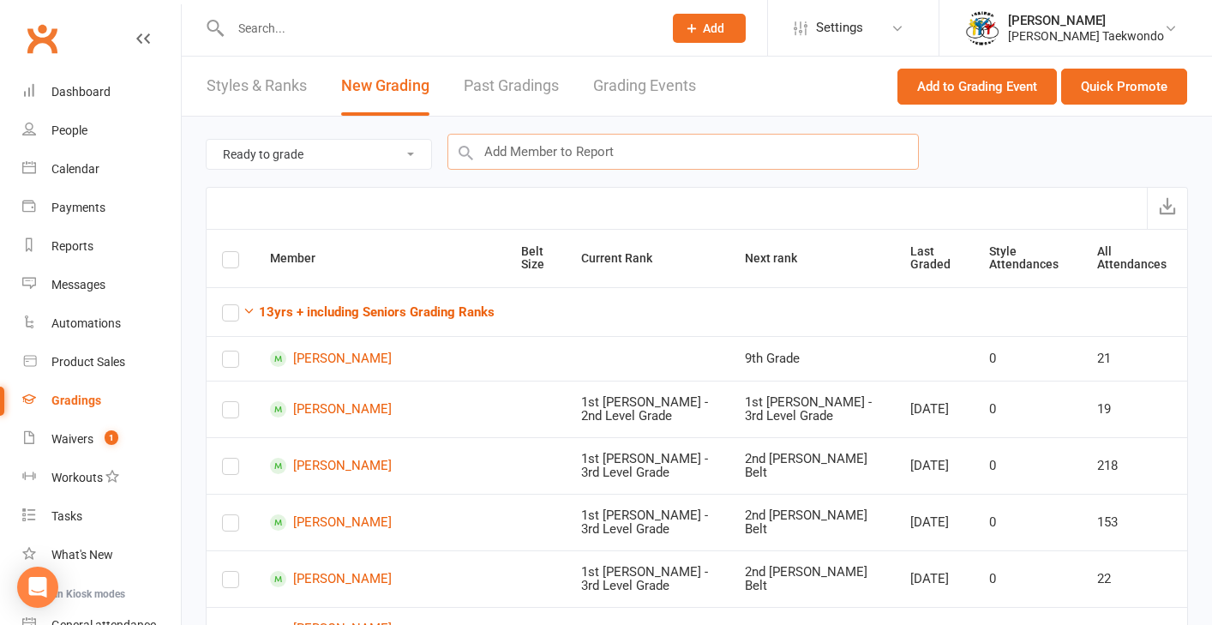
click at [575, 146] on input "text" at bounding box center [682, 152] width 471 height 36
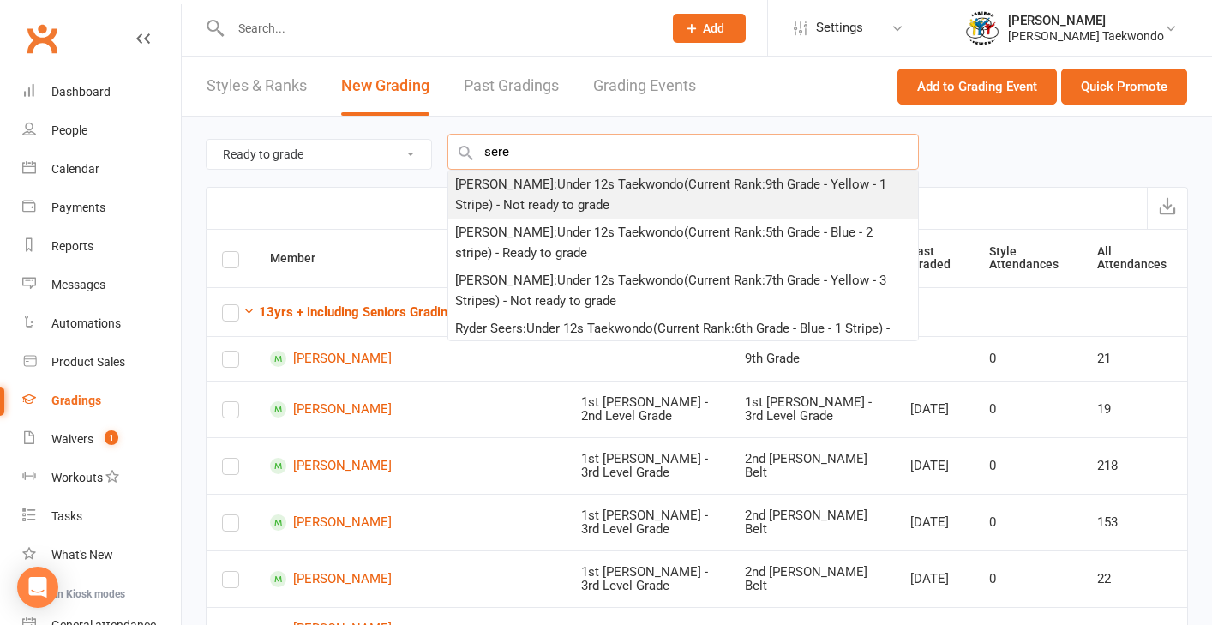
type input "sere"
click at [549, 190] on div "[PERSON_NAME] : Under 12s Taekwondo (Current Rank: 9th Grade - Yellow - 1 Strip…" at bounding box center [683, 194] width 456 height 41
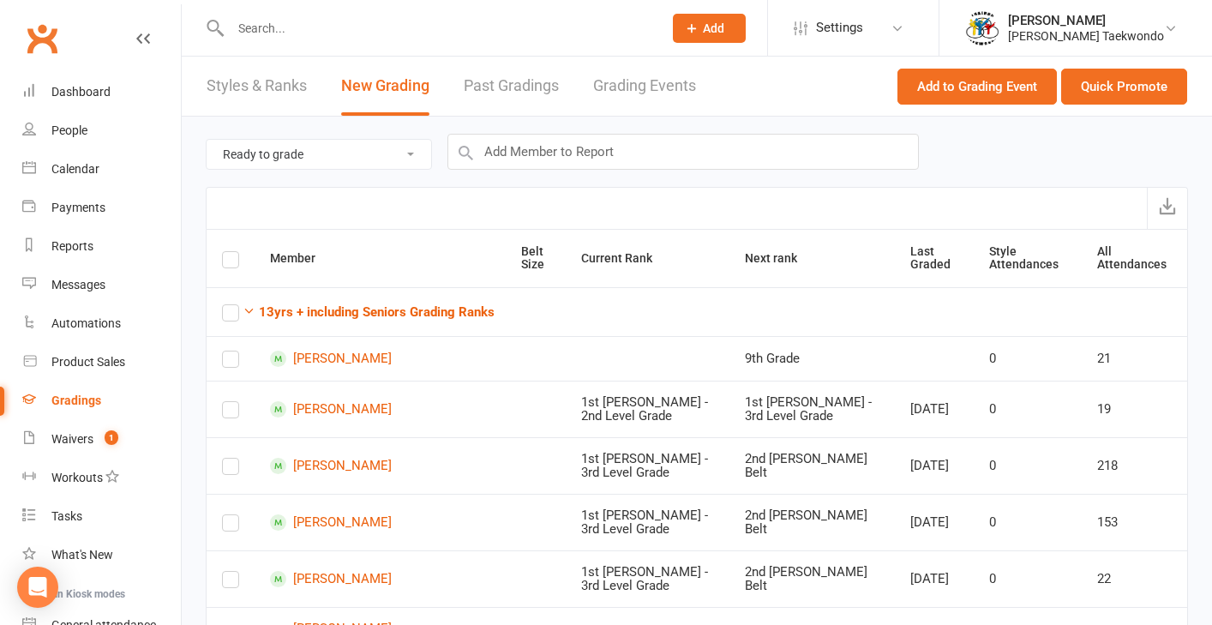
click at [549, 190] on div at bounding box center [697, 208] width 982 height 42
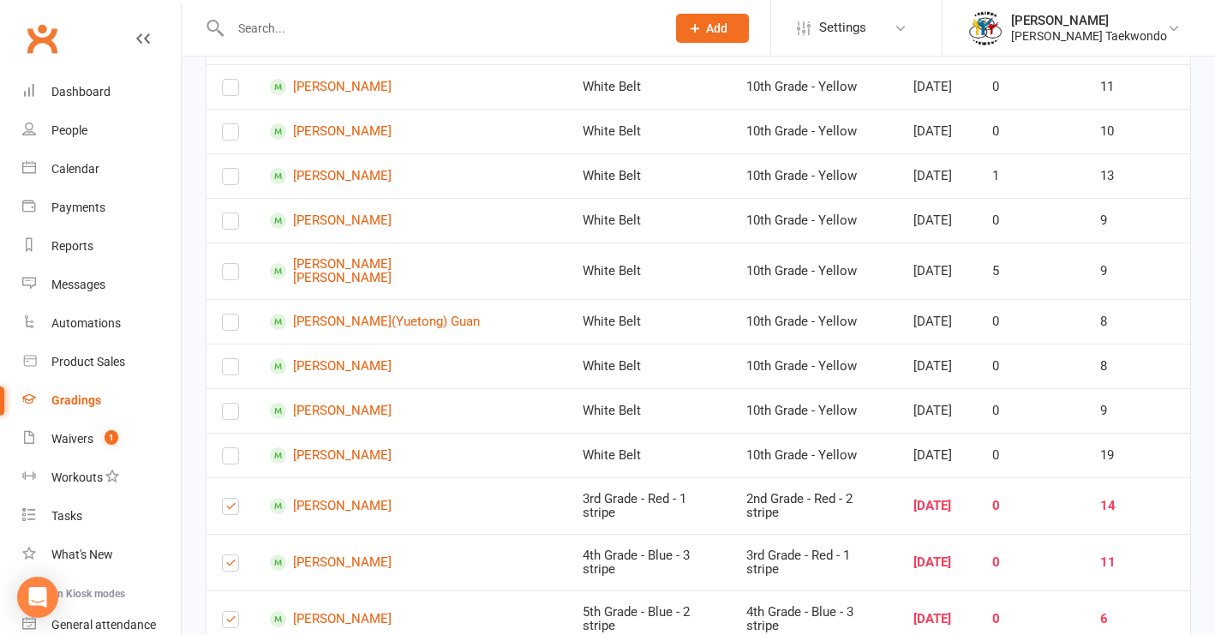
scroll to position [10799, 0]
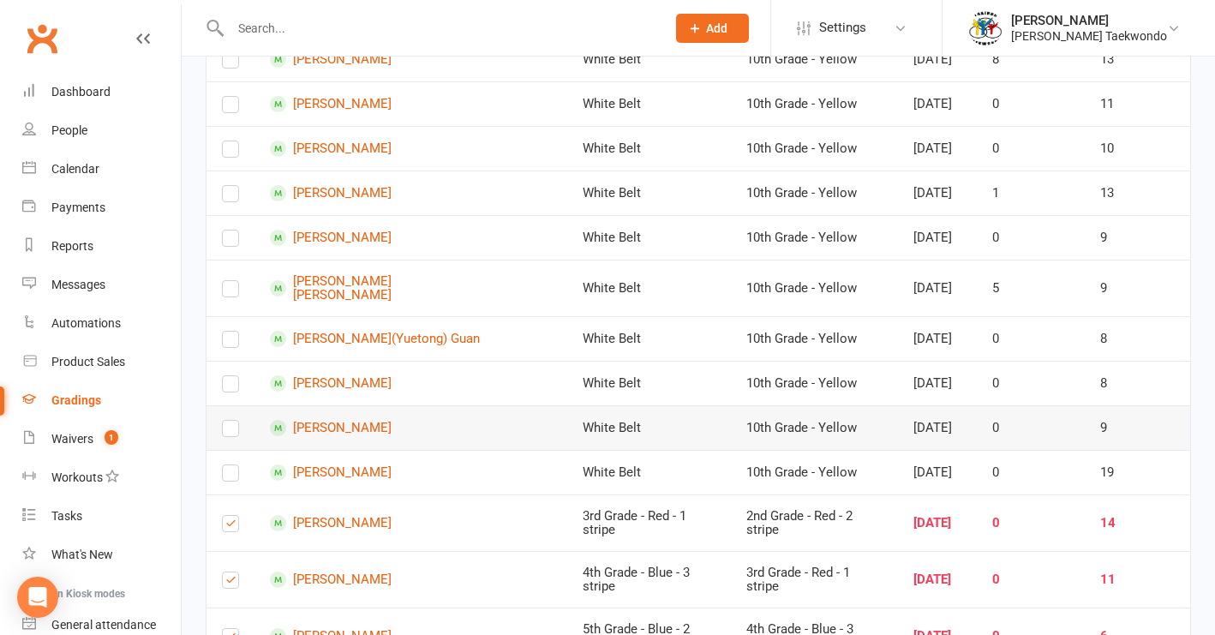
click at [231, 432] on label at bounding box center [230, 432] width 17 height 0
click at [231, 421] on input "checkbox" at bounding box center [230, 421] width 17 height 0
click at [223, 292] on label at bounding box center [230, 292] width 17 height 0
click at [223, 281] on input "checkbox" at bounding box center [230, 281] width 17 height 0
click at [235, 153] on label at bounding box center [230, 153] width 17 height 0
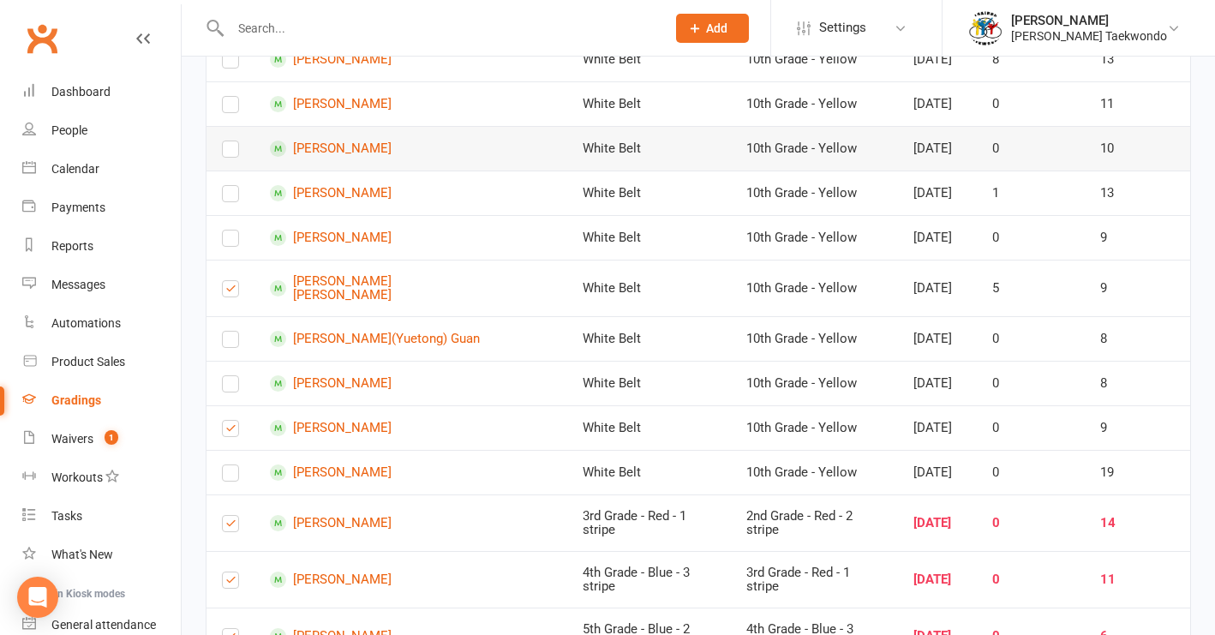
click at [235, 141] on input "checkbox" at bounding box center [230, 141] width 17 height 0
click at [232, 108] on label at bounding box center [230, 108] width 17 height 0
click at [232, 97] on input "checkbox" at bounding box center [230, 97] width 17 height 0
click at [234, 63] on label at bounding box center [230, 63] width 17 height 0
click at [234, 52] on input "checkbox" at bounding box center [230, 52] width 17 height 0
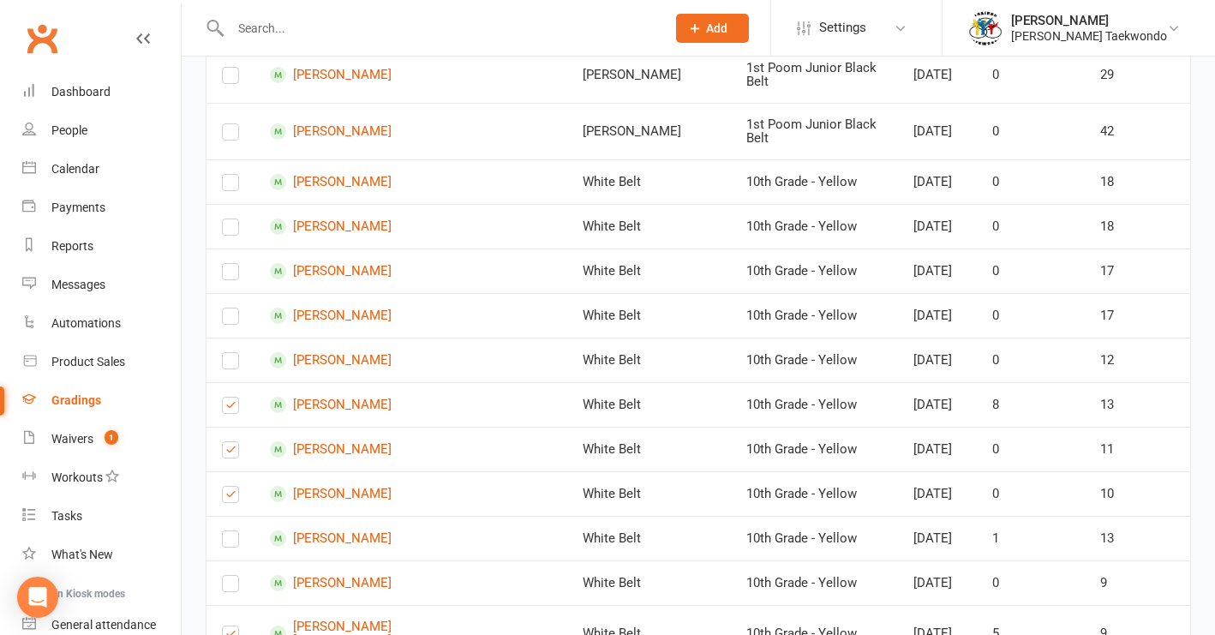
scroll to position [10421, 0]
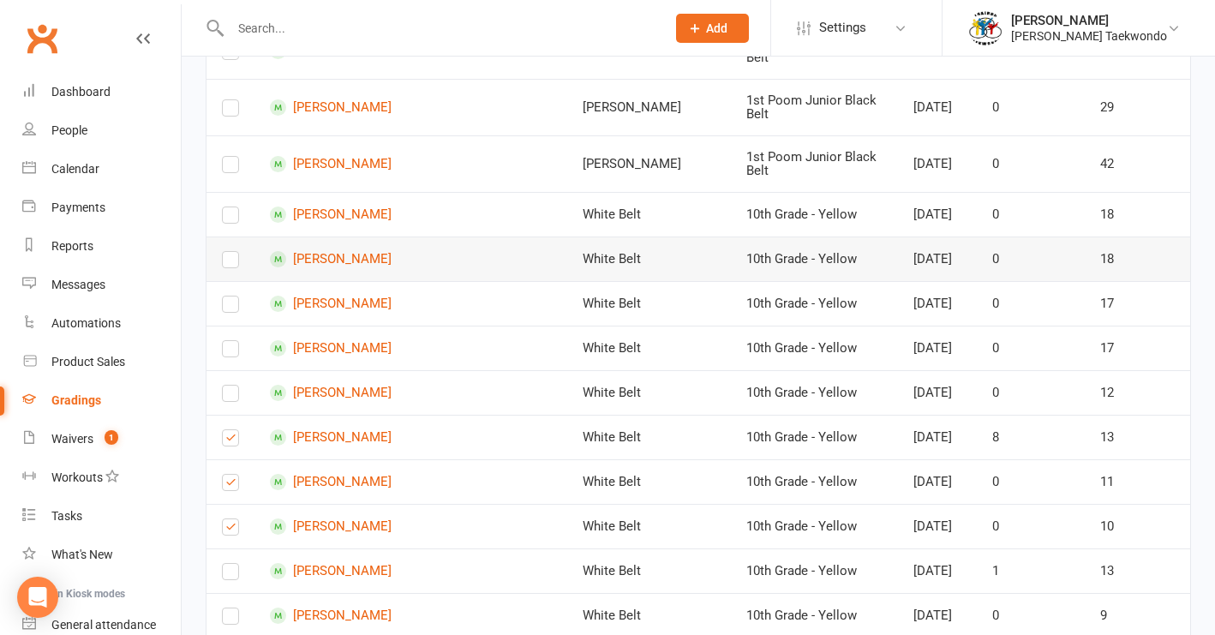
drag, startPoint x: 232, startPoint y: 176, endPoint x: 235, endPoint y: 236, distance: 60.0
click at [232, 219] on label at bounding box center [230, 219] width 17 height 0
click at [232, 207] on input "checkbox" at bounding box center [230, 207] width 17 height 0
click at [231, 263] on label at bounding box center [230, 263] width 17 height 0
click at [231, 252] on input "checkbox" at bounding box center [230, 252] width 17 height 0
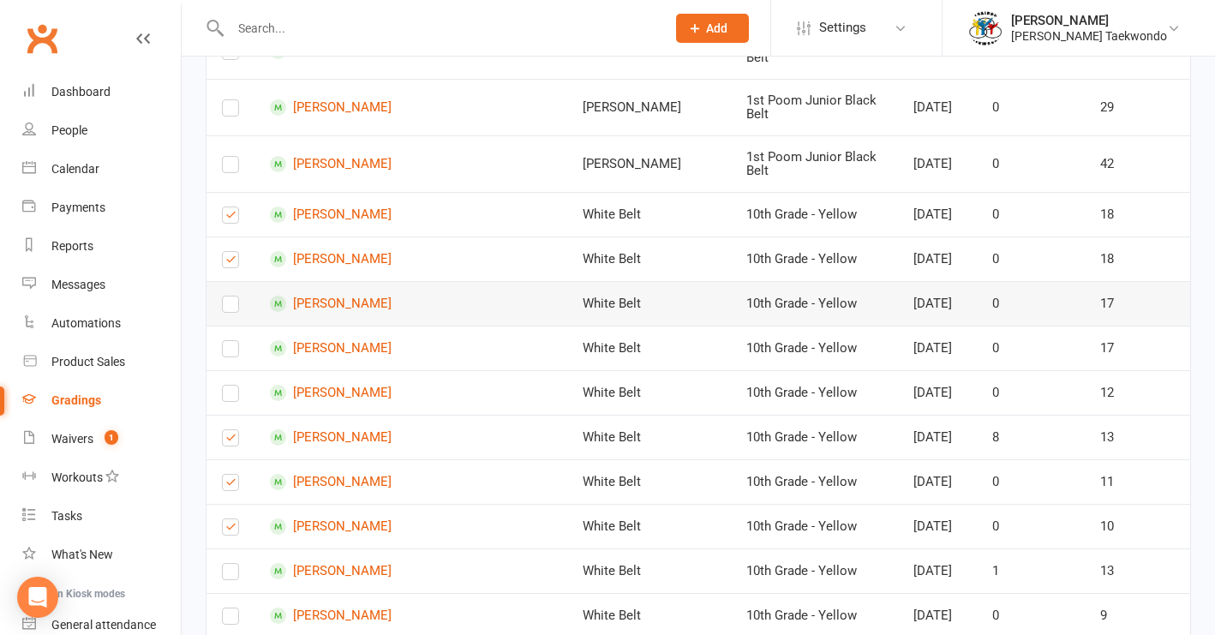
click at [226, 308] on label at bounding box center [230, 308] width 17 height 0
click at [226, 297] on input "checkbox" at bounding box center [230, 297] width 17 height 0
drag, startPoint x: 236, startPoint y: 342, endPoint x: 249, endPoint y: 368, distance: 28.7
click at [236, 352] on label at bounding box center [230, 352] width 17 height 0
click at [236, 341] on input "checkbox" at bounding box center [230, 341] width 17 height 0
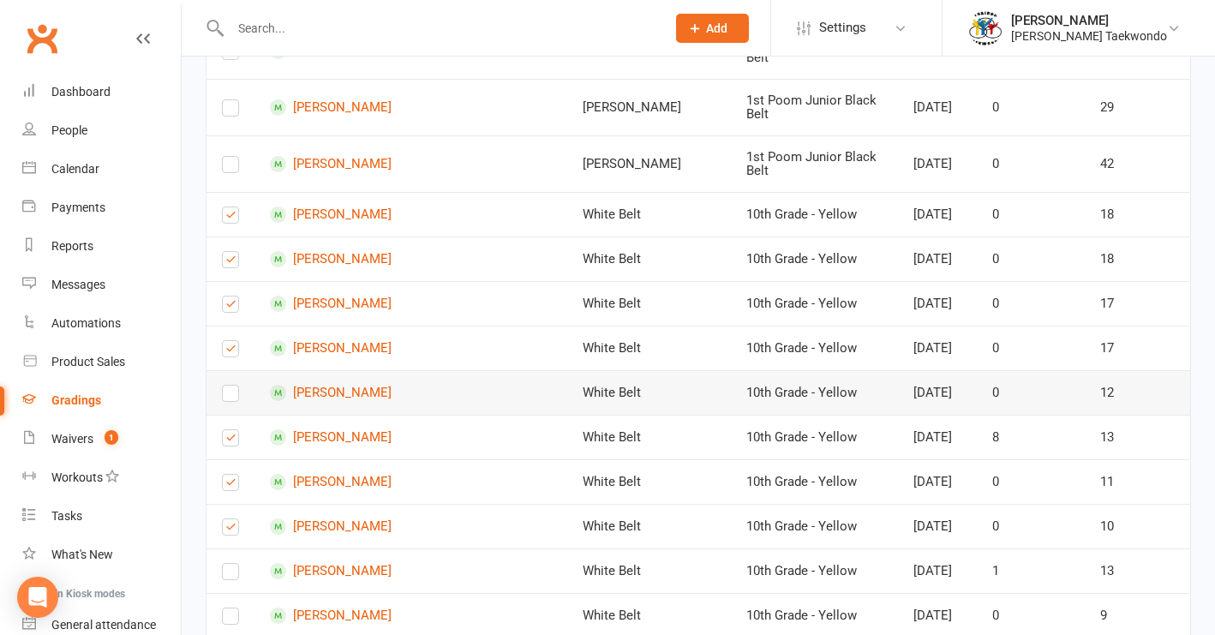
click at [237, 397] on label at bounding box center [230, 397] width 17 height 0
click at [237, 386] on input "checkbox" at bounding box center [230, 386] width 17 height 0
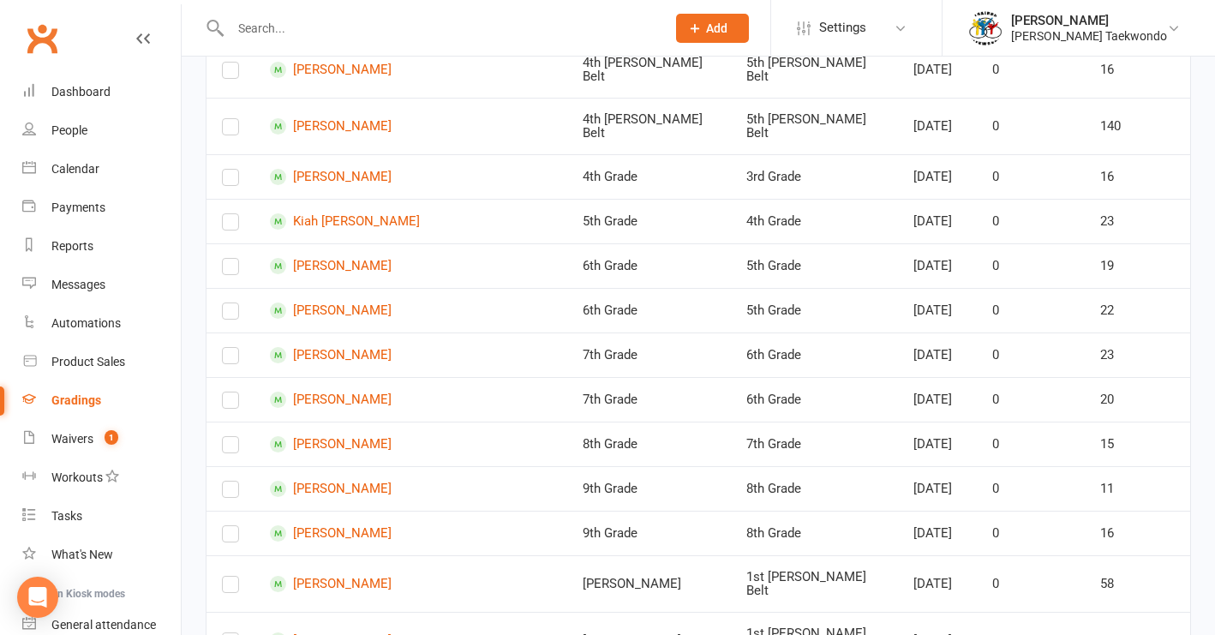
scroll to position [0, 0]
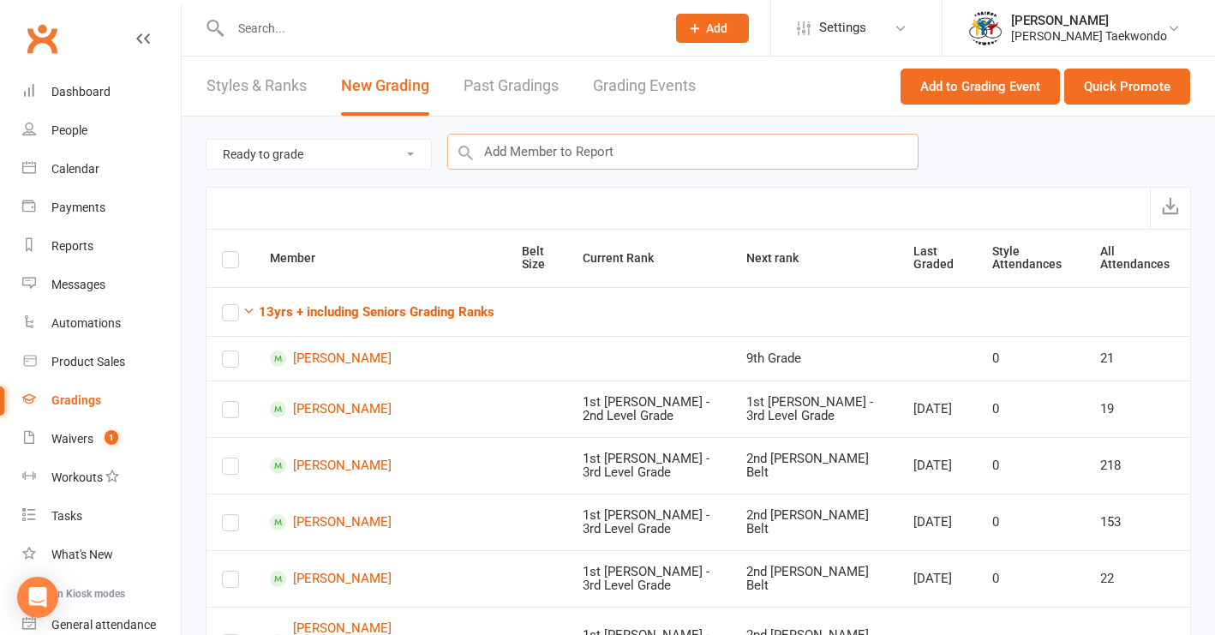
click at [533, 155] on input "text" at bounding box center [682, 152] width 471 height 36
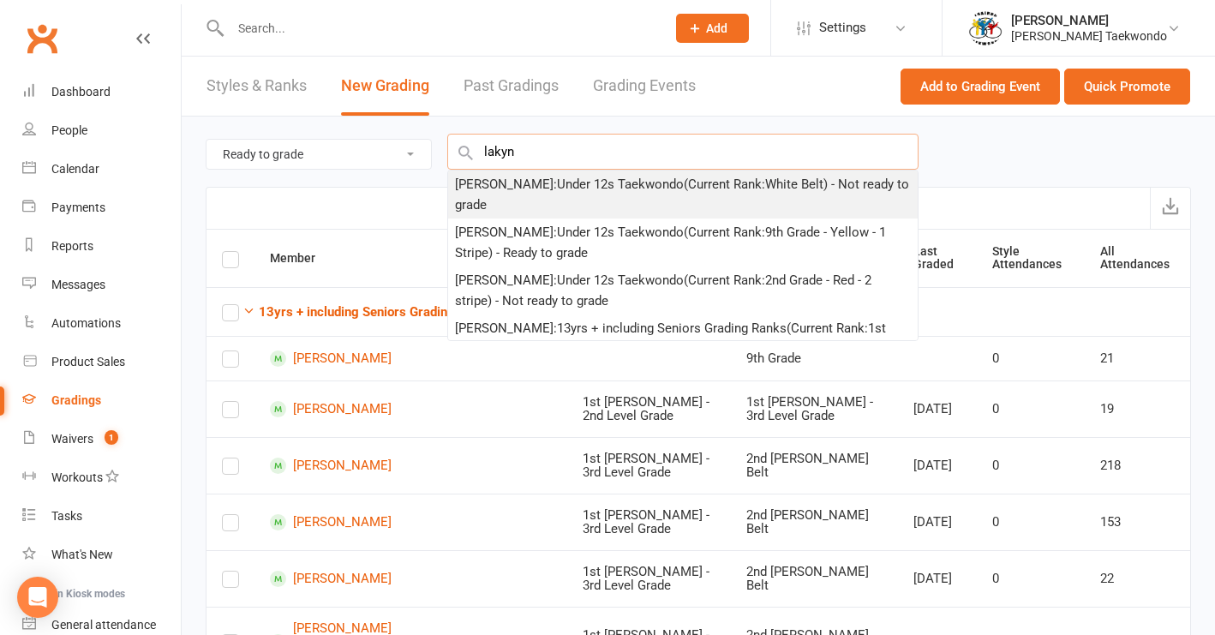
type input "lakyn"
click at [538, 193] on div "[PERSON_NAME] : Under 12s Taekwondo (Current Rank: White Belt ) - Not ready to …" at bounding box center [683, 194] width 456 height 41
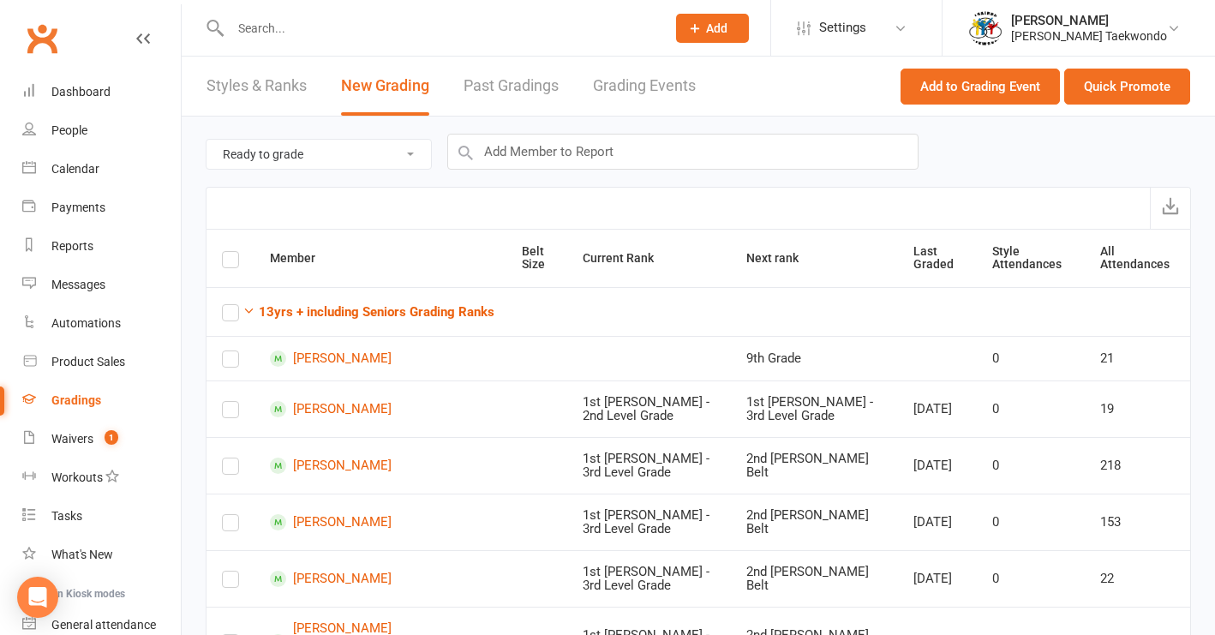
click at [538, 192] on div "Export" at bounding box center [699, 208] width 986 height 42
click at [501, 153] on input "text" at bounding box center [682, 152] width 471 height 36
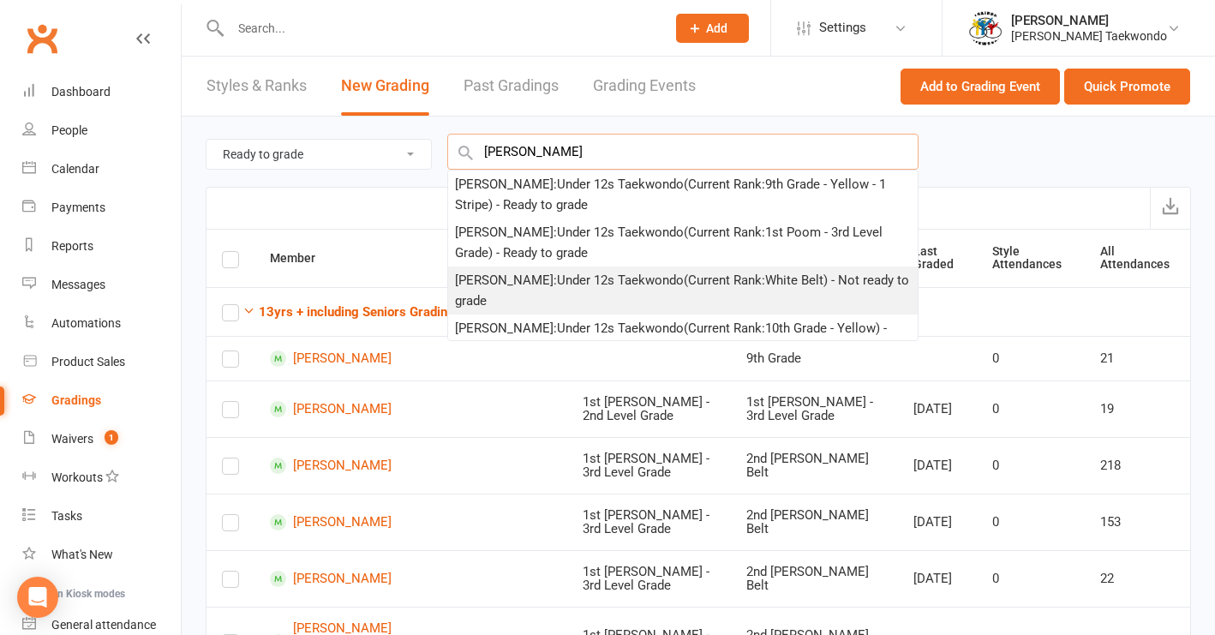
type input "[PERSON_NAME]"
click at [549, 291] on div "[PERSON_NAME] : Under 12s Taekwondo (Current Rank: White Belt ) - Not ready to …" at bounding box center [683, 290] width 456 height 41
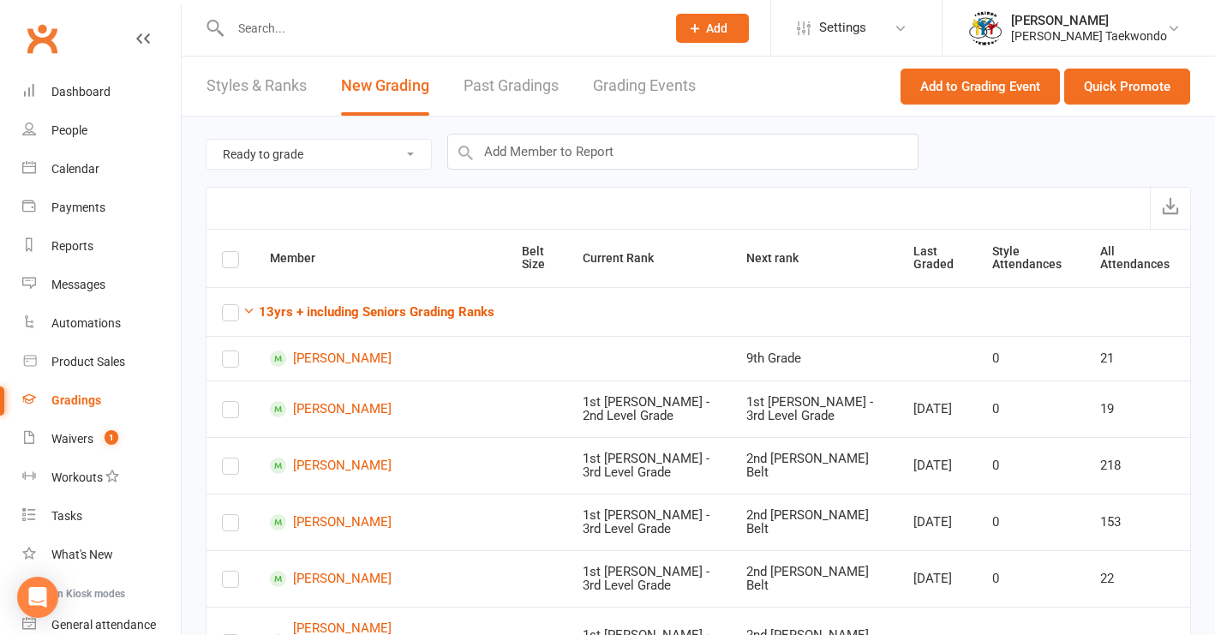
click at [549, 291] on td "13yrs + including Seniors Grading Ranks" at bounding box center [699, 311] width 984 height 49
click at [519, 154] on input "text" at bounding box center [682, 152] width 471 height 36
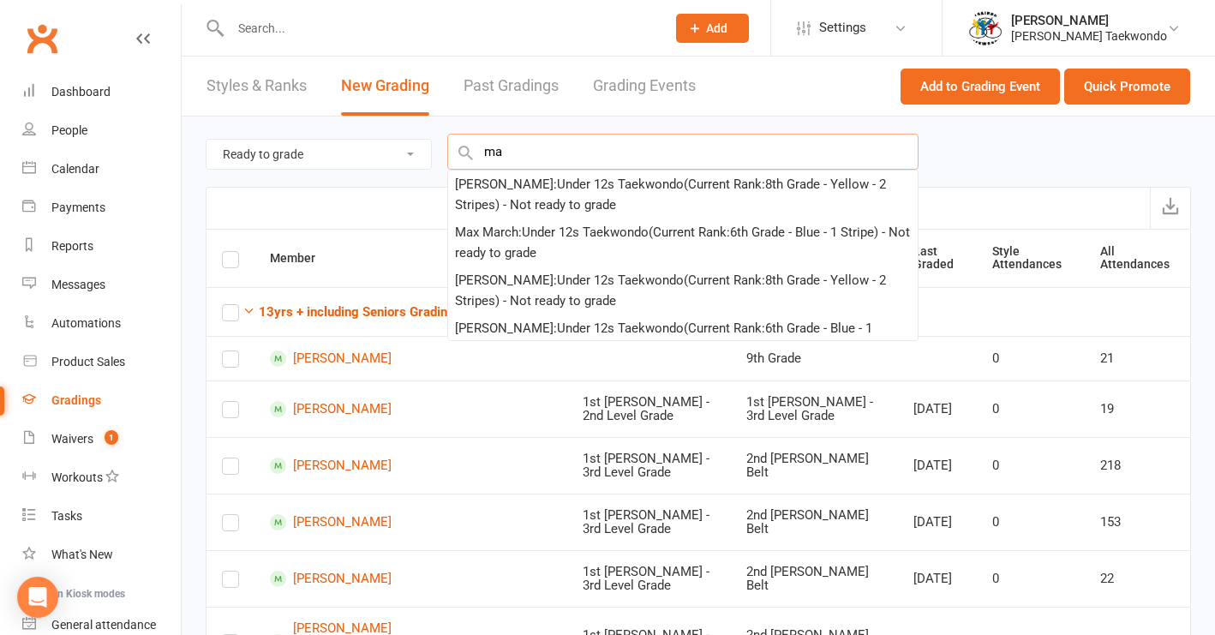
type input "m"
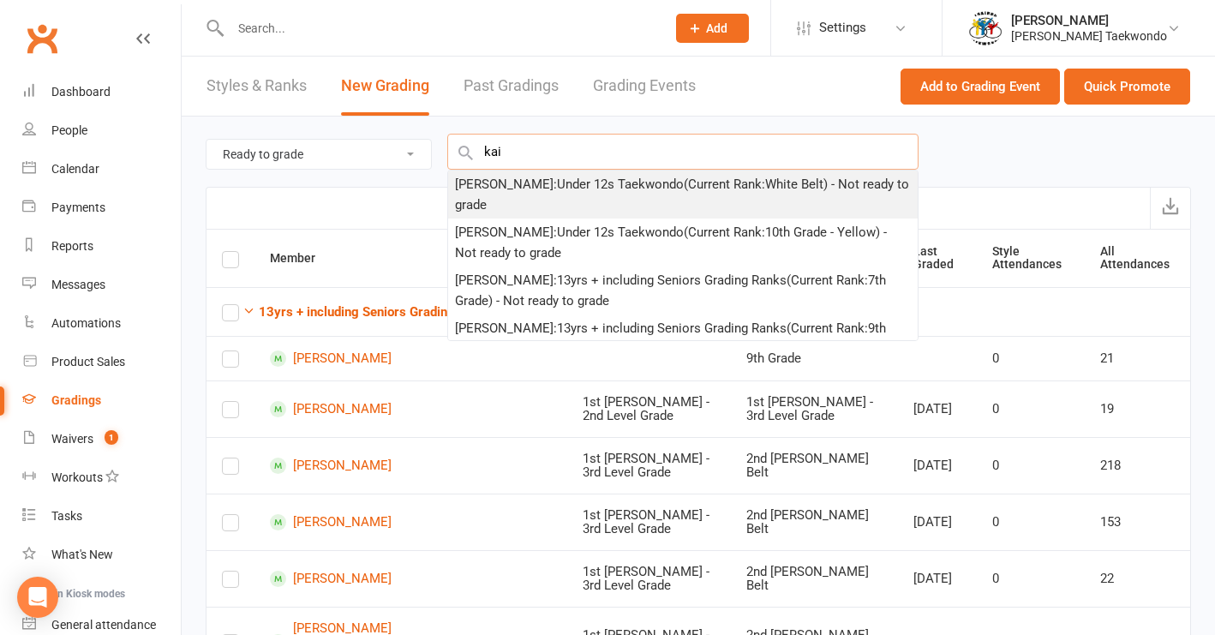
type input "kai"
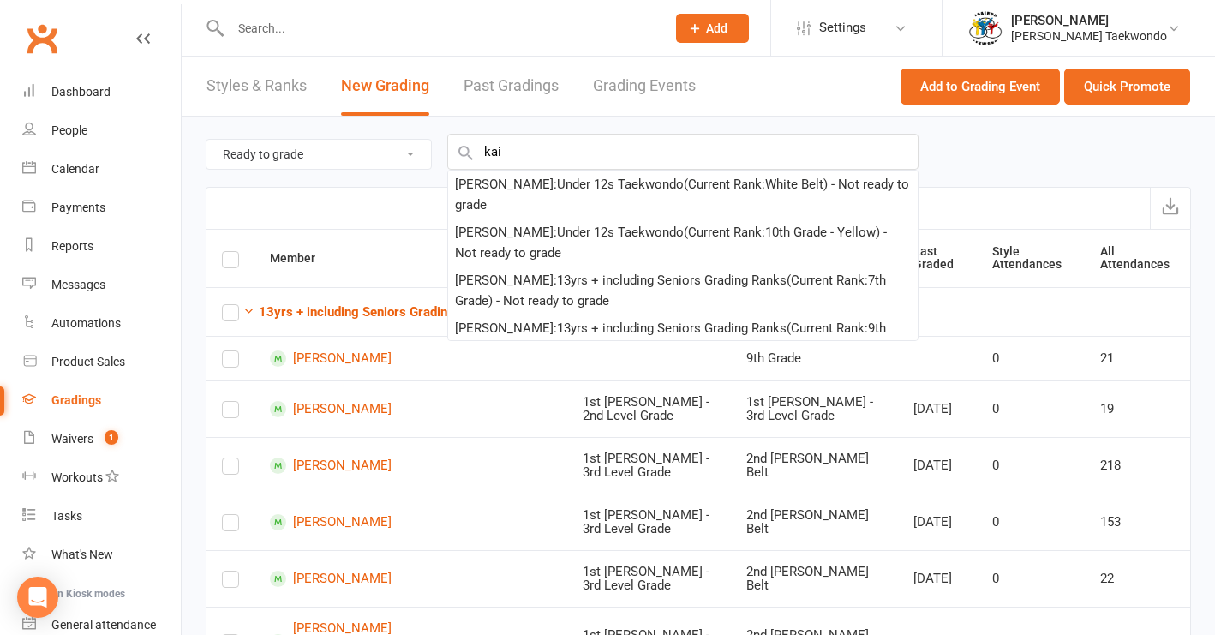
click at [529, 201] on div "[PERSON_NAME] : Under 12s Taekwondo (Current Rank: White Belt ) - Not ready to …" at bounding box center [683, 194] width 456 height 41
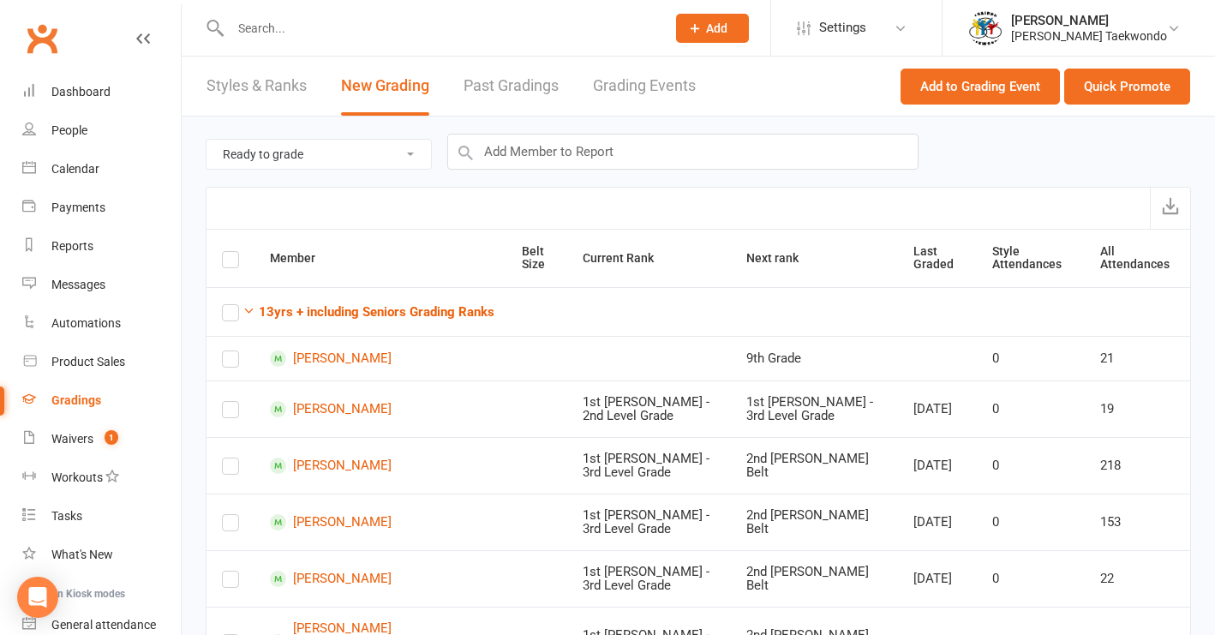
click at [527, 200] on div "Export" at bounding box center [699, 208] width 986 height 42
click at [506, 157] on input "text" at bounding box center [682, 152] width 471 height 36
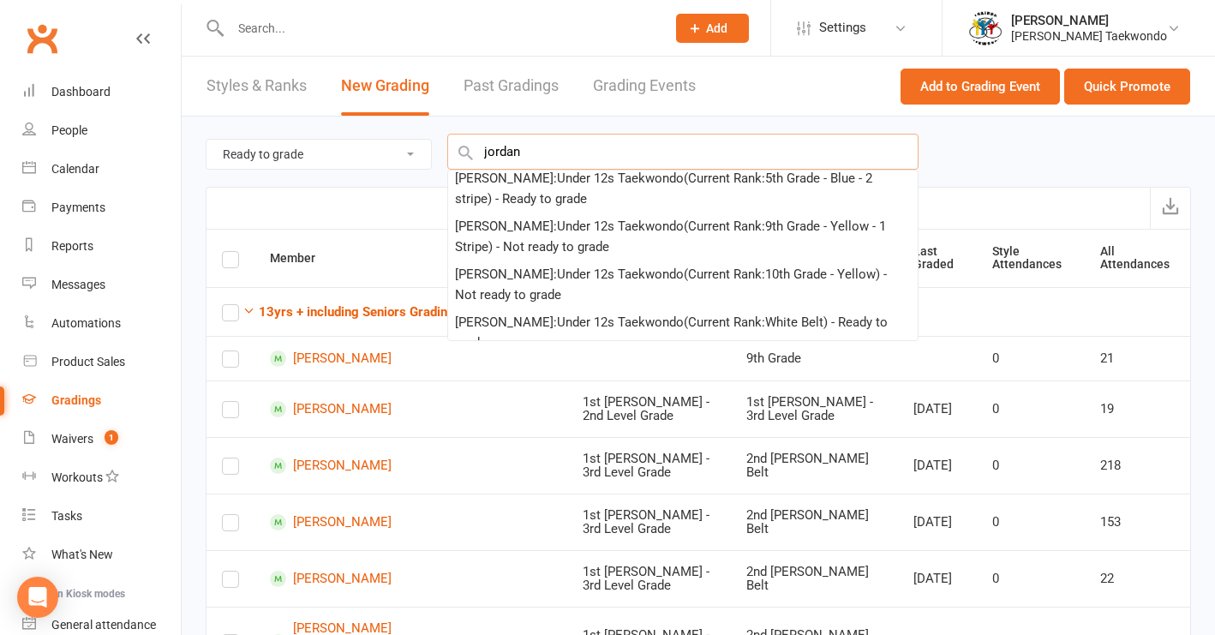
scroll to position [106, 0]
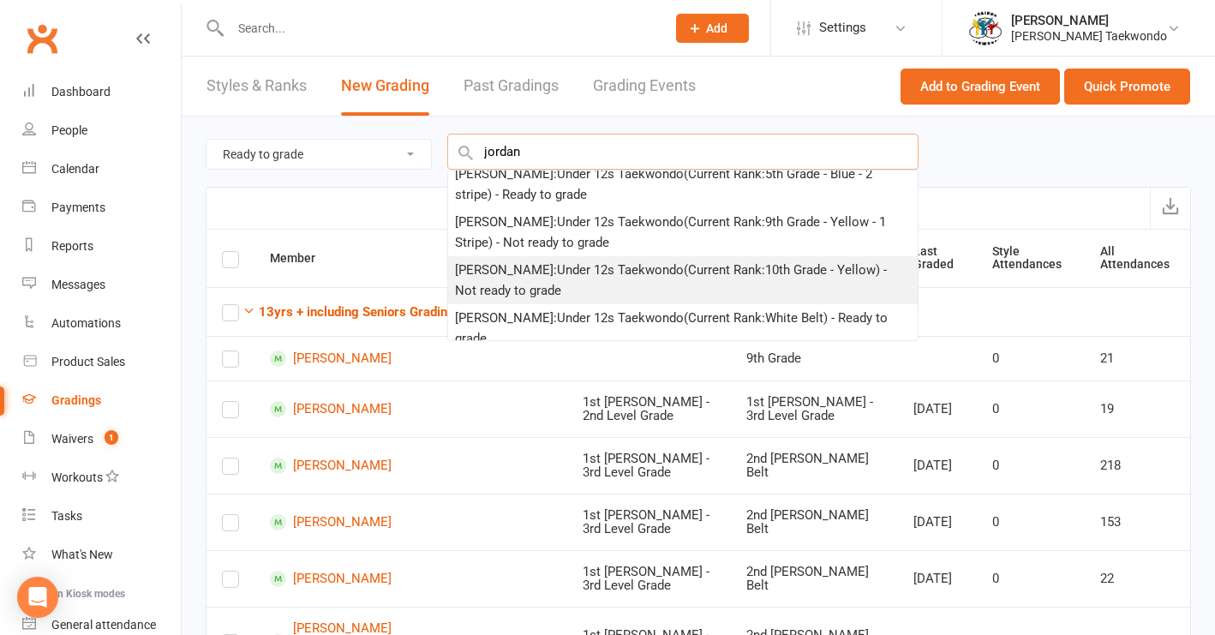
type input "jordan"
click at [599, 278] on div "[PERSON_NAME] : Under 12s Taekwondo (Current Rank: 10th Grade - Yellow ) - Not …" at bounding box center [683, 280] width 456 height 41
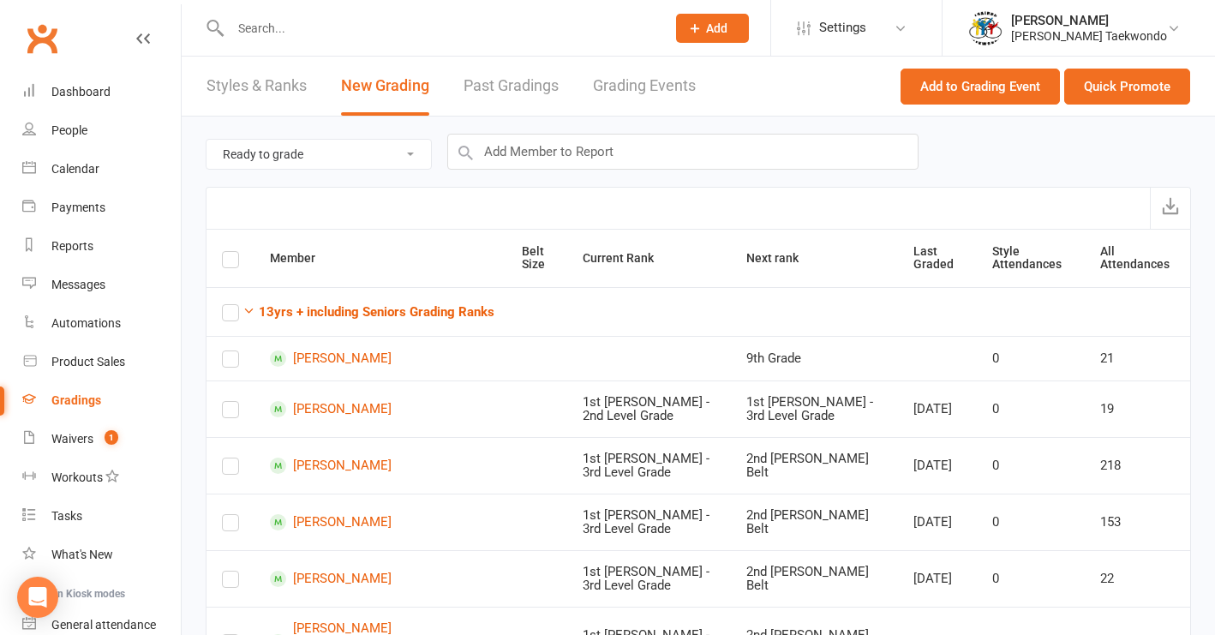
click at [599, 278] on th "Current Rank" at bounding box center [649, 258] width 164 height 57
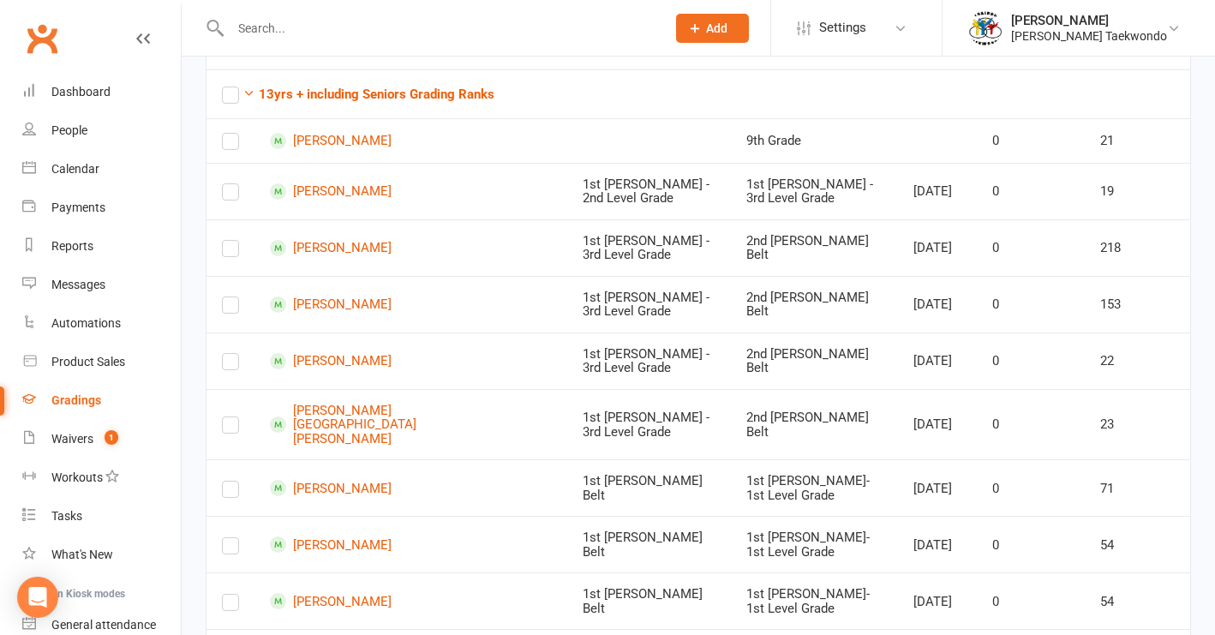
scroll to position [0, 0]
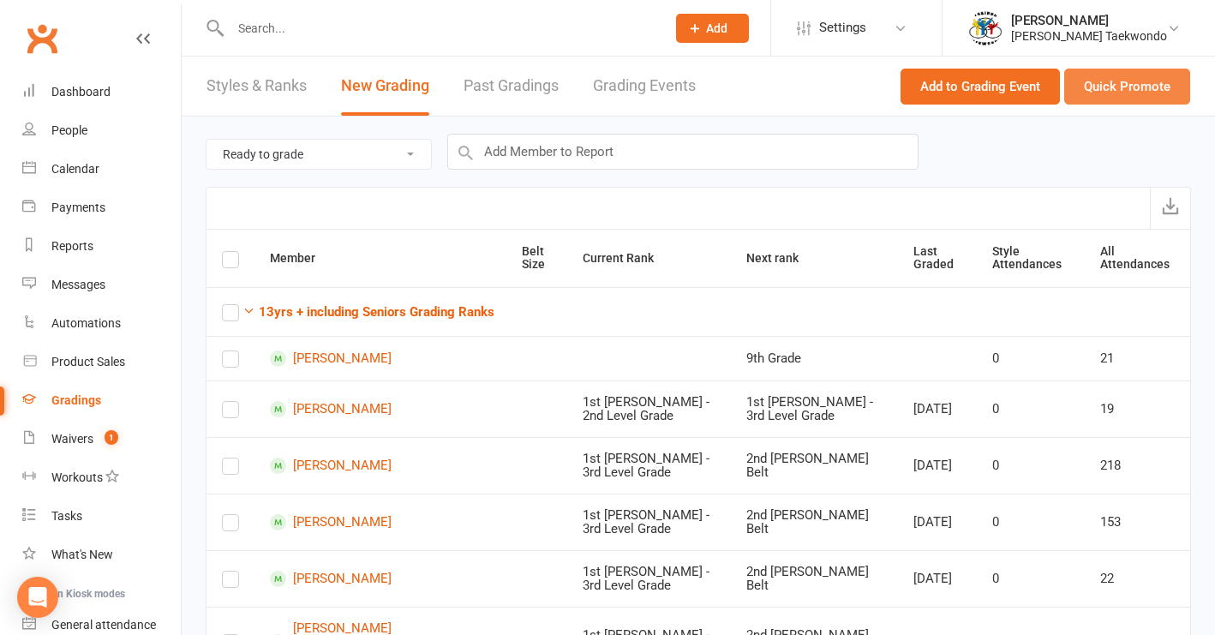
click at [1004, 90] on button "Quick Promote" at bounding box center [1127, 87] width 126 height 36
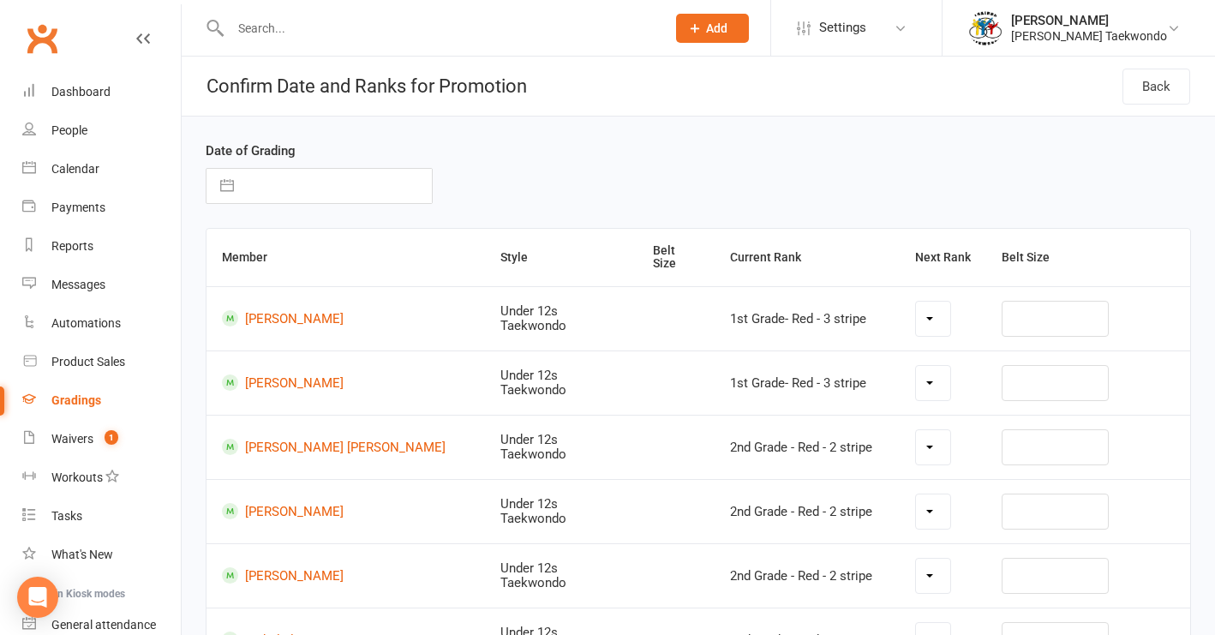
select select "22017"
select select "22016"
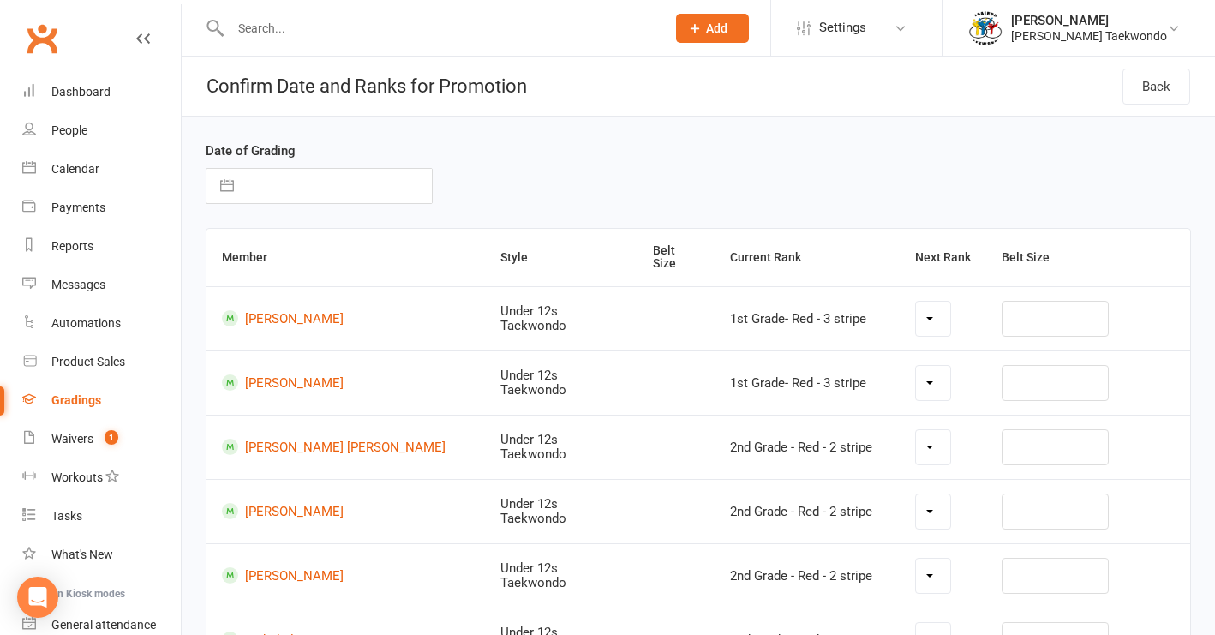
select select "22016"
select select "22015"
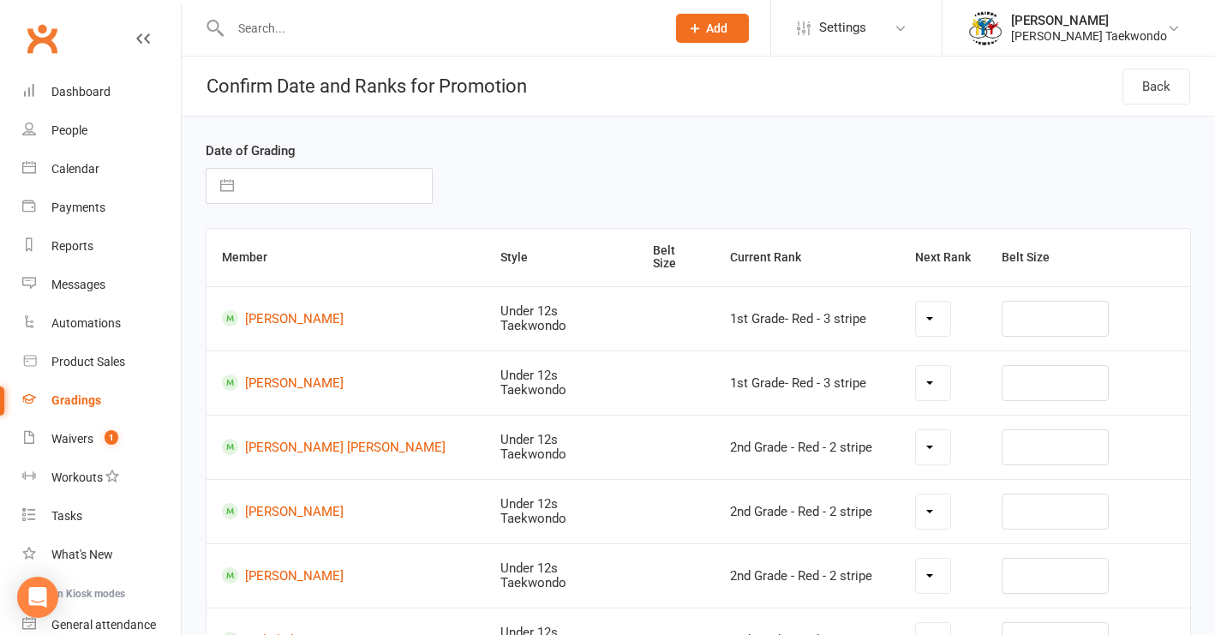
select select "22015"
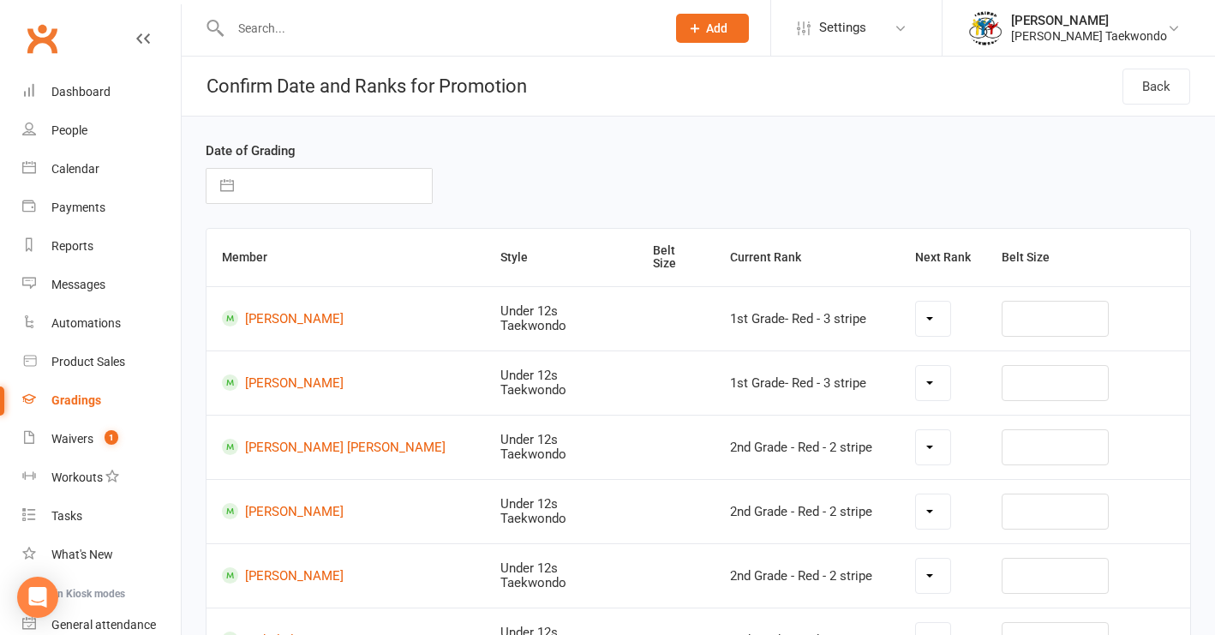
select select "22014"
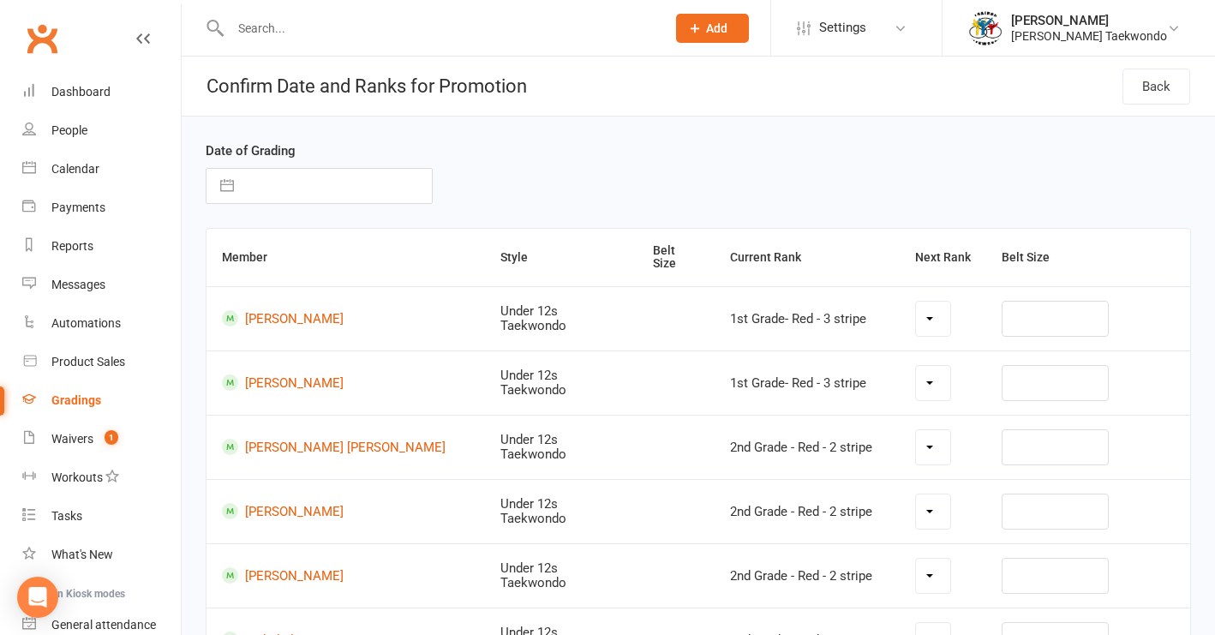
select select "22014"
select select "22013"
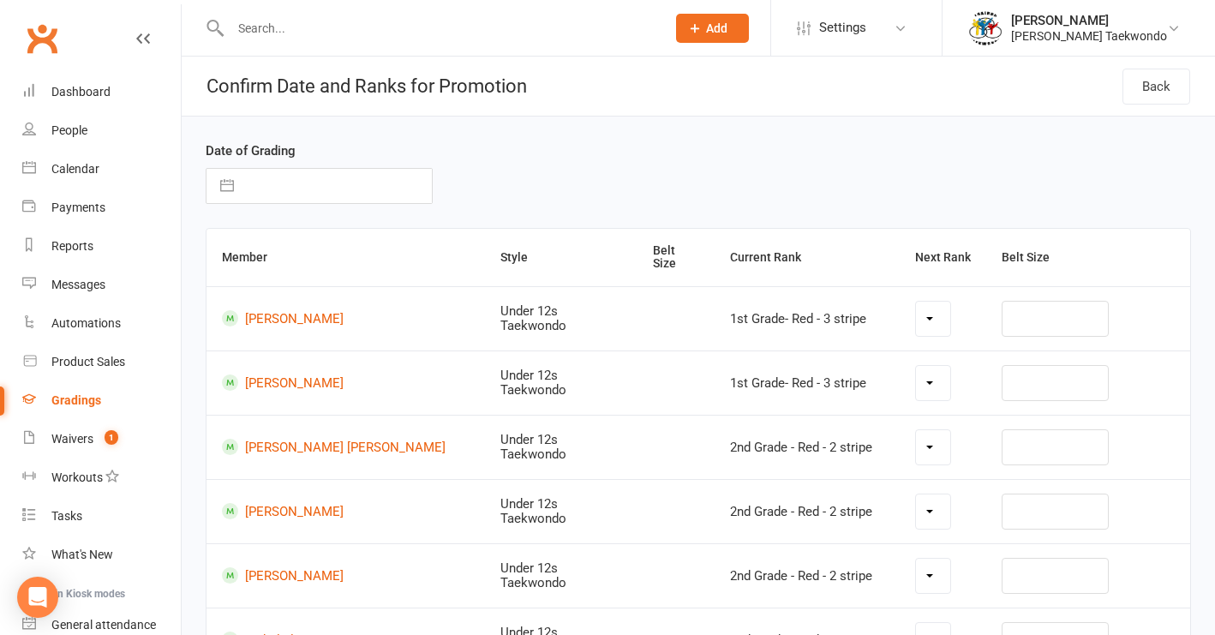
select select "22013"
select select "22012"
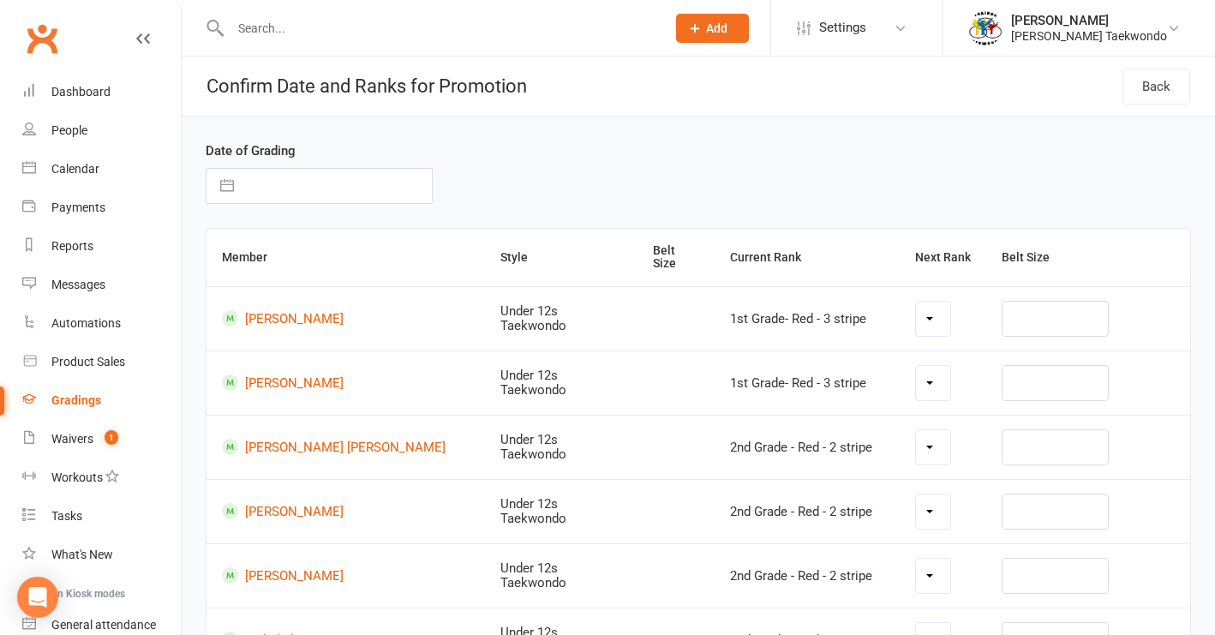
select select "22005"
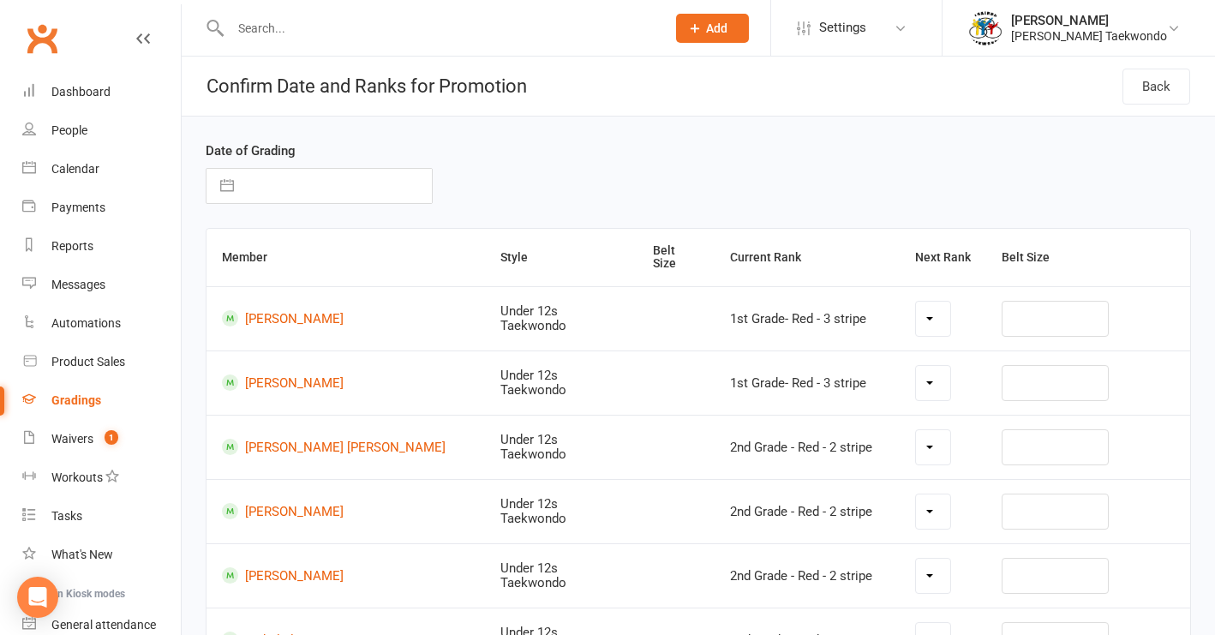
select select "22005"
select select "22004"
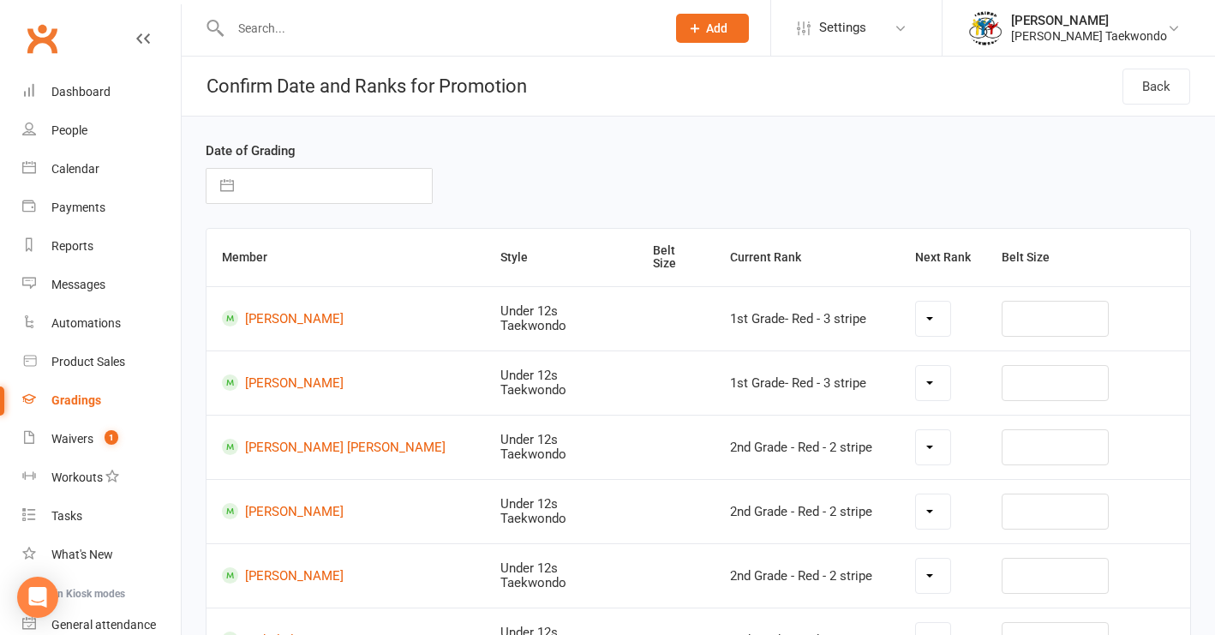
select select "22004"
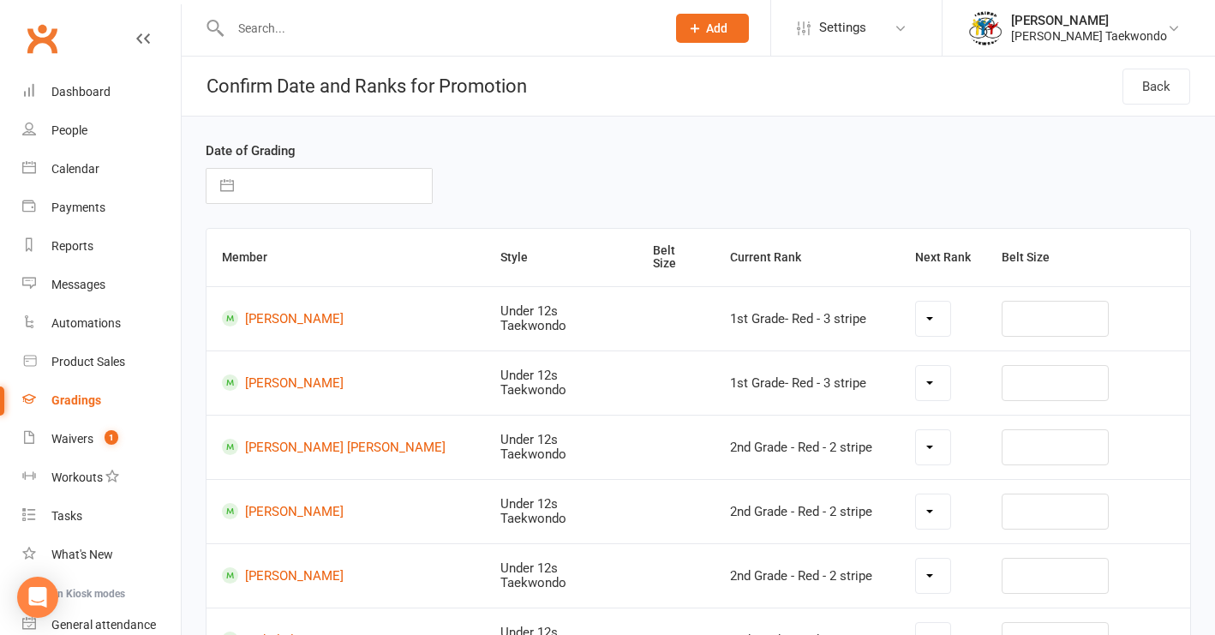
select select "22004"
select select "22003"
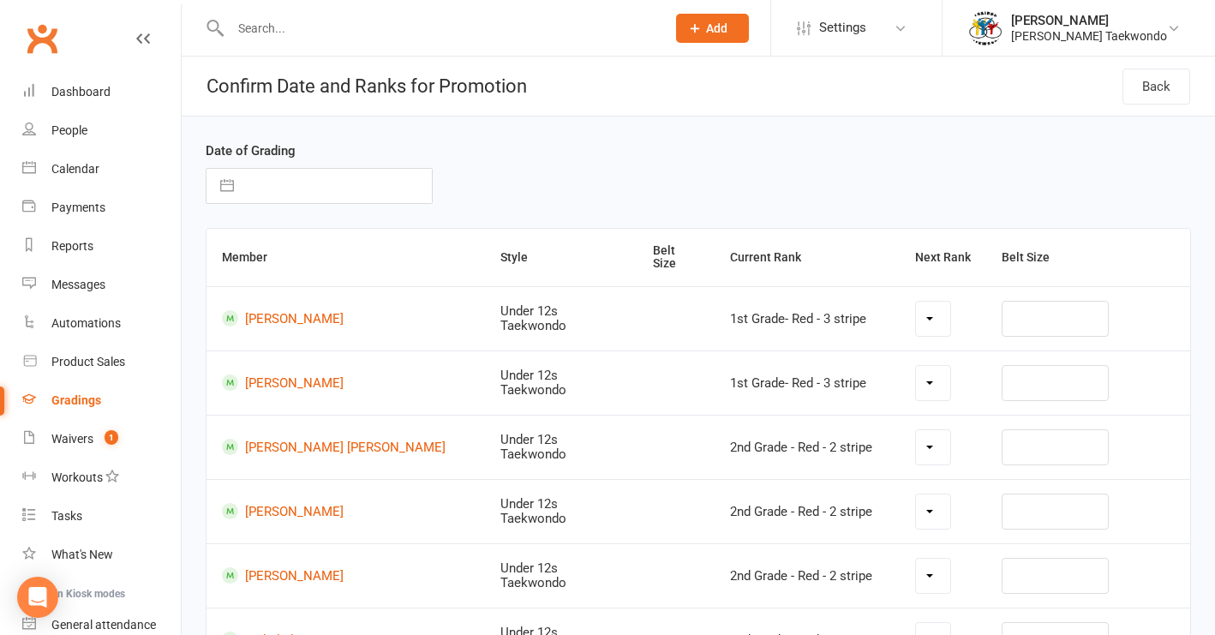
select select "22003"
select select "22001"
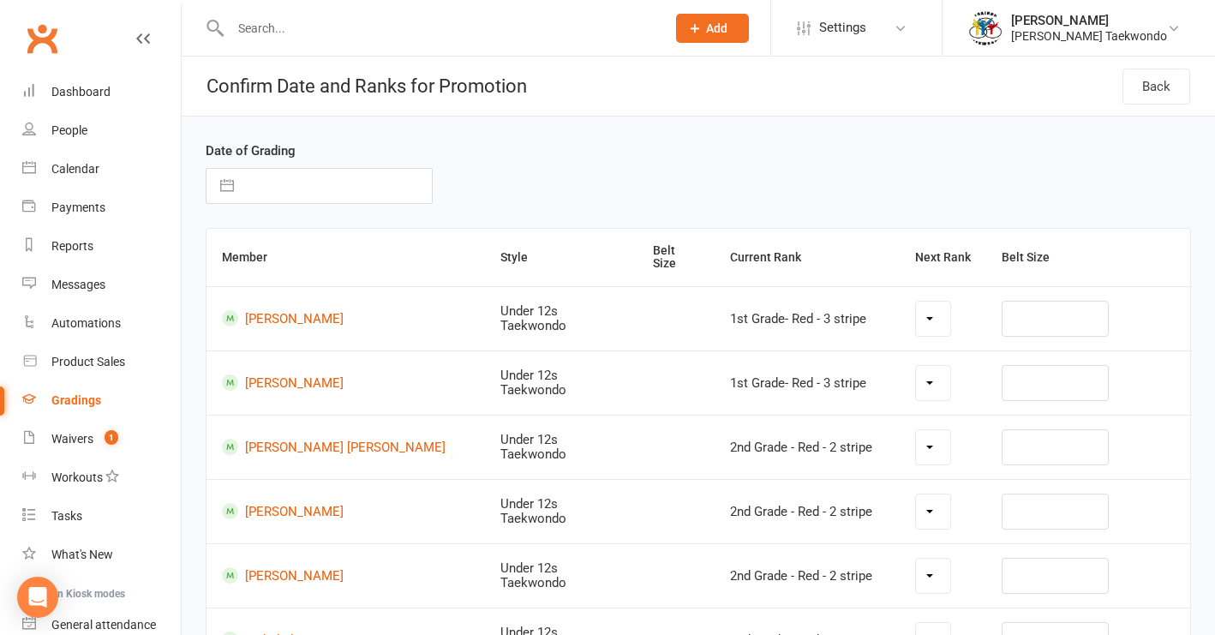
select select "22001"
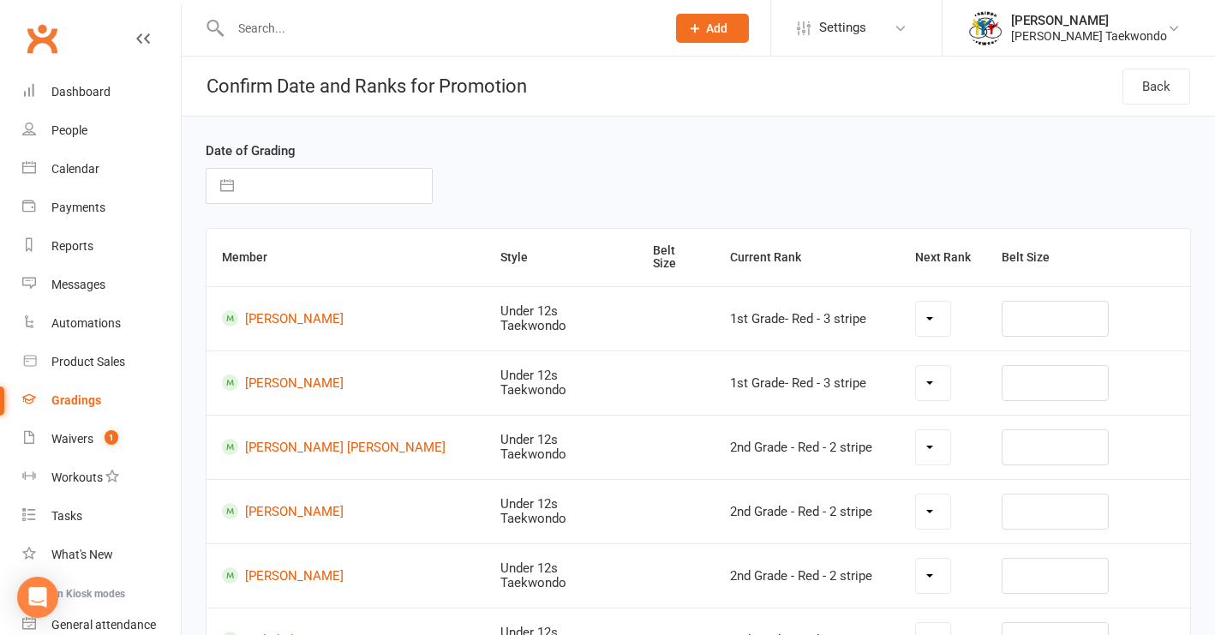
select select "22001"
select select "22002"
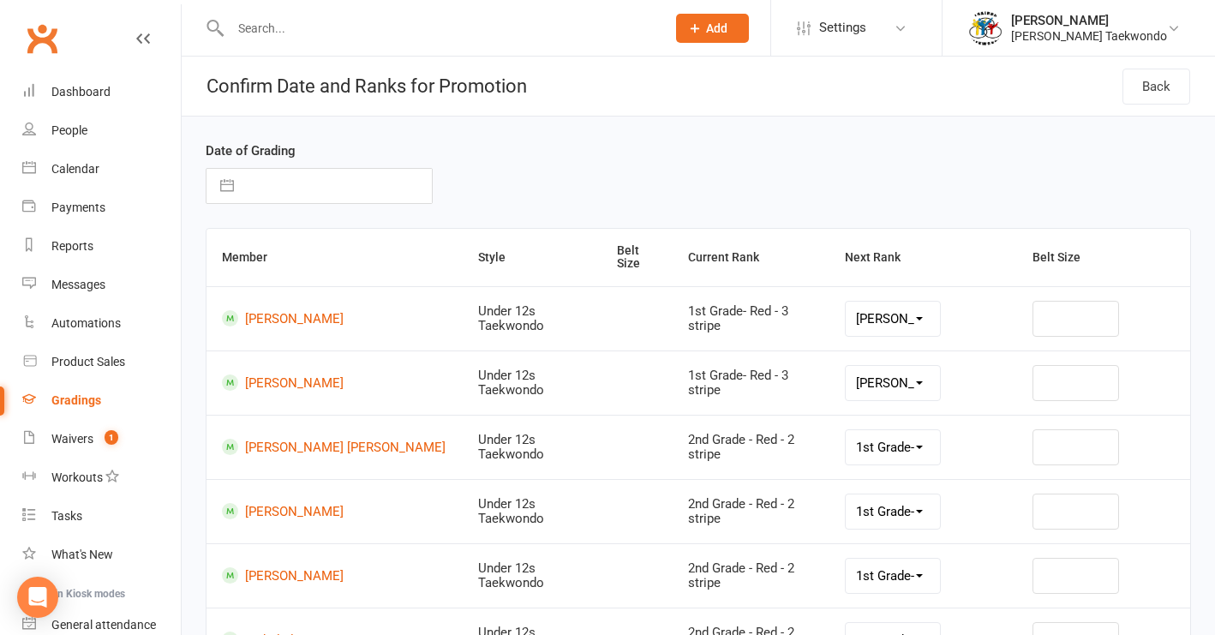
click at [360, 185] on input "text" at bounding box center [337, 186] width 189 height 34
select select "7"
select select "2025"
select select "8"
select select "2025"
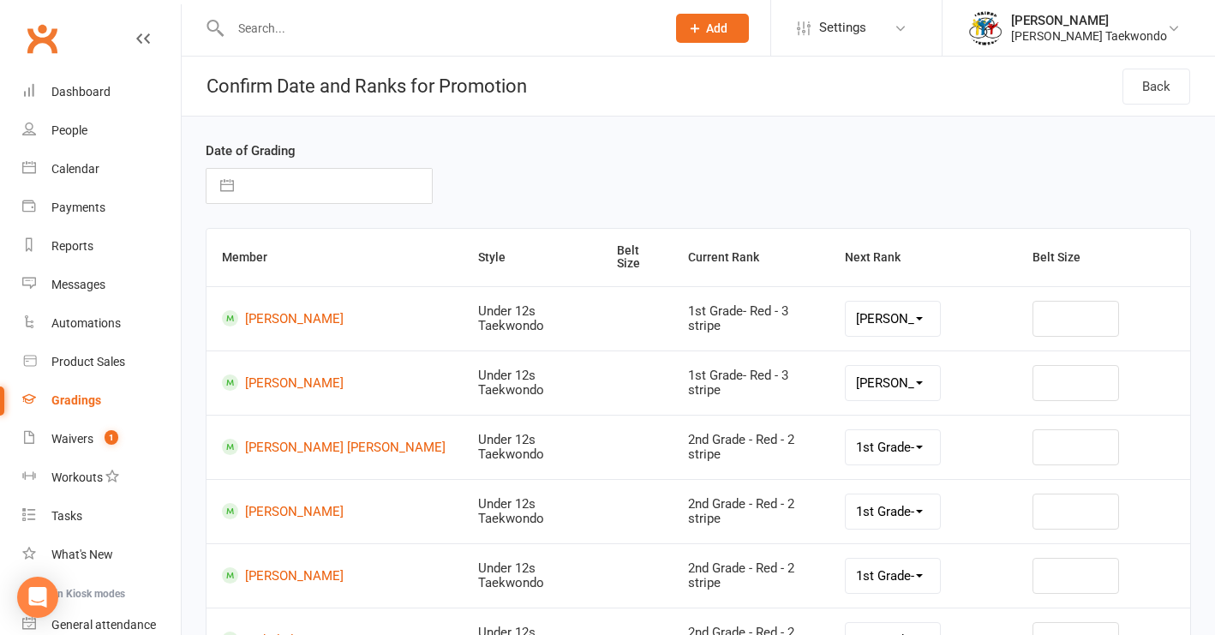
select select "9"
select select "2025"
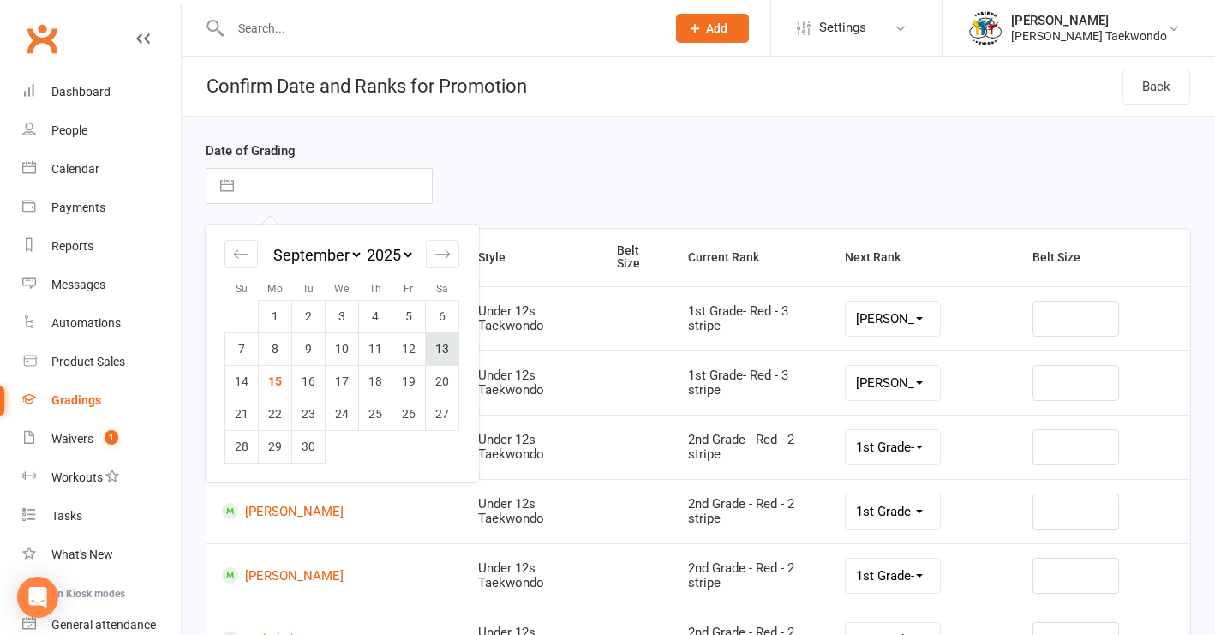
click at [441, 354] on td "13" at bounding box center [442, 349] width 33 height 33
type input "[DATE]"
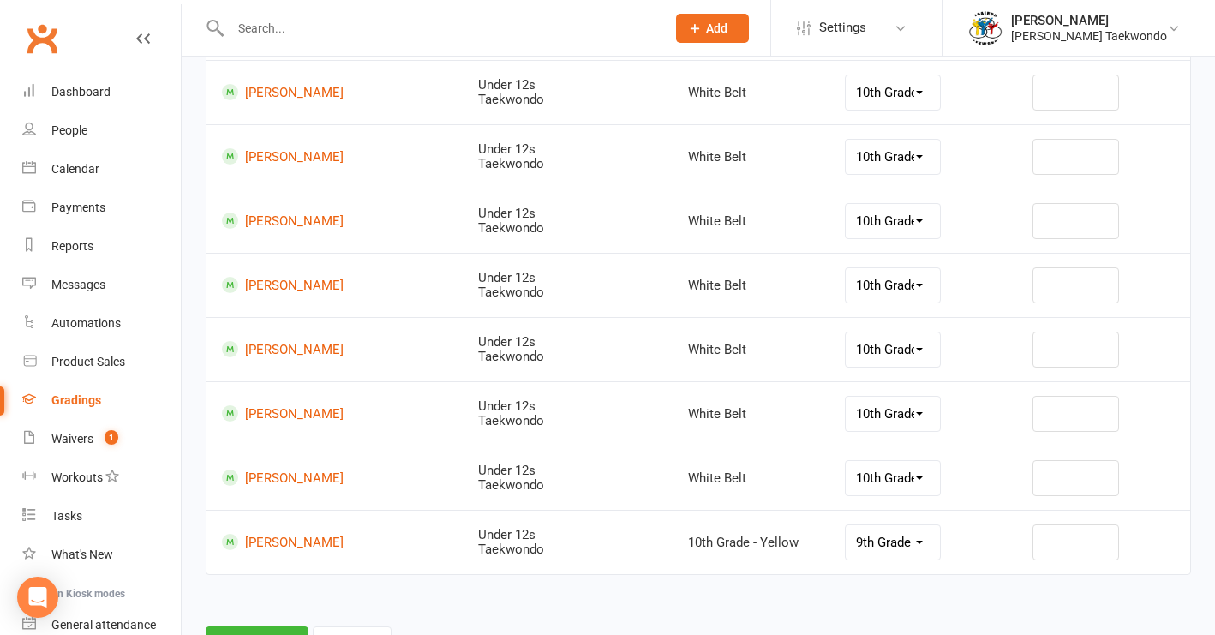
scroll to position [3852, 0]
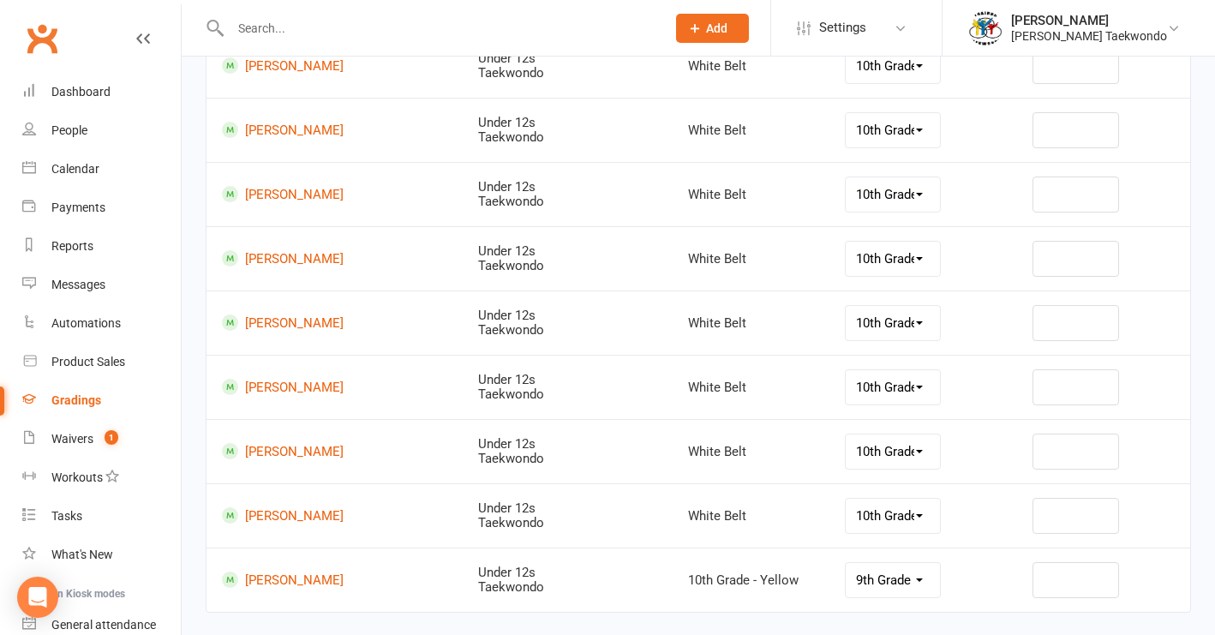
select select "22002"
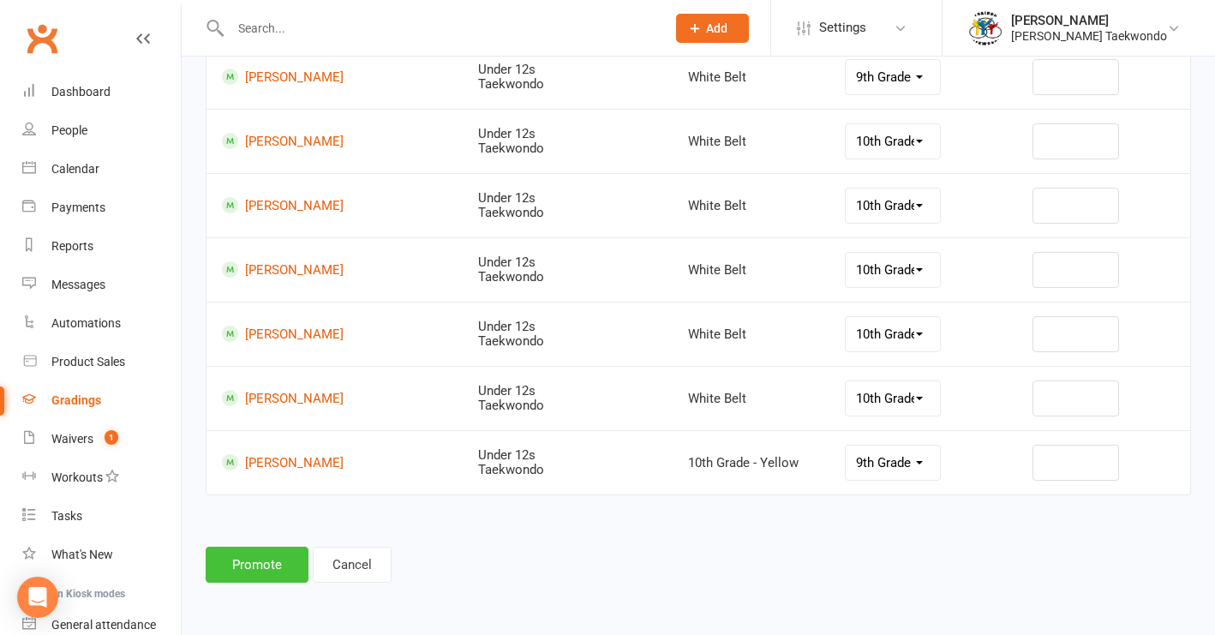
click at [262, 555] on button "Promote" at bounding box center [257, 565] width 103 height 36
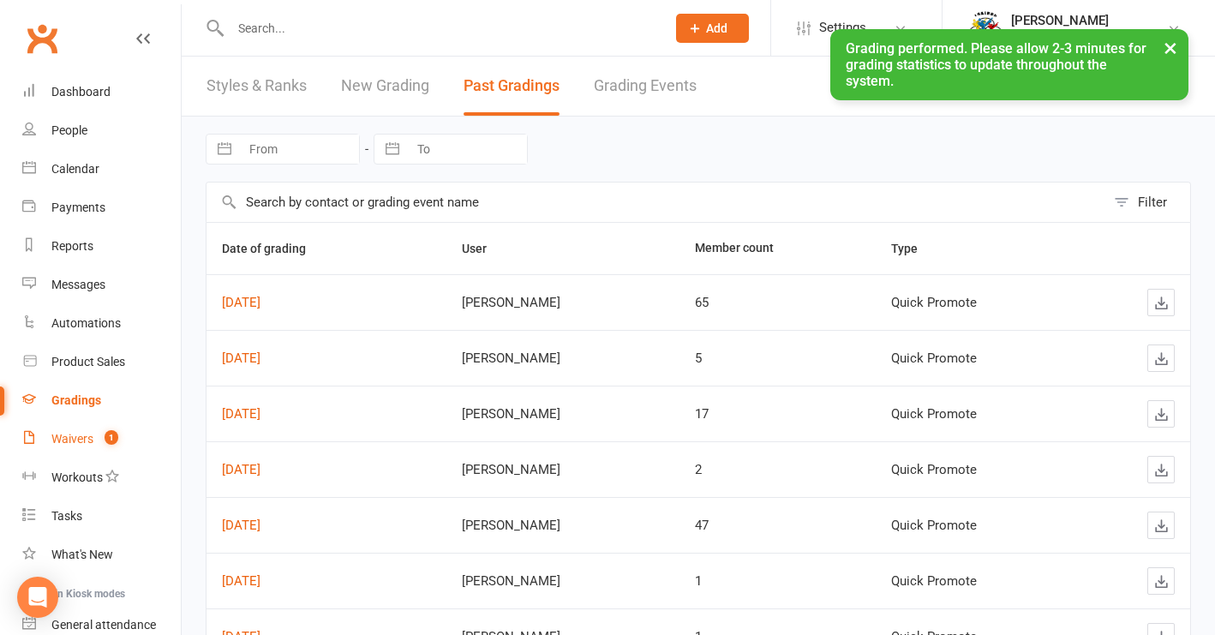
drag, startPoint x: 66, startPoint y: 436, endPoint x: 149, endPoint y: 442, distance: 83.3
click at [66, 436] on div "Waivers" at bounding box center [72, 439] width 42 height 14
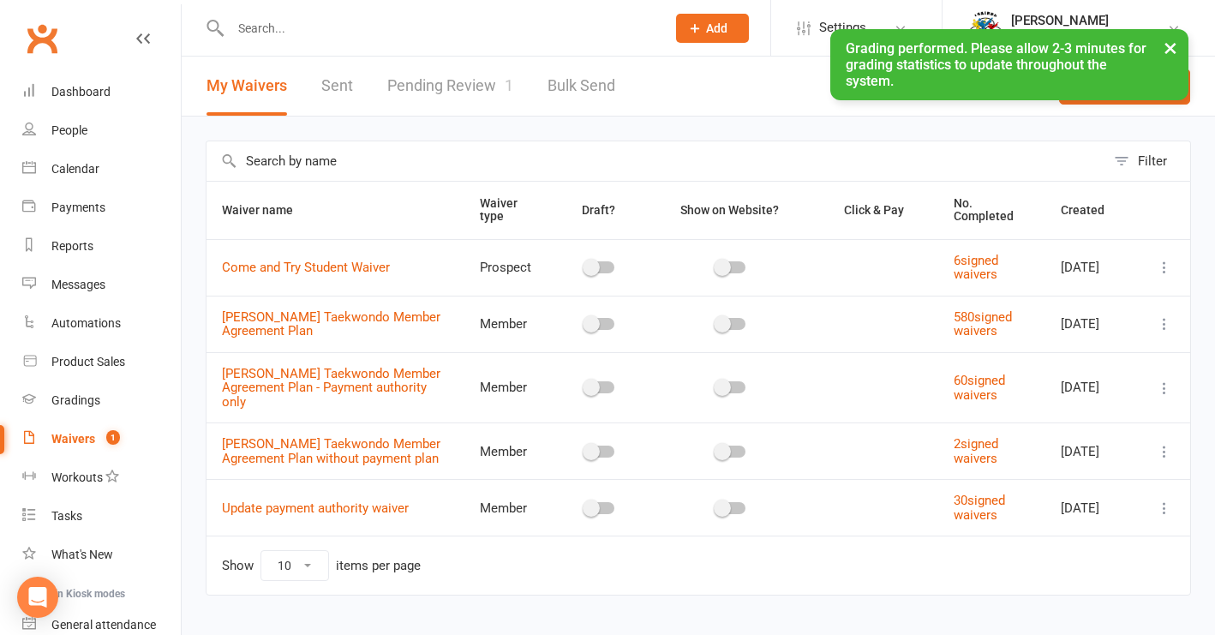
click at [461, 88] on link "Pending Review 1" at bounding box center [450, 86] width 126 height 59
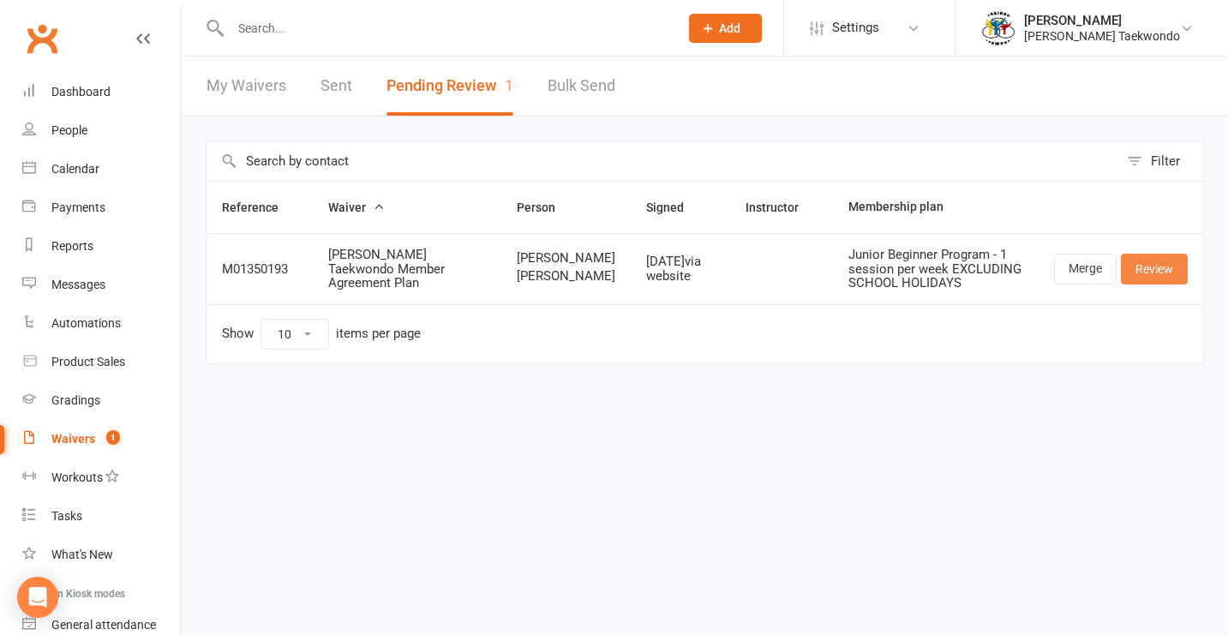
click at [1004, 271] on link "Review" at bounding box center [1154, 269] width 67 height 31
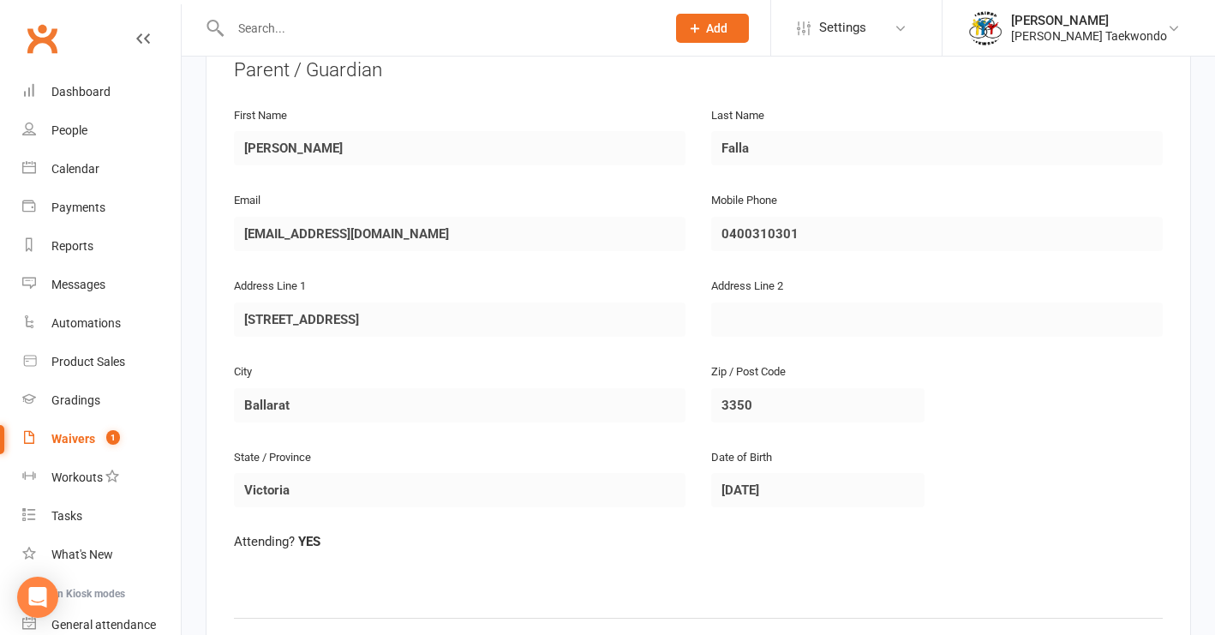
scroll to position [297, 0]
